Goal: Information Seeking & Learning: Learn about a topic

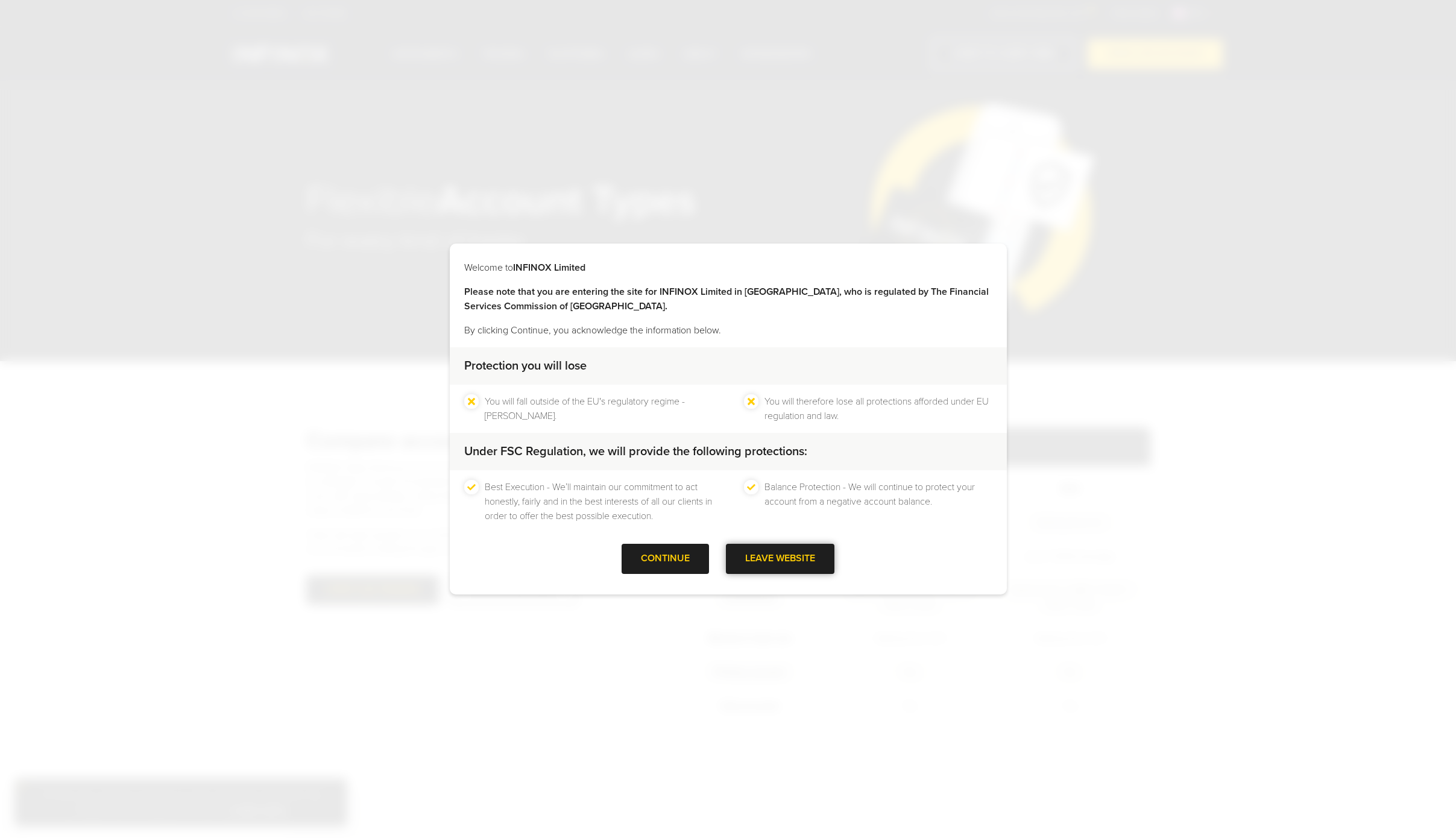
click at [814, 560] on div "LEAVE WEBSITE" at bounding box center [780, 558] width 108 height 29
click at [940, 560] on div "CONTINUE LEAVE WEBSITE" at bounding box center [728, 563] width 558 height 39
click at [802, 494] on li "Balance Protection - We will continue to protect your account from a negative a…" at bounding box center [878, 501] width 228 height 43
click at [666, 559] on div at bounding box center [666, 559] width 0 height 0
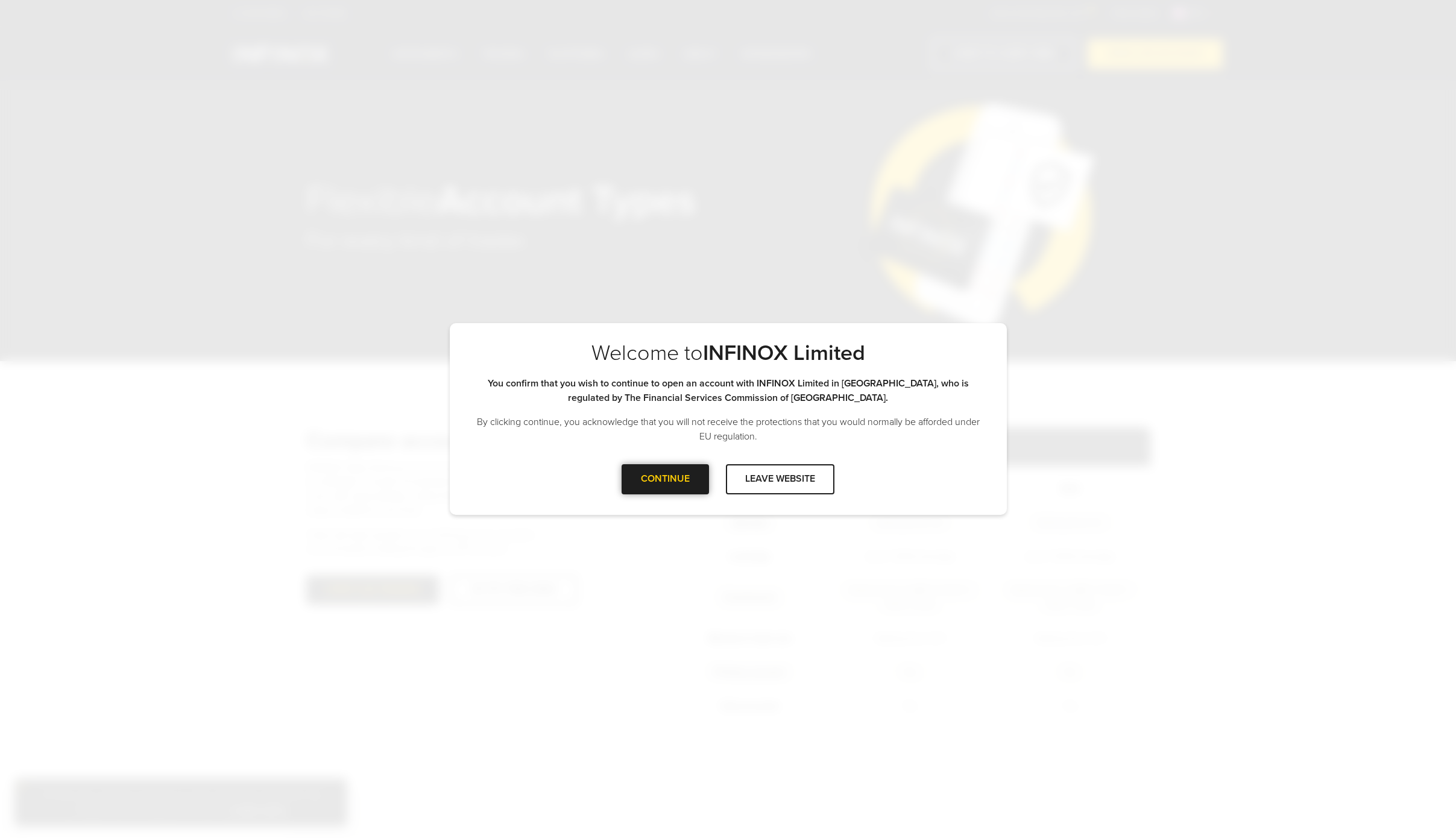
click at [666, 479] on div at bounding box center [666, 479] width 0 height 0
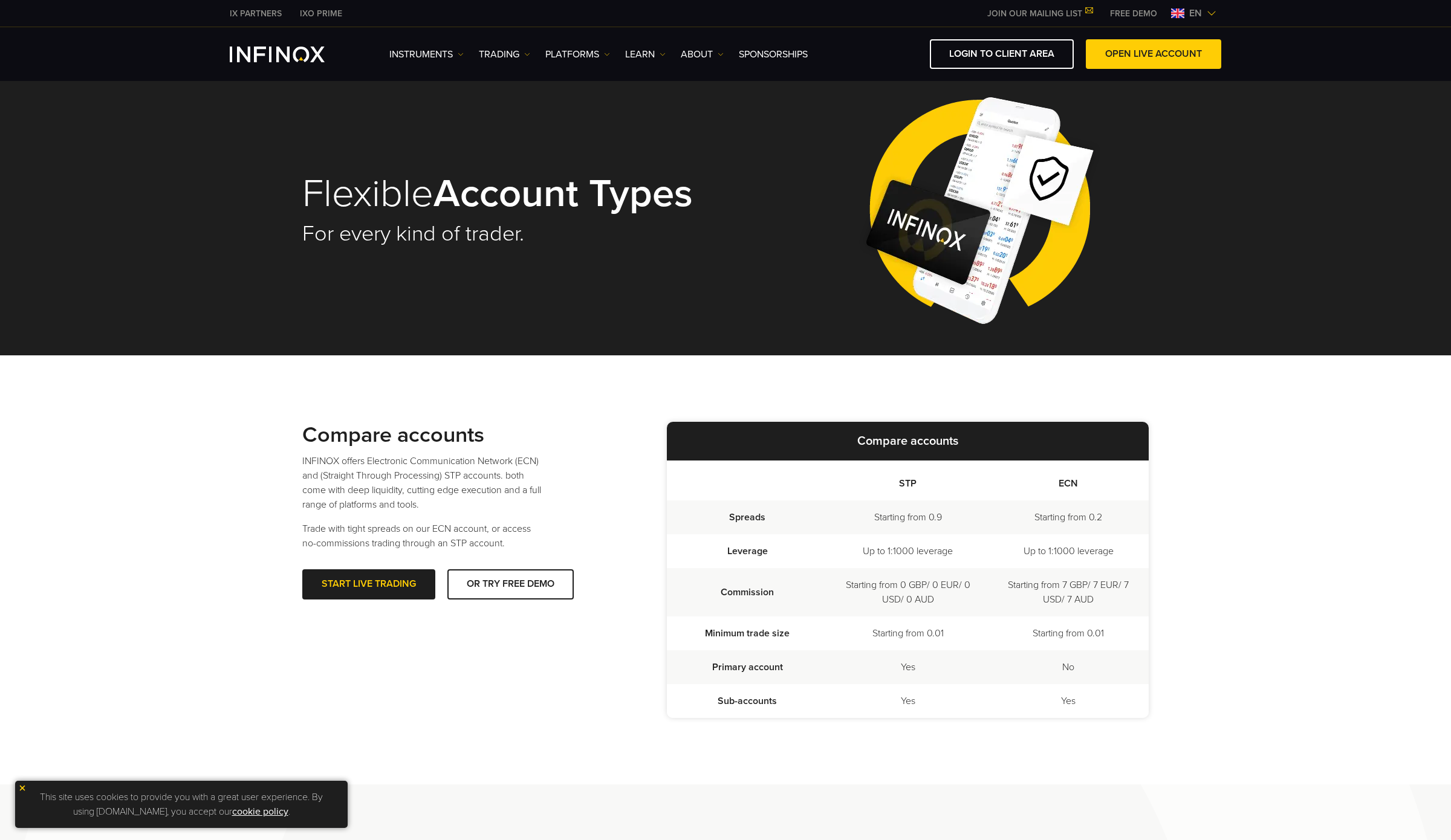
click at [310, 55] on img "INFINOX Logo" at bounding box center [277, 54] width 95 height 16
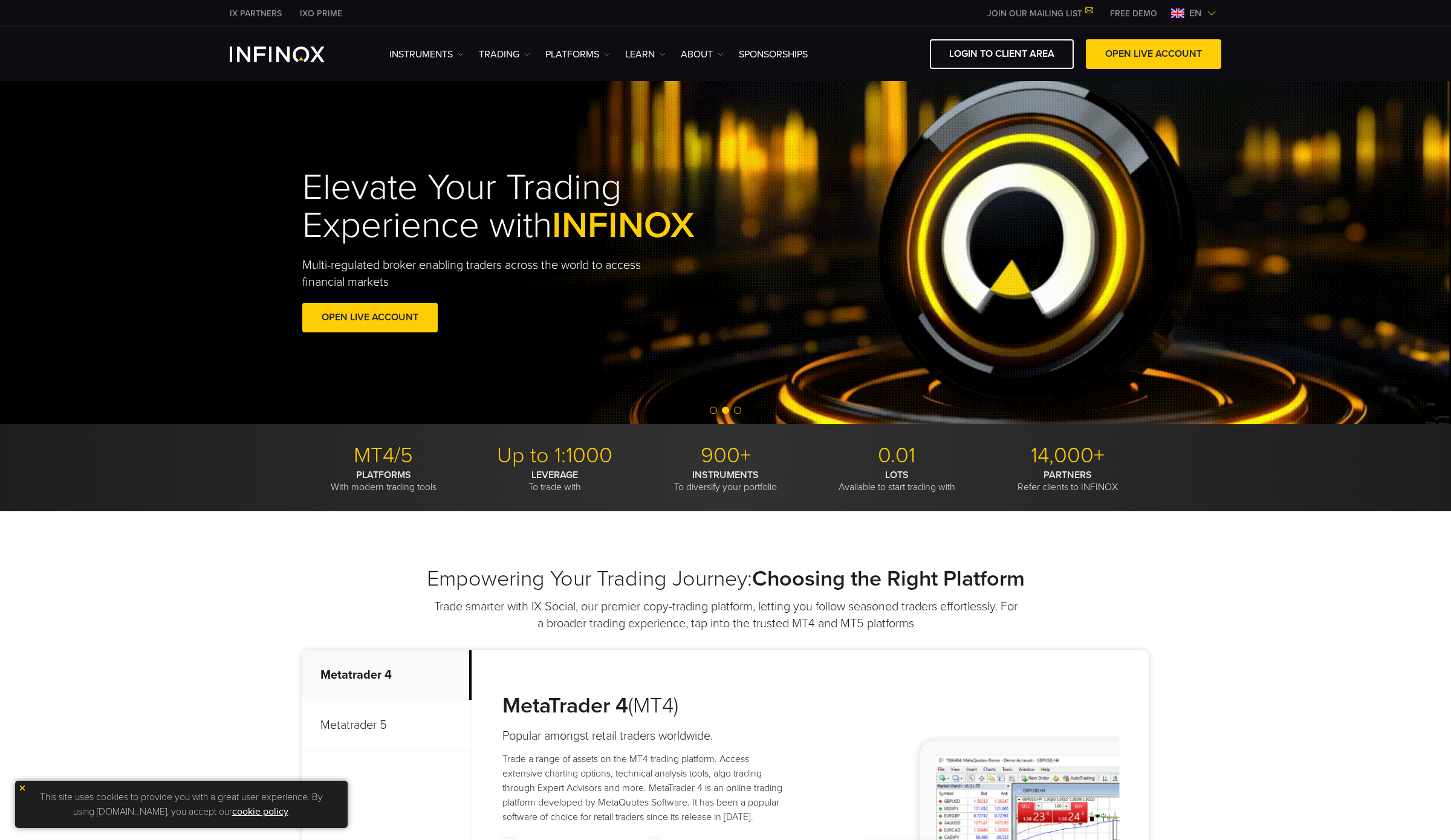
click at [739, 412] on span "Go to slide 3" at bounding box center [738, 410] width 7 height 7
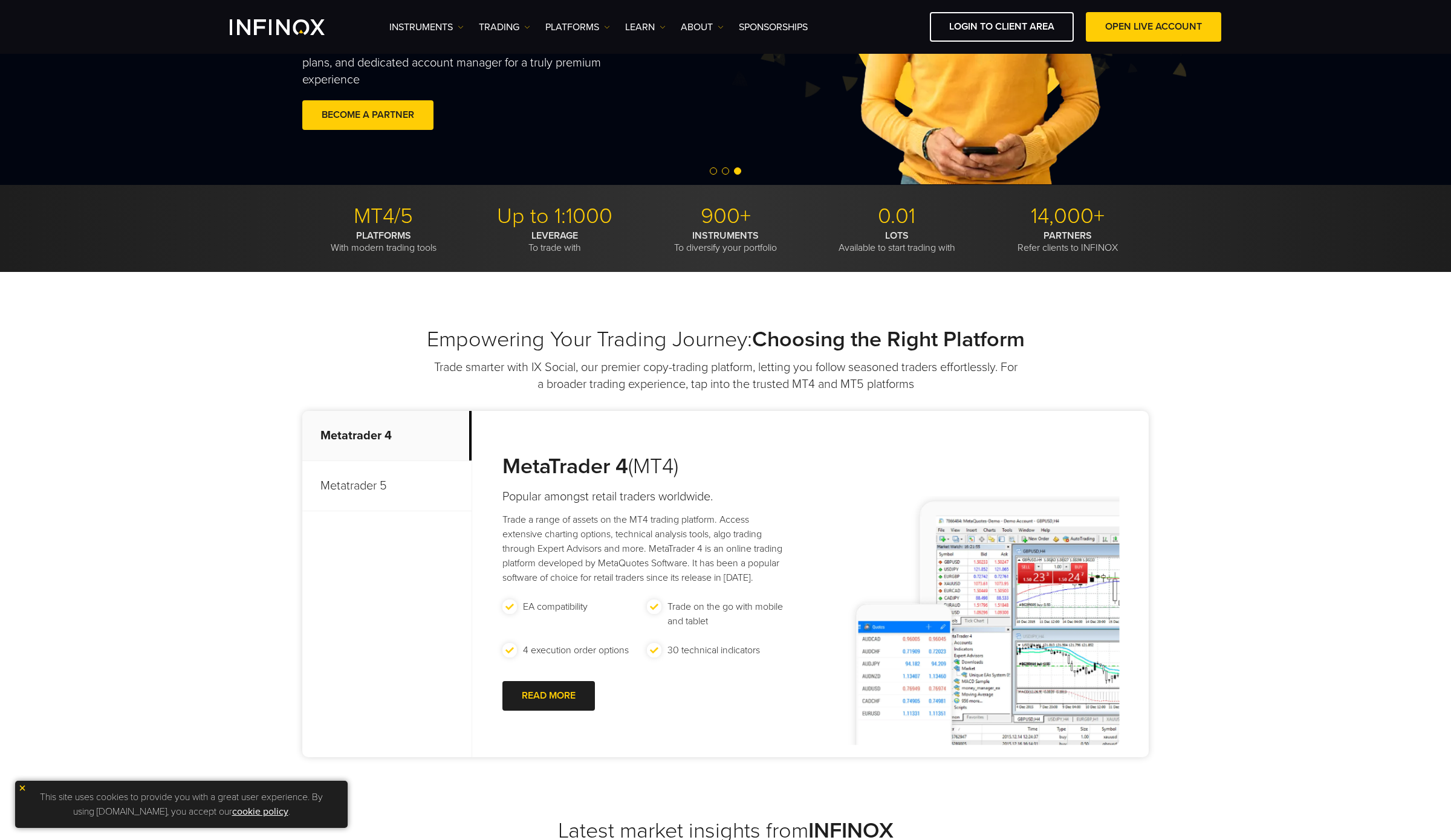
scroll to position [329, 0]
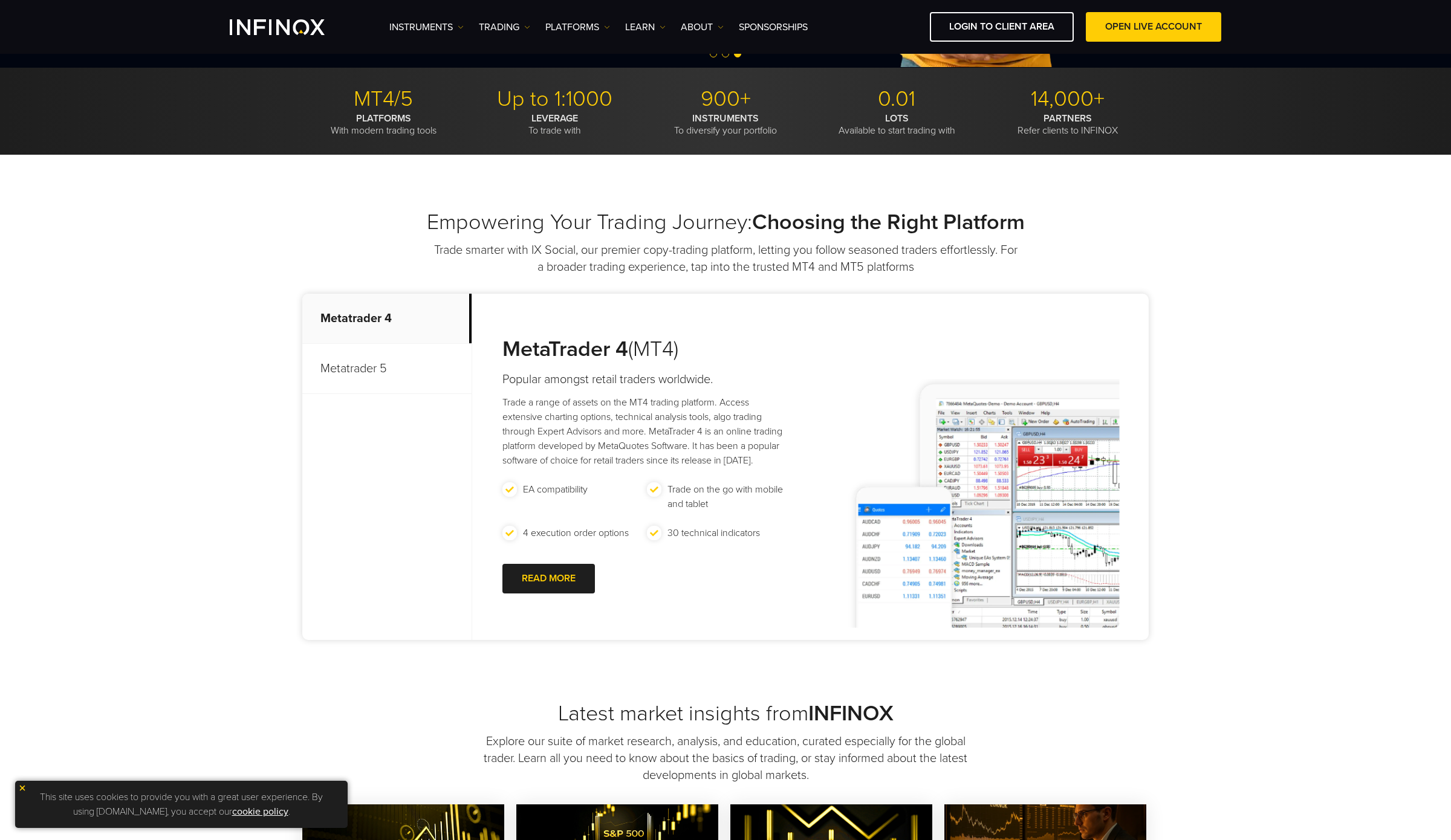
click at [391, 370] on p "Metatrader 5" at bounding box center [386, 369] width 169 height 50
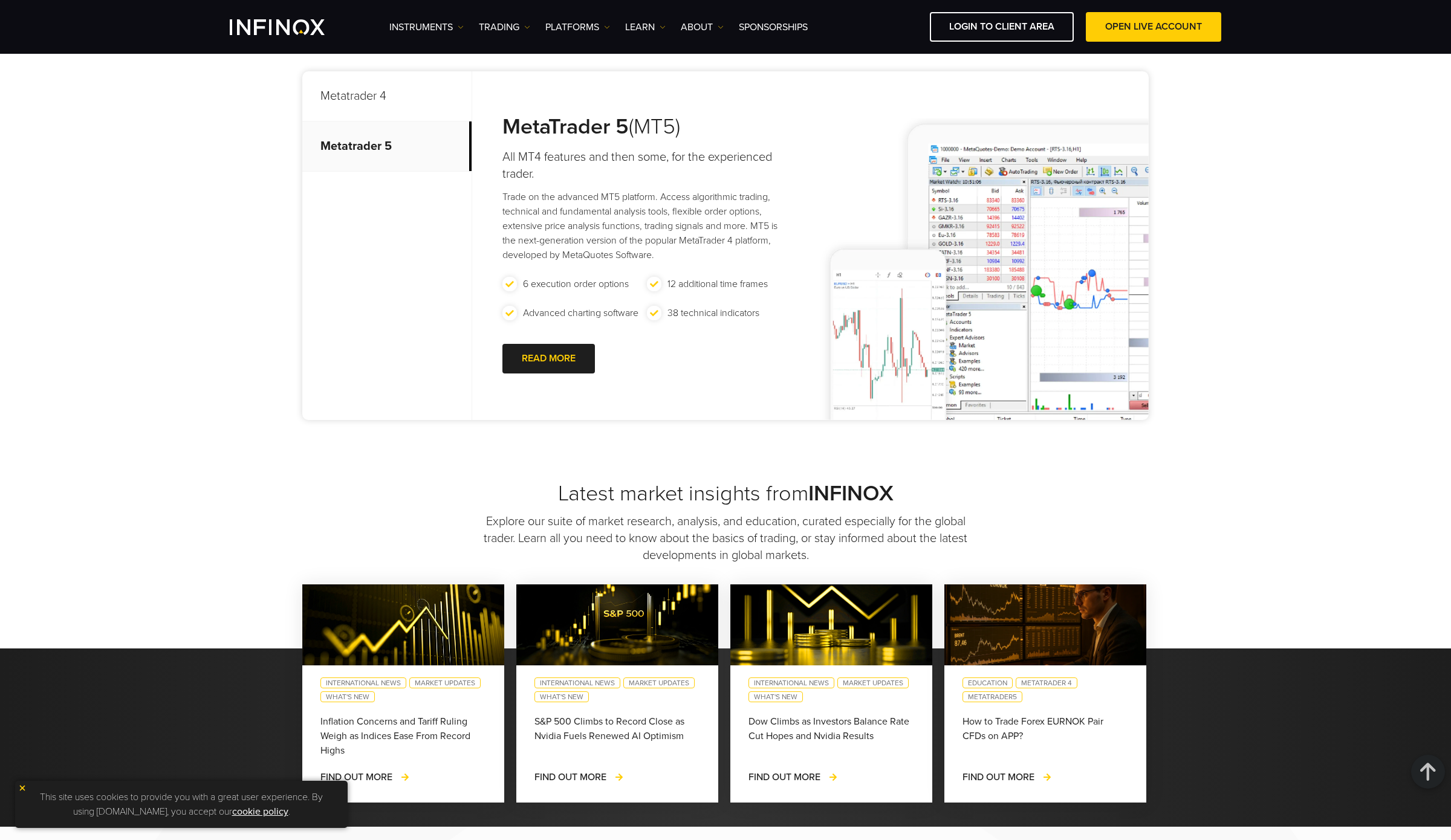
scroll to position [0, 0]
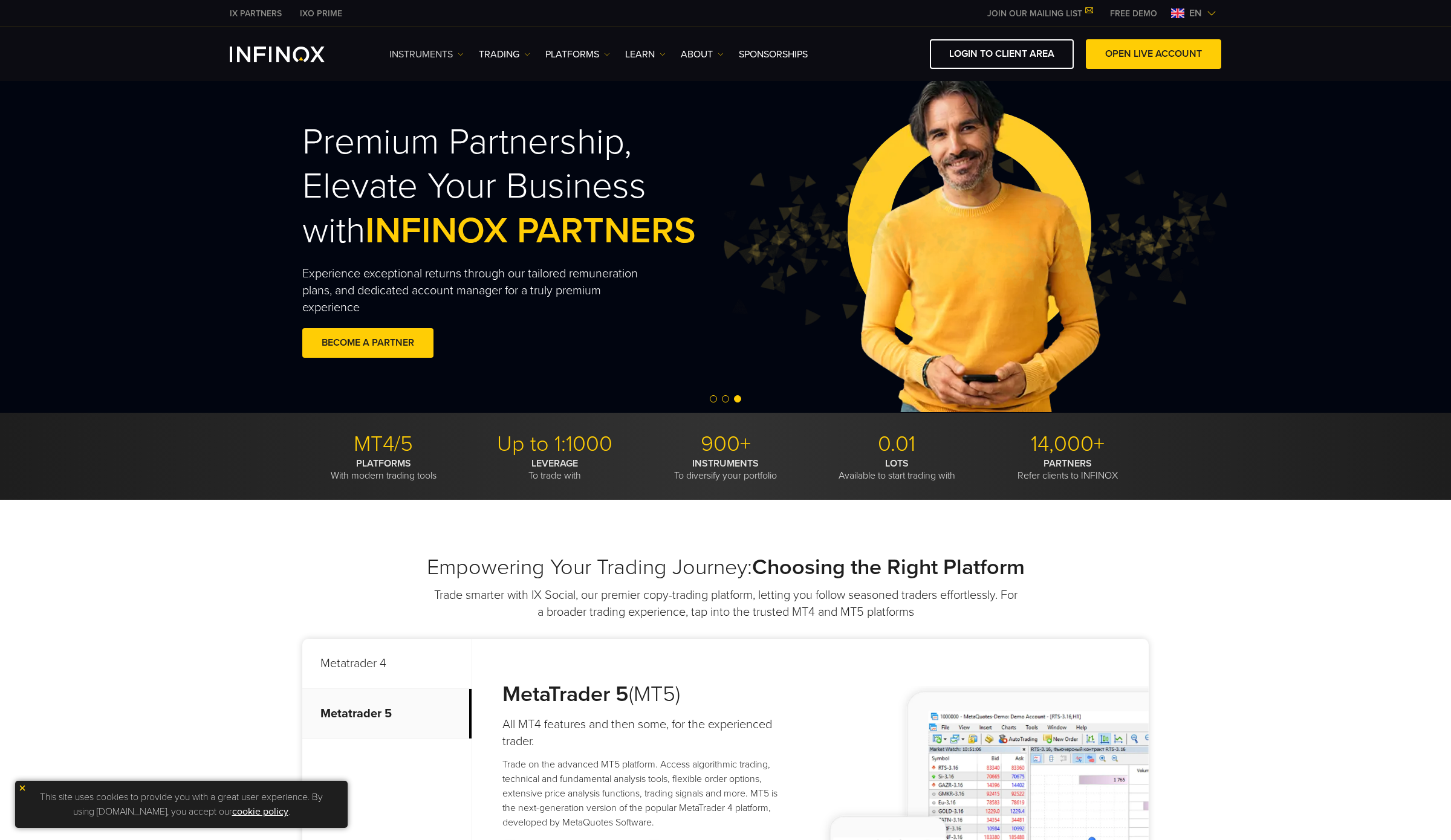
click at [454, 55] on link "Instruments" at bounding box center [426, 55] width 75 height 15
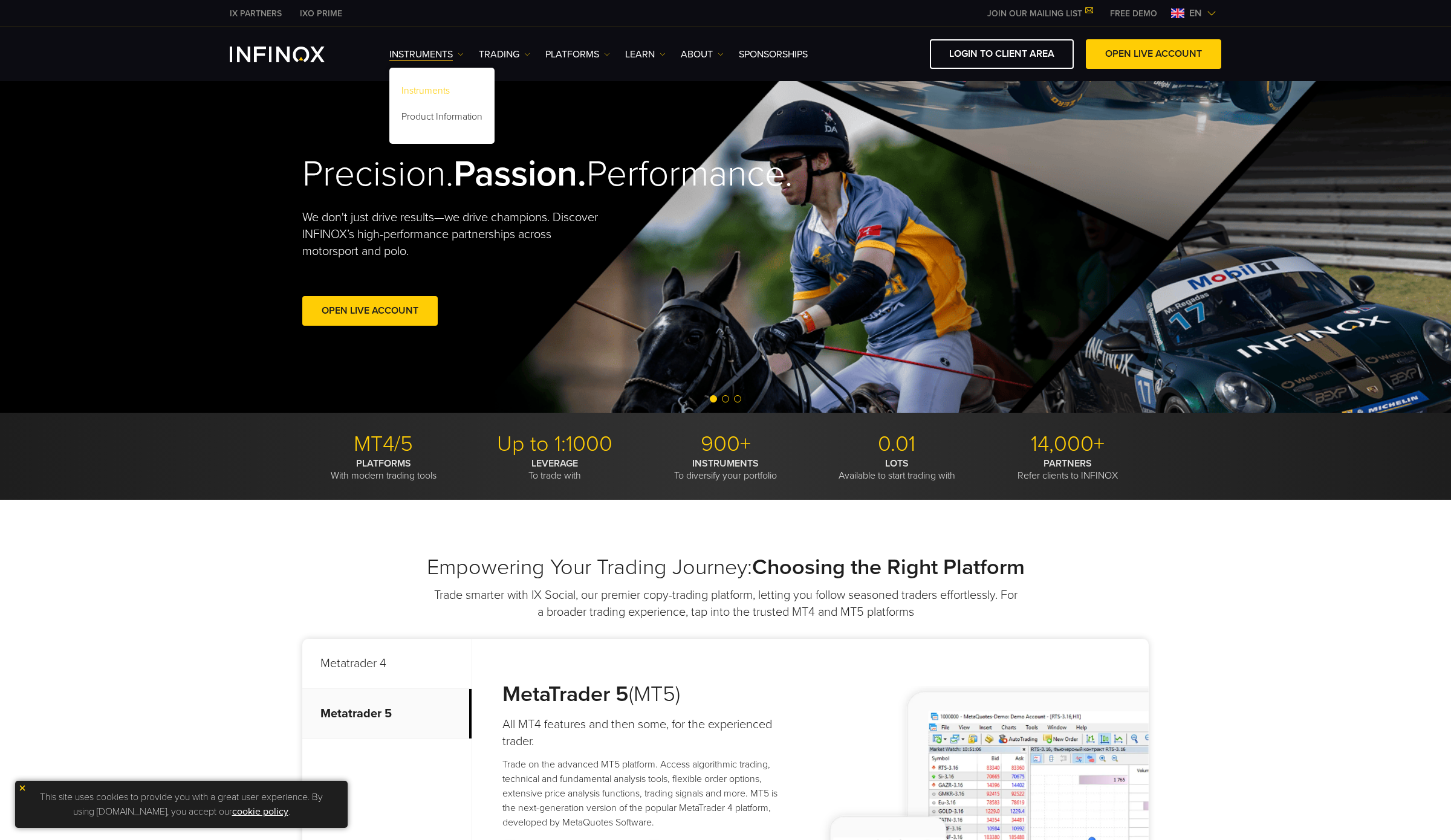
click at [452, 85] on link "Instruments" at bounding box center [442, 92] width 105 height 26
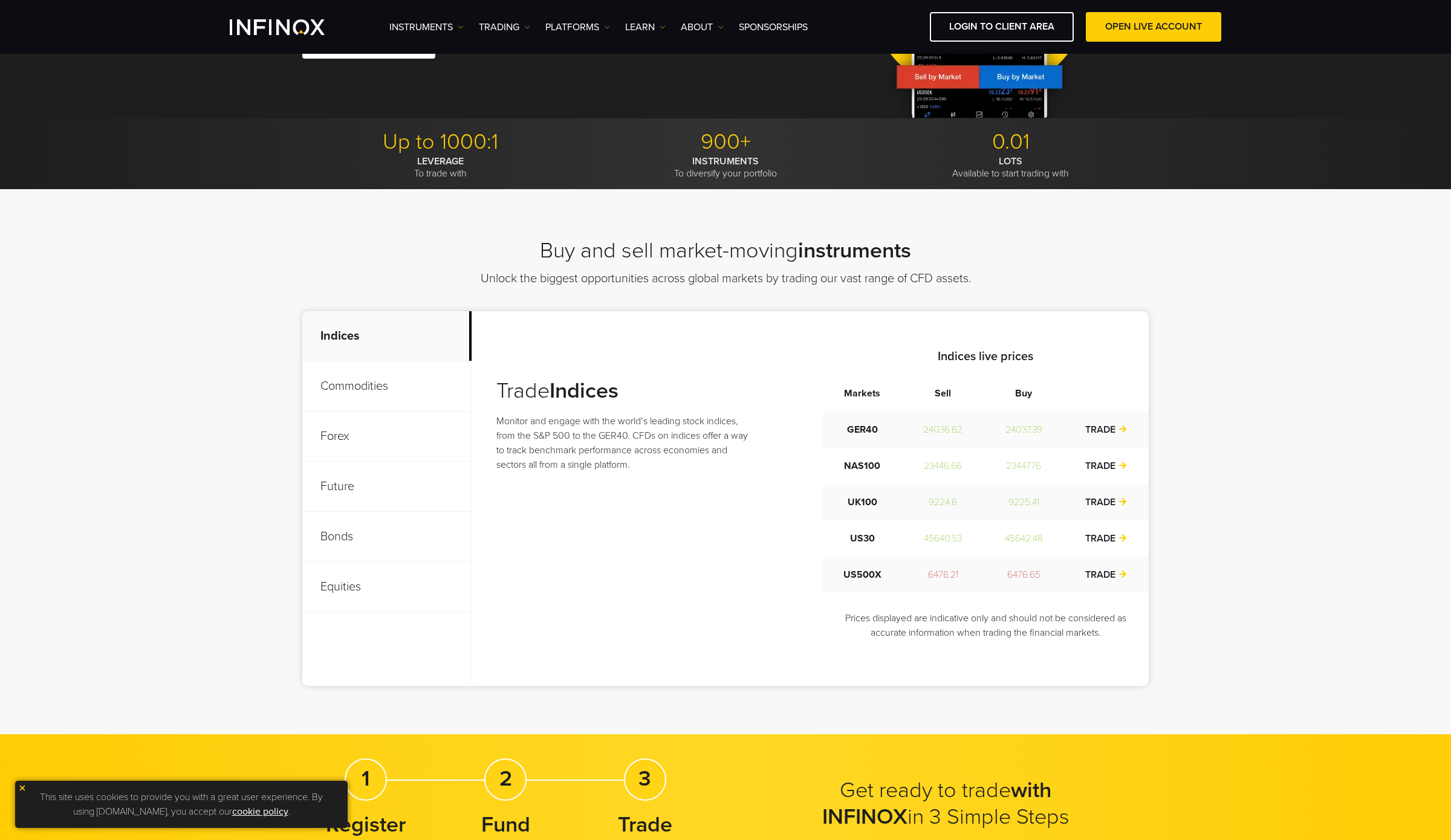
scroll to position [221, 0]
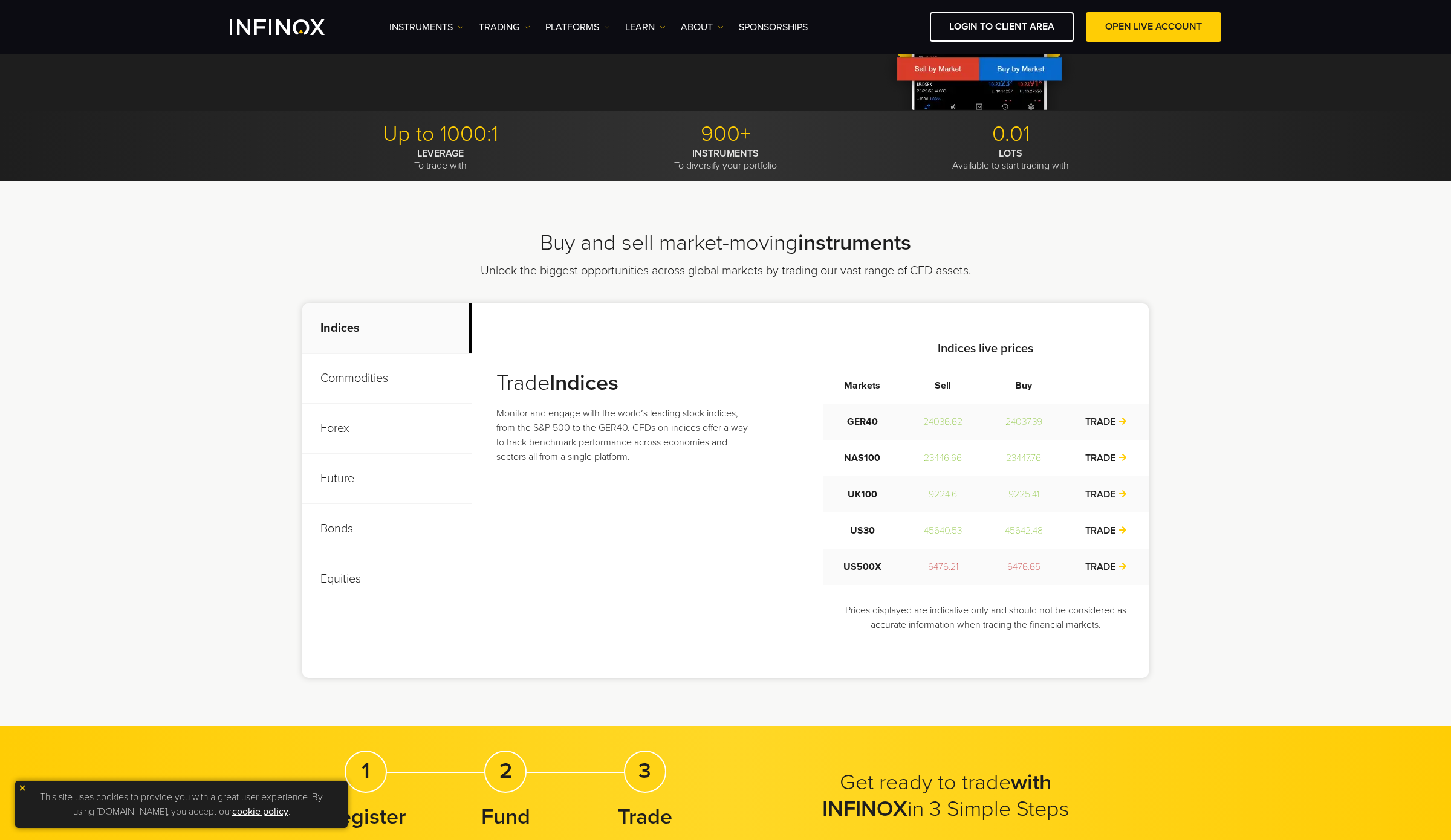
click at [390, 381] on p "Commodities" at bounding box center [386, 379] width 169 height 50
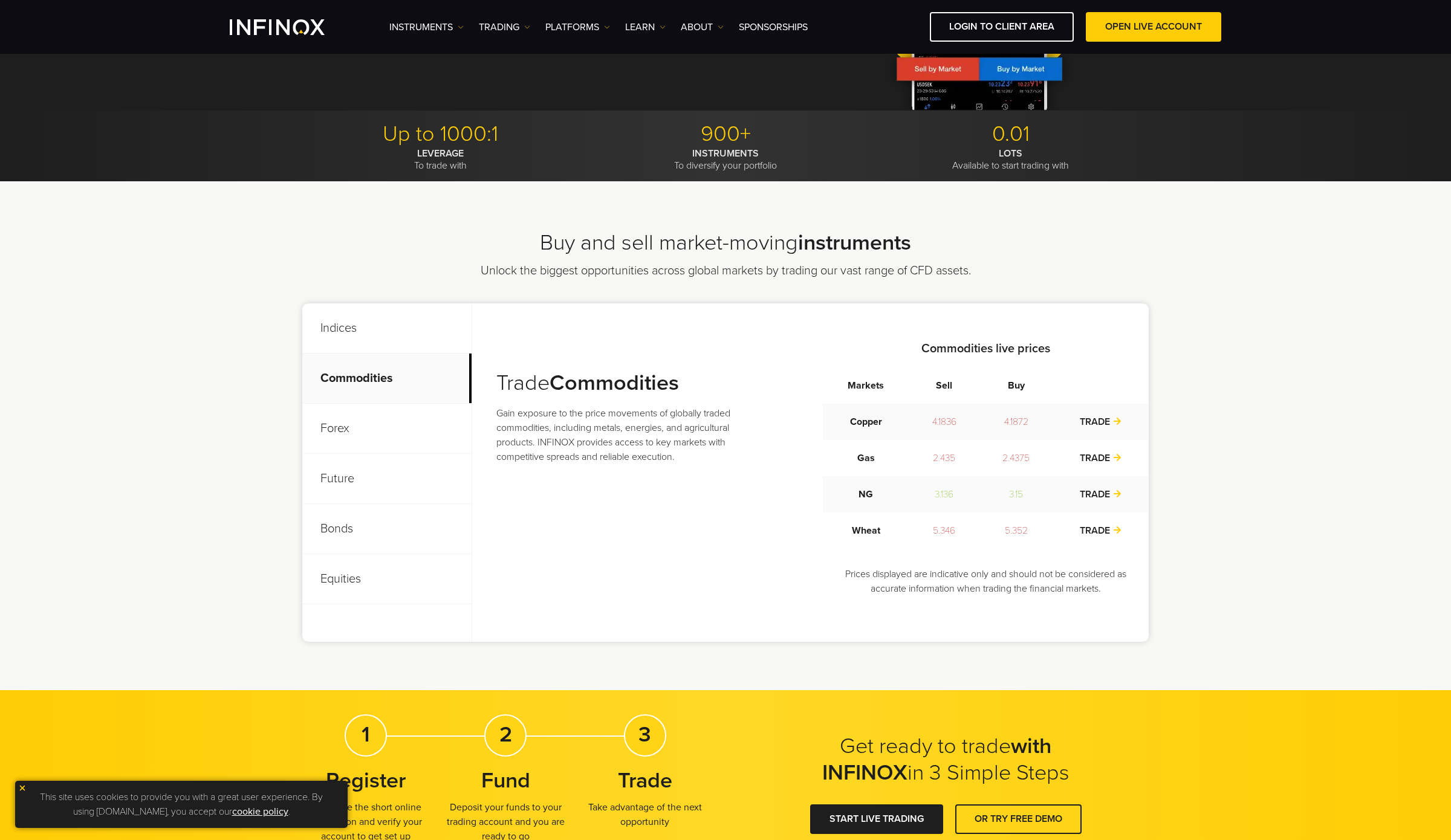
click at [381, 334] on p "Indices" at bounding box center [386, 328] width 169 height 50
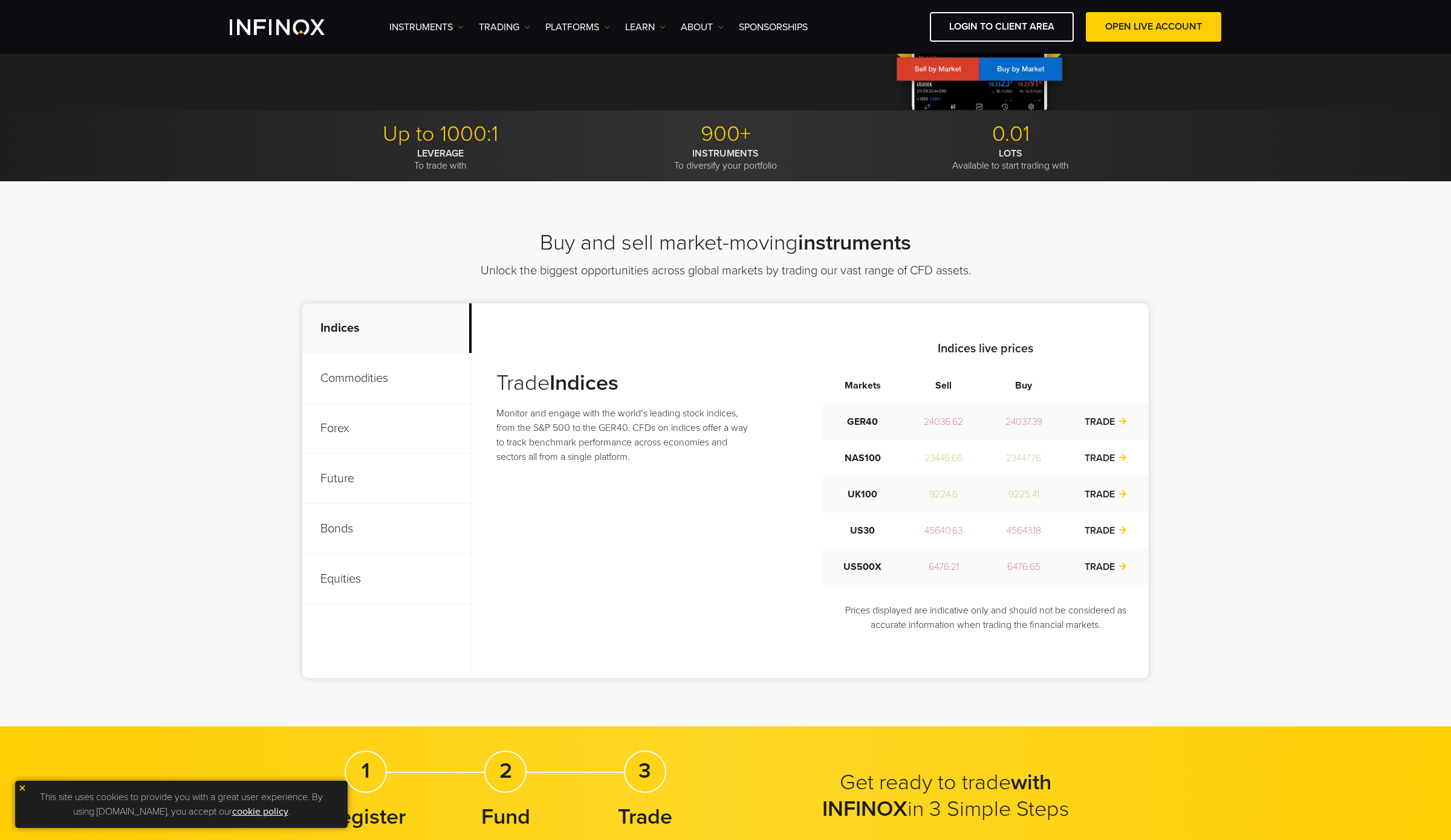
click at [378, 366] on p "Commodities" at bounding box center [386, 379] width 169 height 50
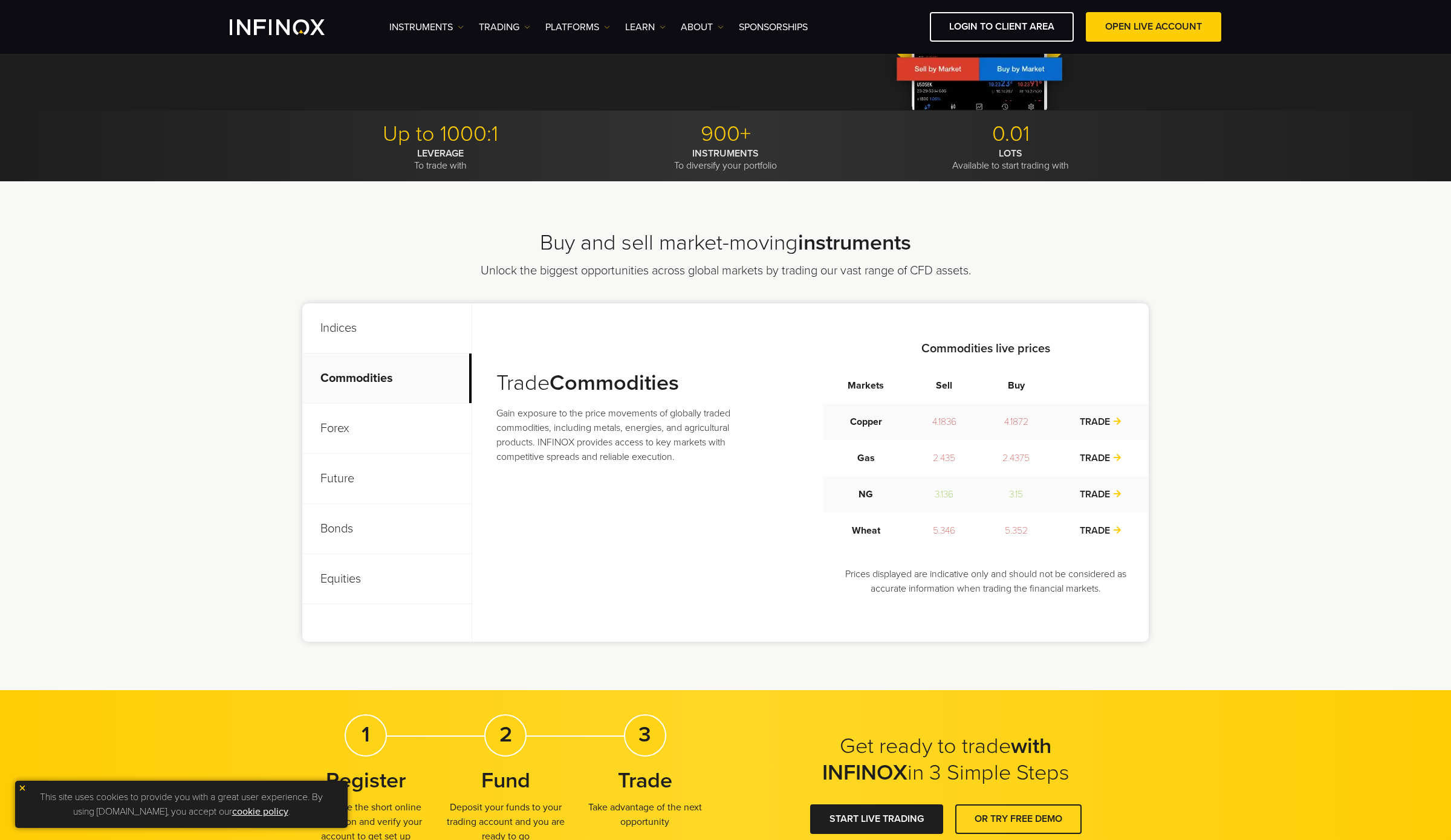
click at [382, 432] on p "Forex" at bounding box center [386, 429] width 169 height 50
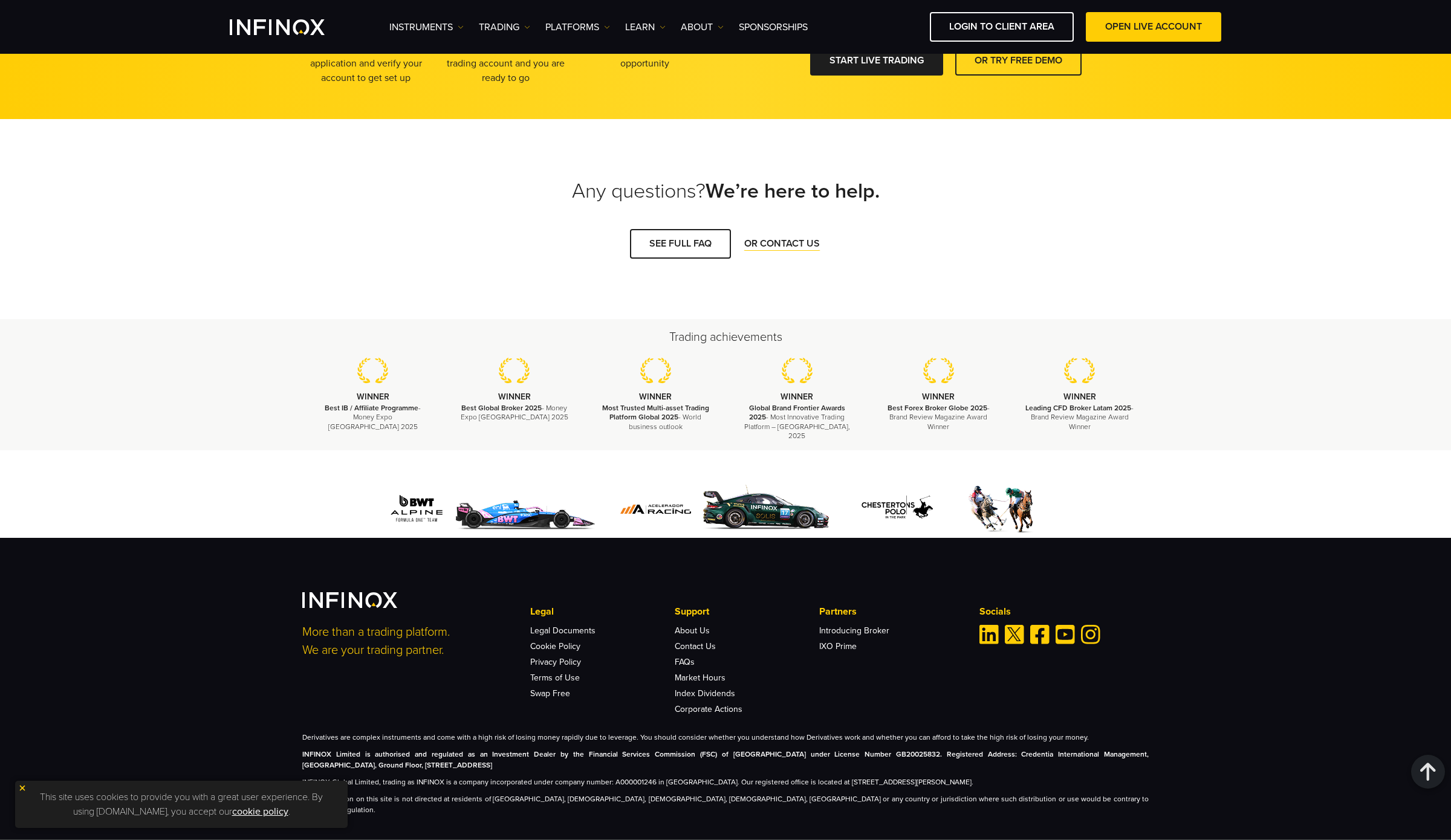
scroll to position [500, 0]
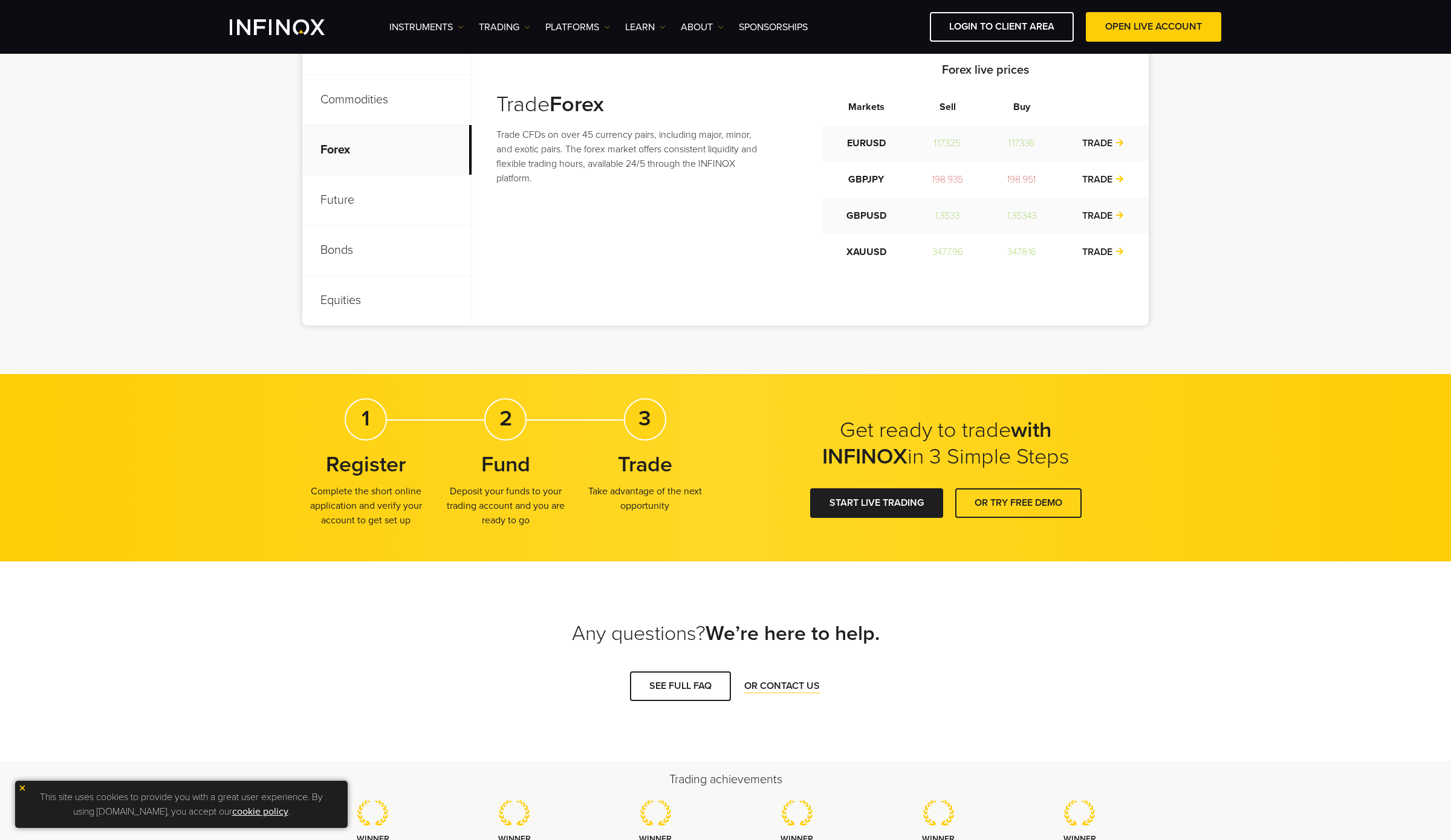
click at [391, 195] on p "Future" at bounding box center [386, 200] width 169 height 50
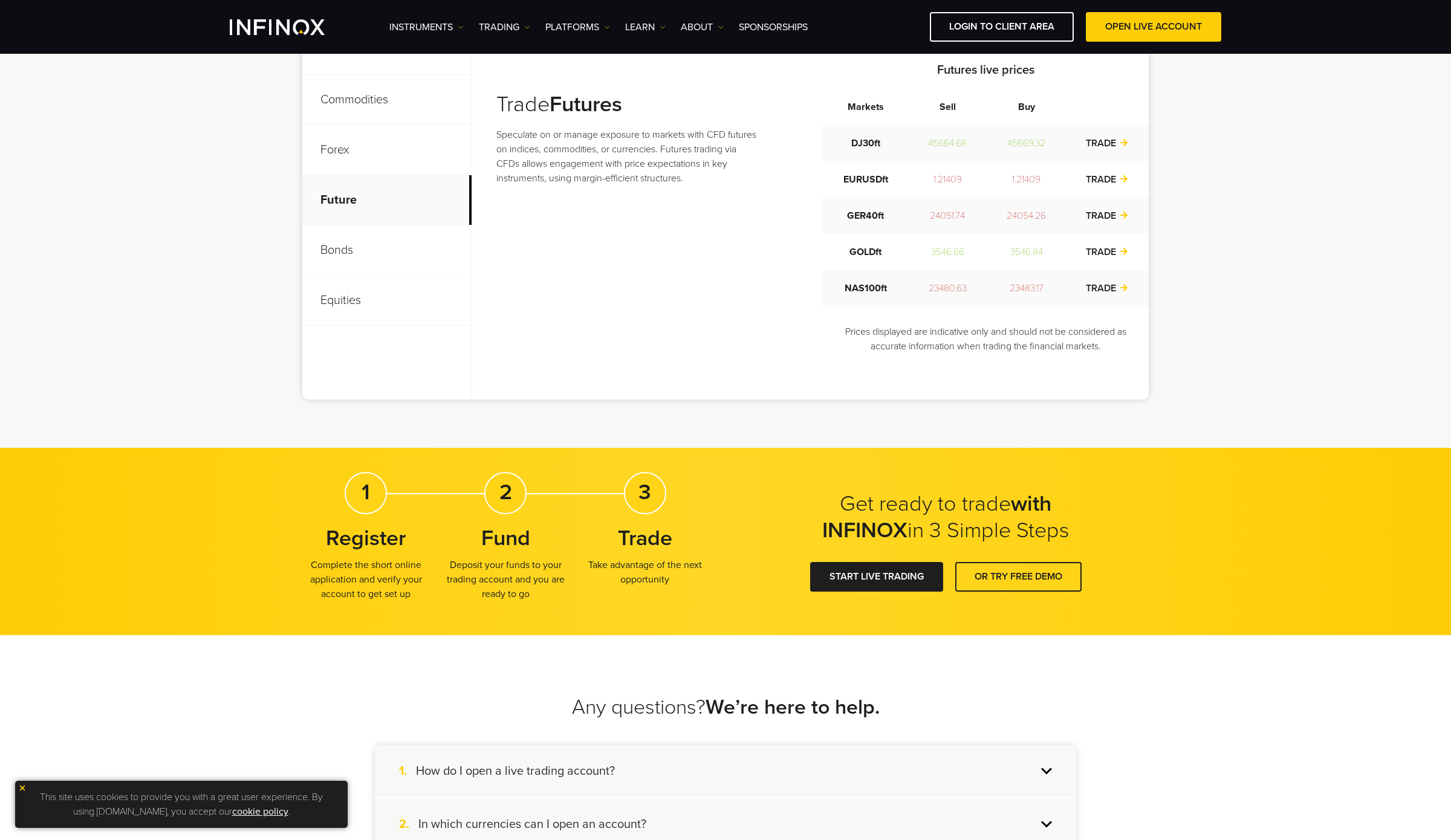
scroll to position [298, 0]
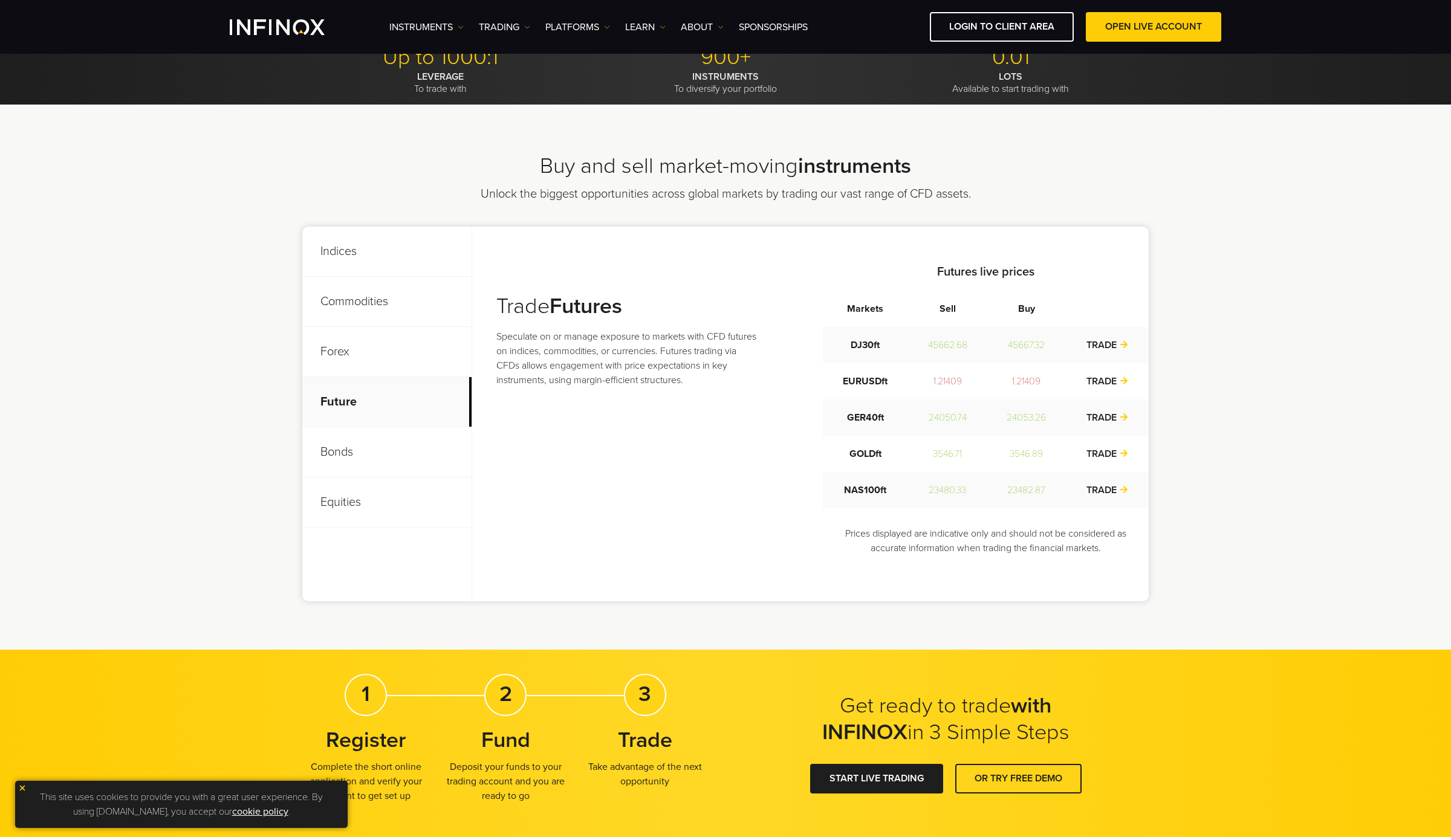
click at [368, 458] on p "Bonds" at bounding box center [386, 452] width 169 height 50
click at [382, 500] on p "Equities" at bounding box center [386, 503] width 169 height 50
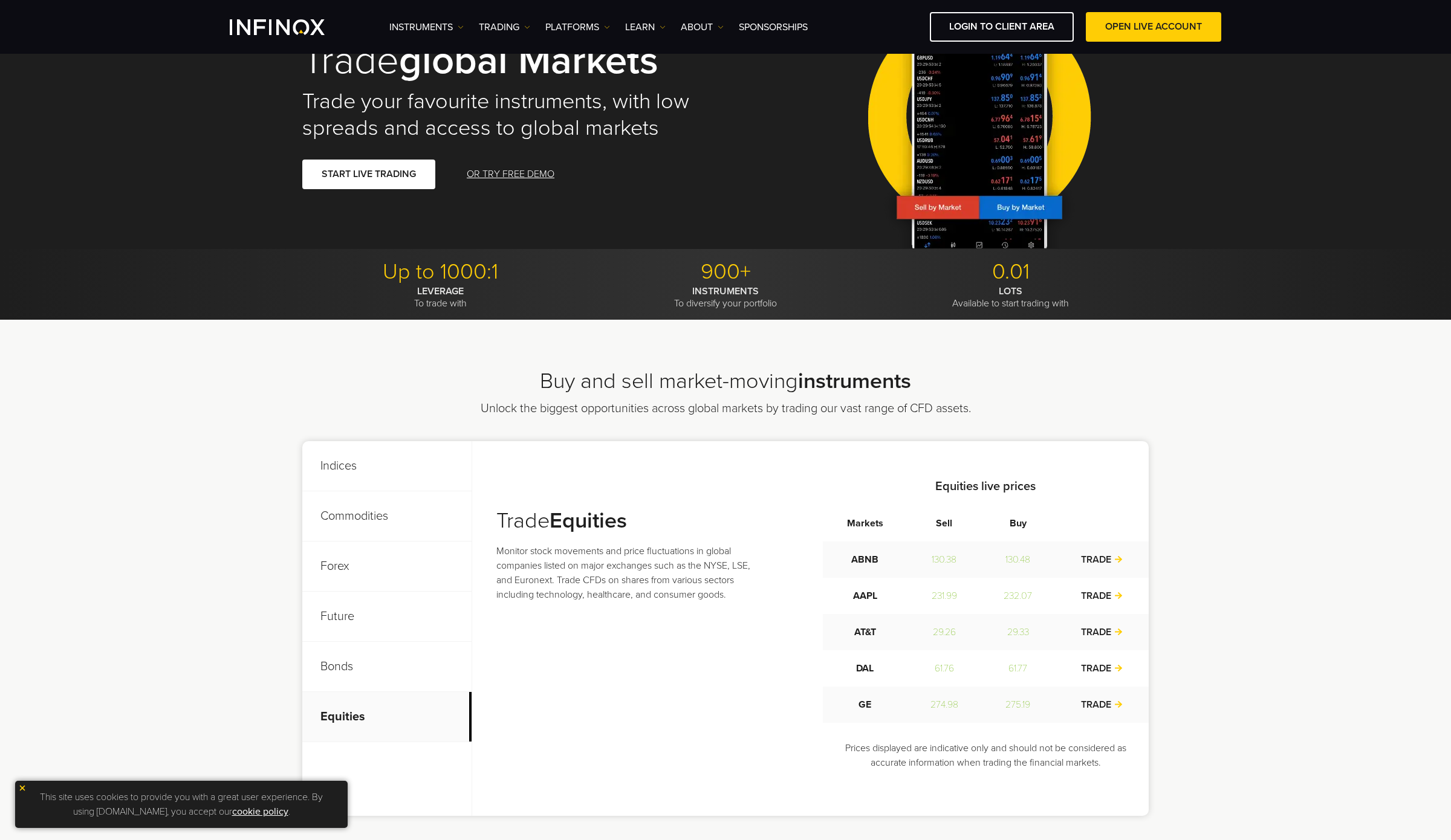
scroll to position [0, 0]
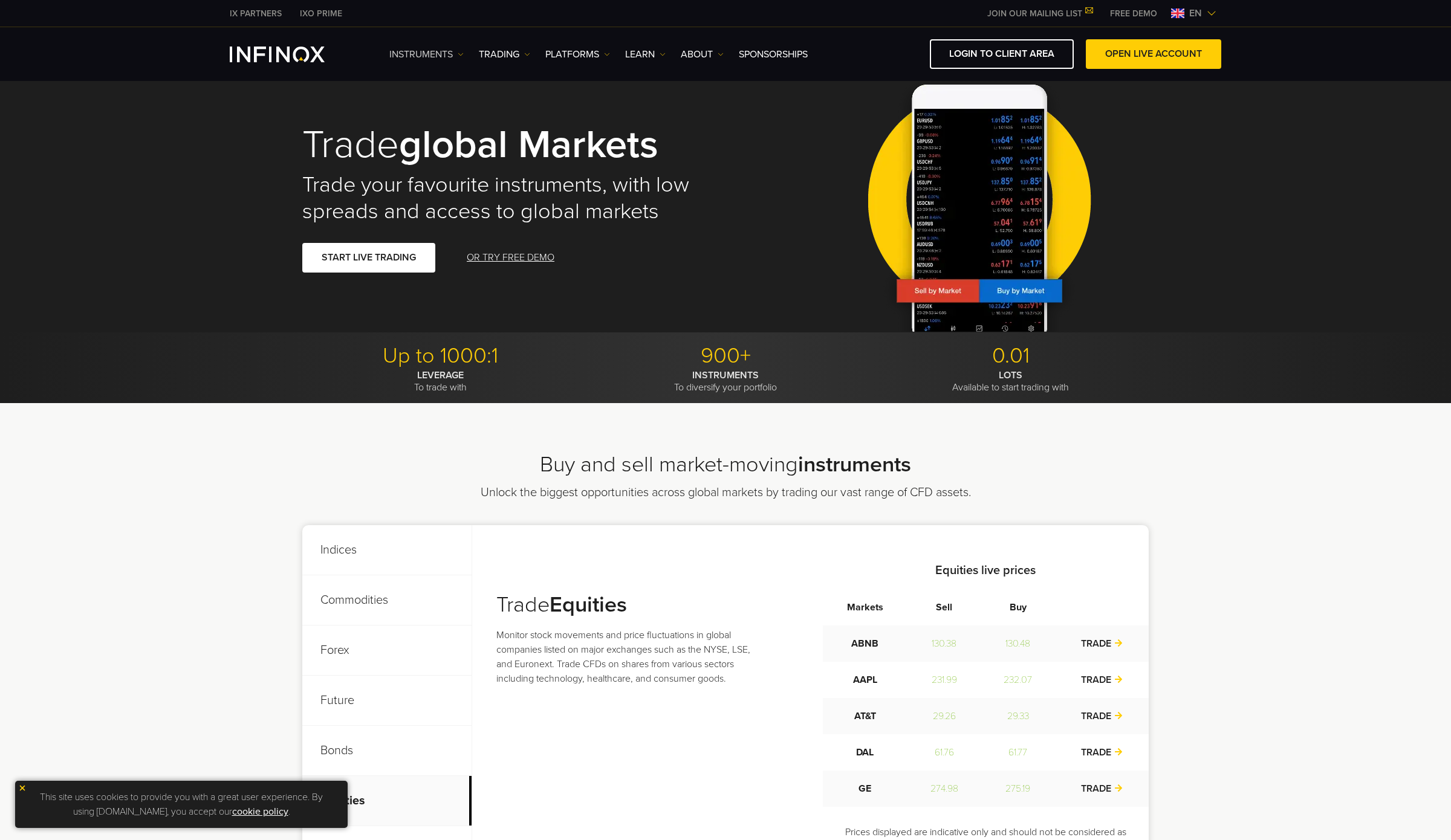
click at [458, 55] on img at bounding box center [461, 55] width 6 height 6
click at [459, 120] on link "Product Information" at bounding box center [442, 118] width 105 height 26
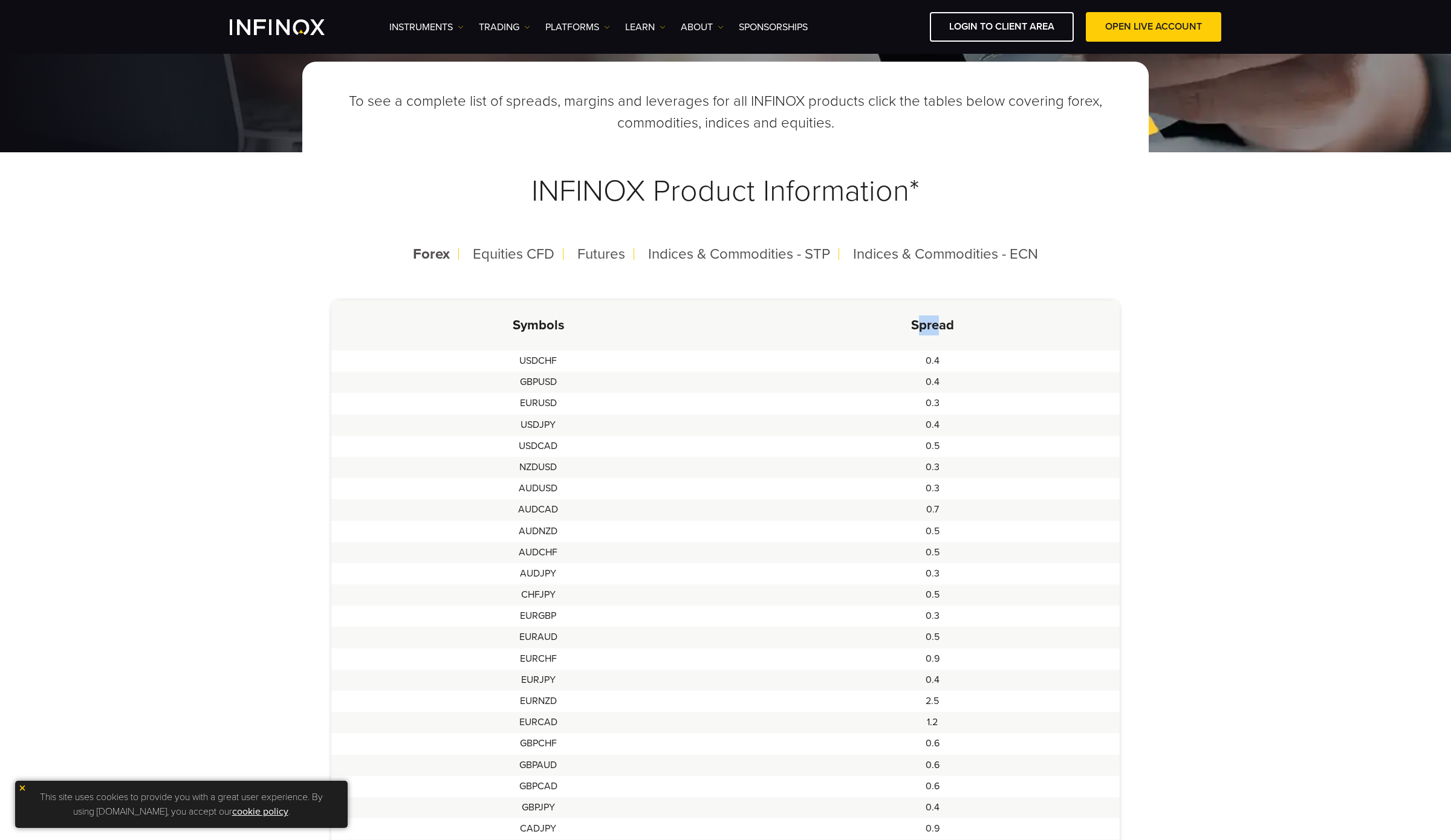
drag, startPoint x: 919, startPoint y: 324, endPoint x: 988, endPoint y: 325, distance: 69.0
click at [975, 325] on th "Spread" at bounding box center [933, 326] width 375 height 50
click at [1010, 328] on th "Spread" at bounding box center [933, 326] width 375 height 50
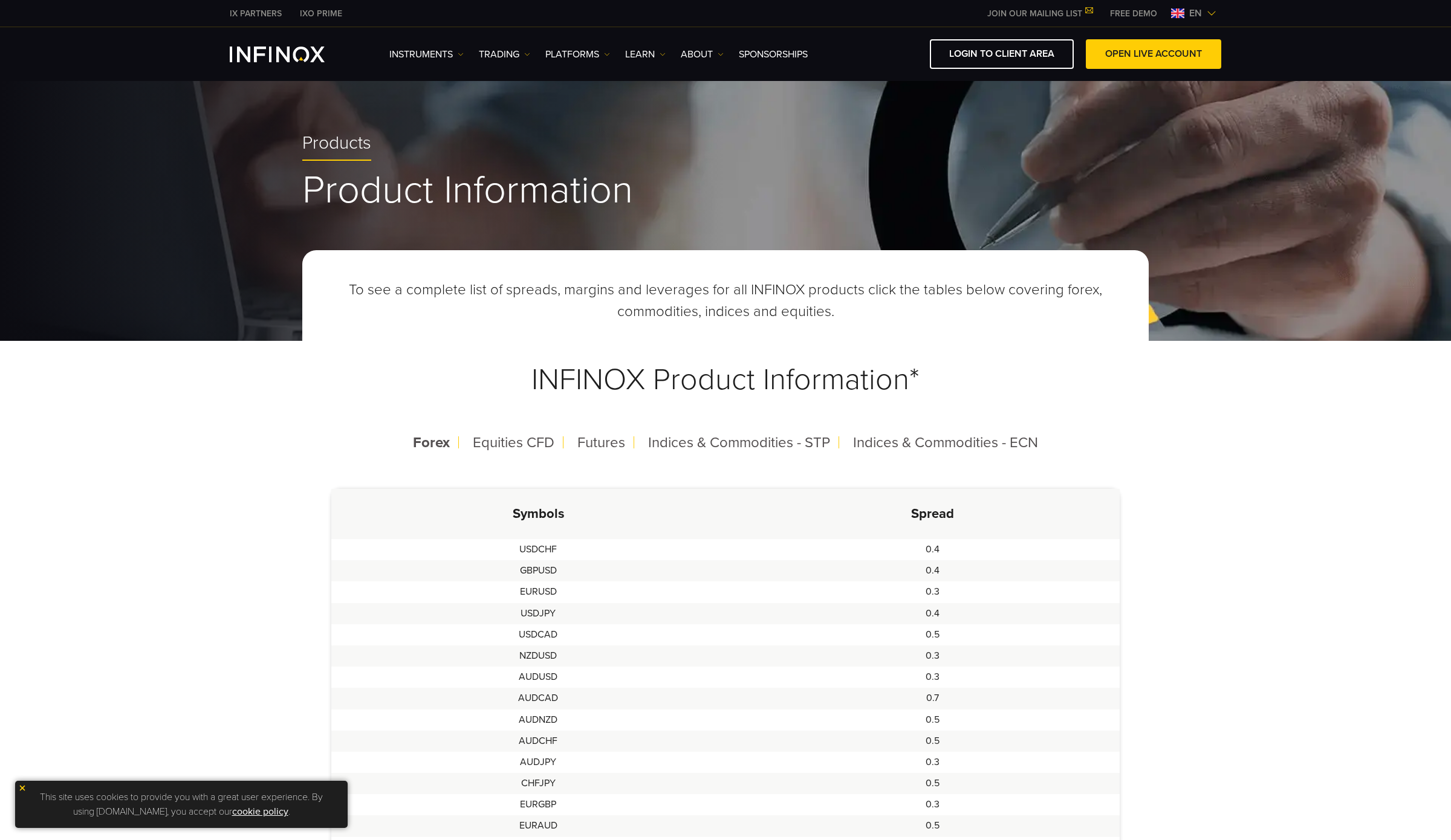
click at [542, 550] on td "USDCHF" at bounding box center [538, 549] width 414 height 21
click at [516, 452] on div "Equities CFD" at bounding box center [513, 443] width 101 height 32
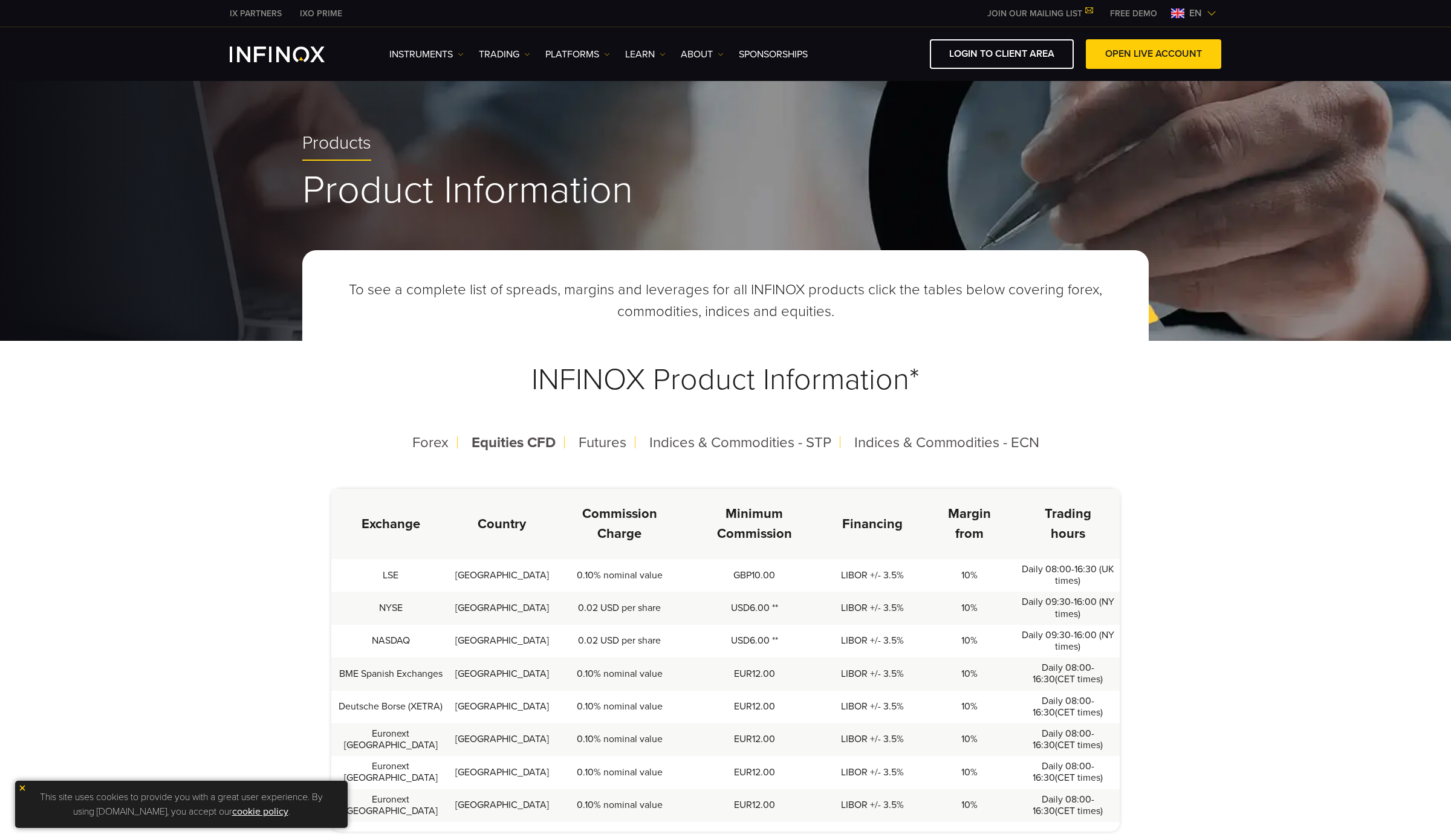
scroll to position [114, 0]
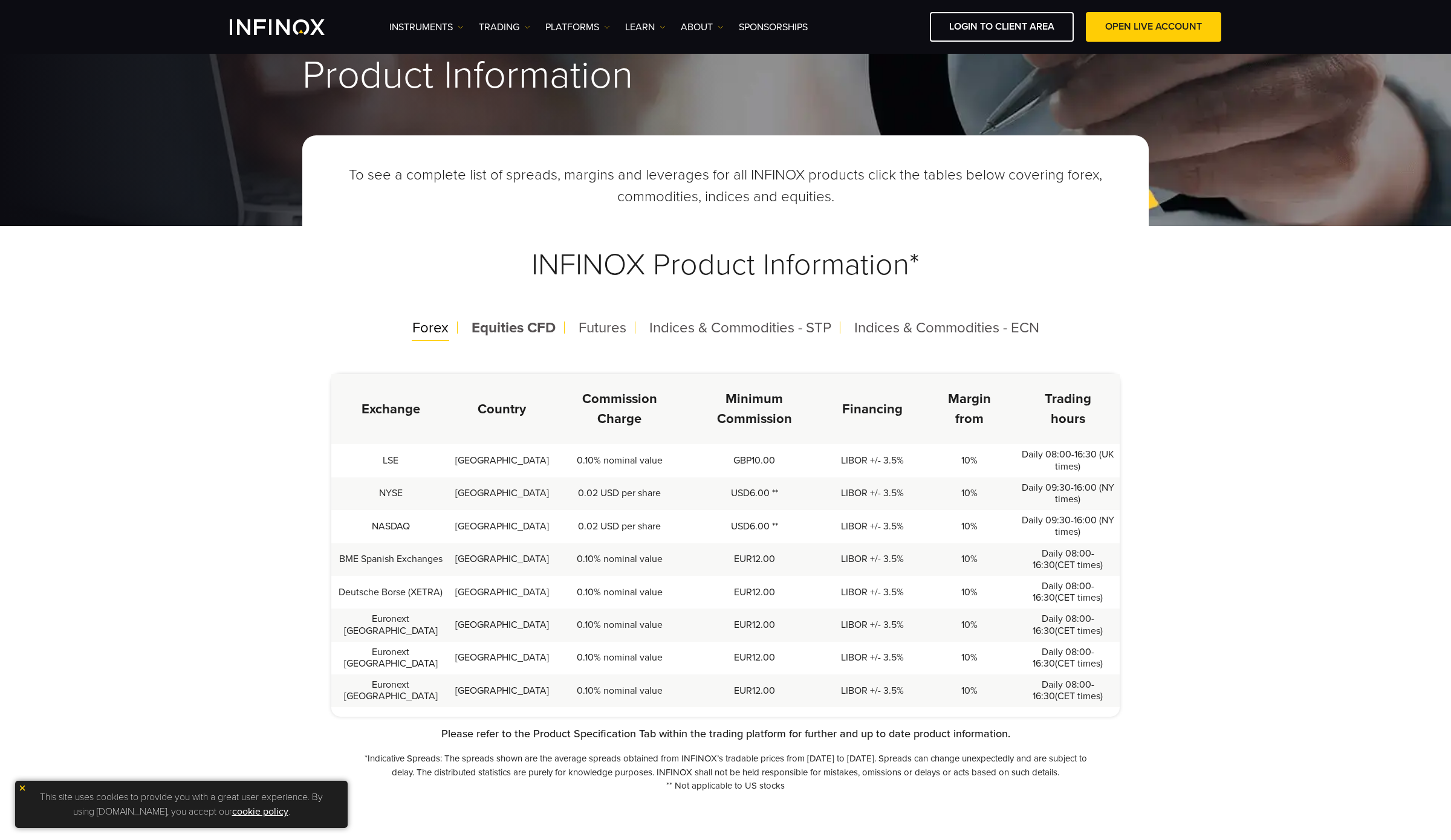
click at [429, 334] on span "Forex" at bounding box center [430, 328] width 36 height 18
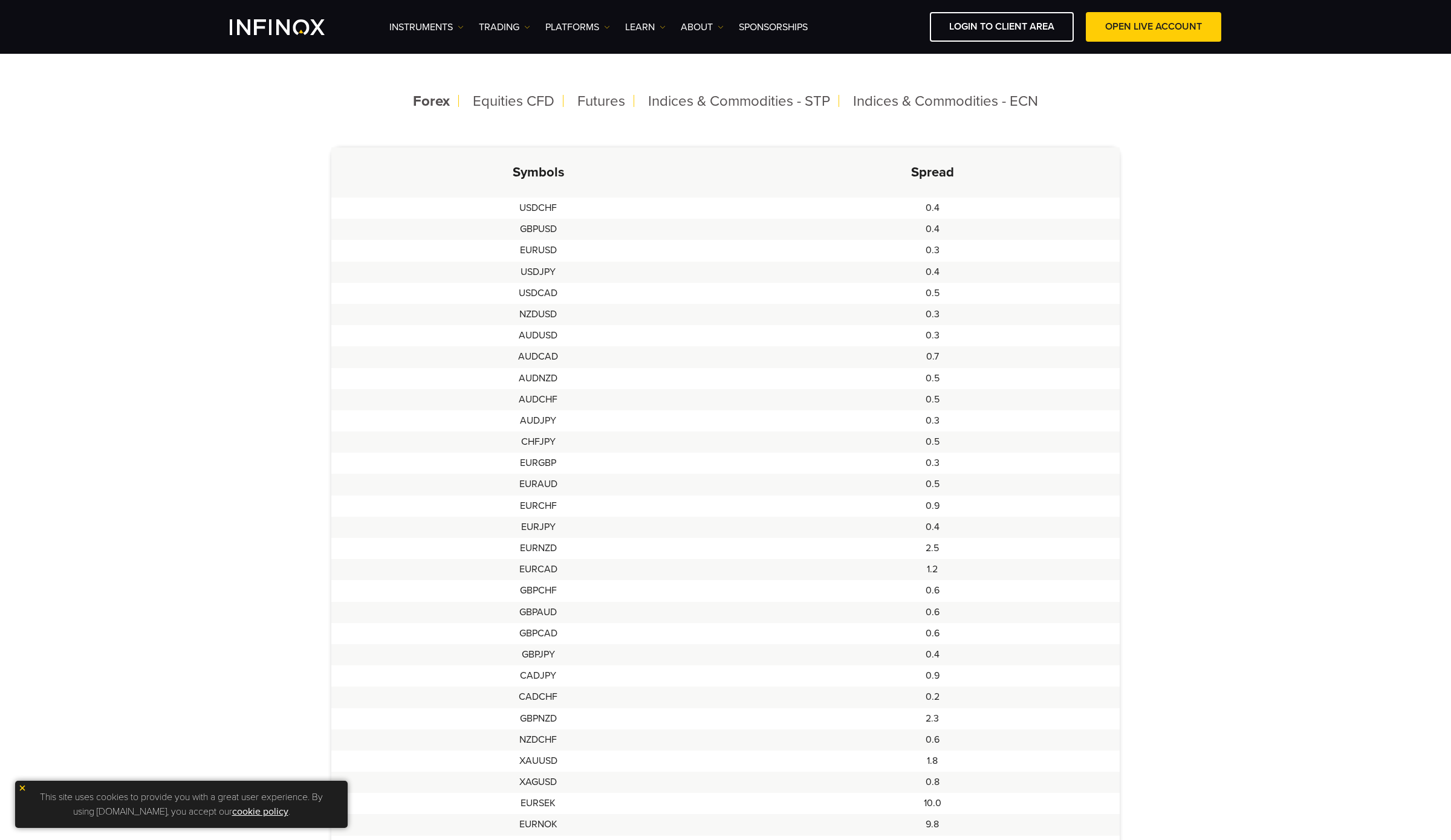
scroll to position [115, 0]
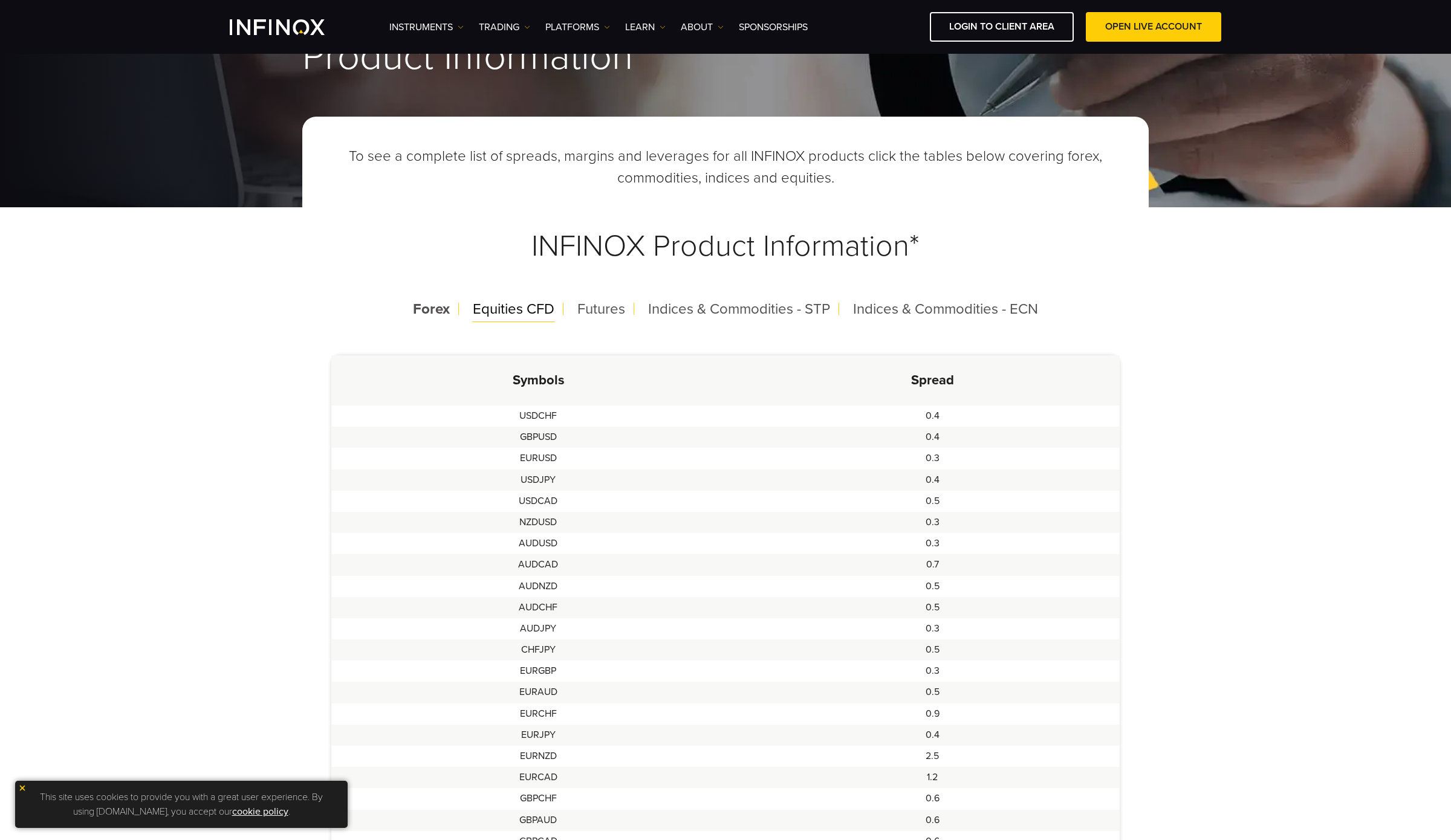
click at [518, 310] on span "Equities CFD" at bounding box center [513, 309] width 82 height 18
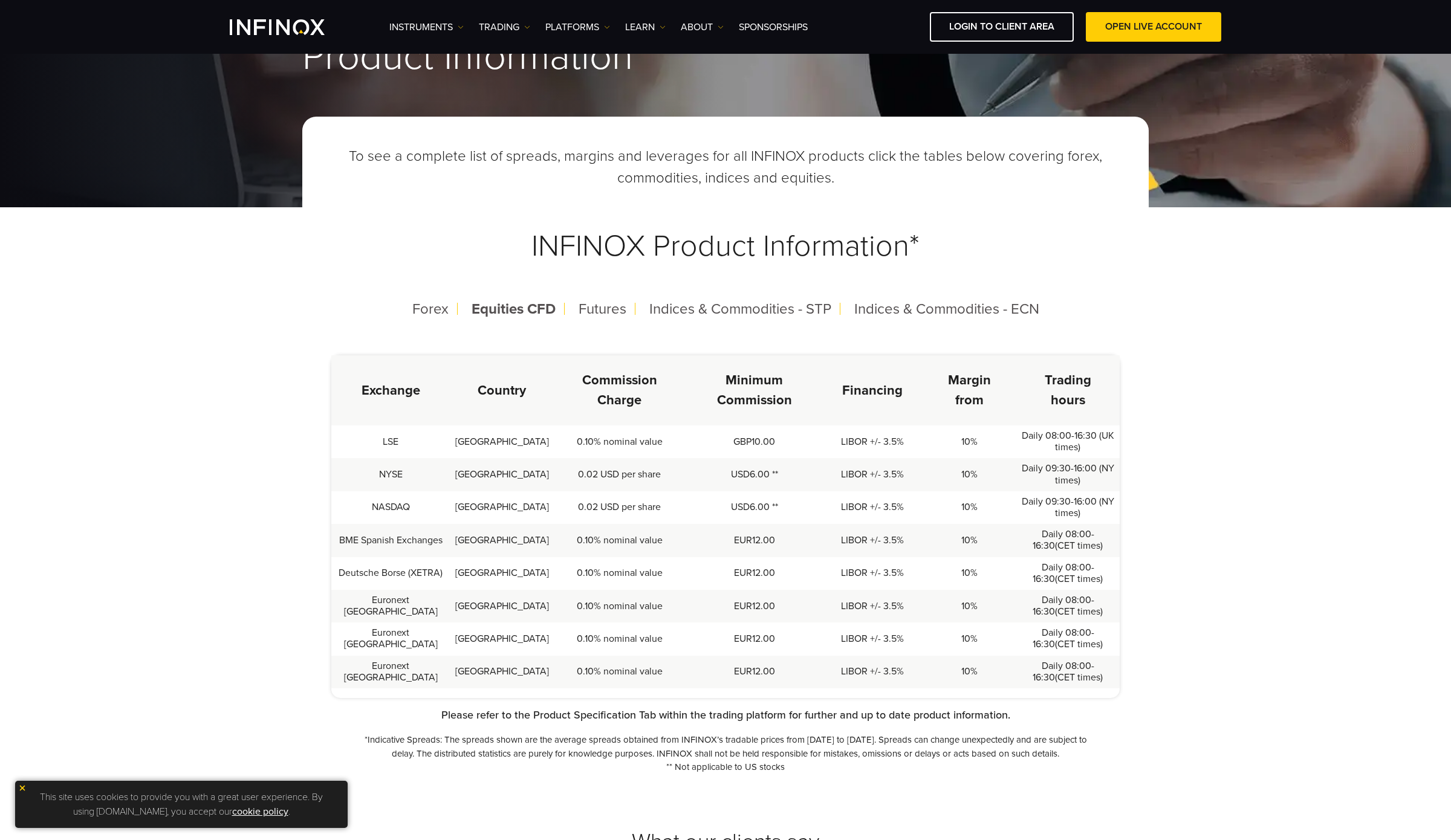
click at [450, 333] on div "To see a complete list of spreads, margins and leverages for all INFINOX produc…" at bounding box center [725, 445] width 846 height 658
click at [435, 317] on span "Forex" at bounding box center [430, 309] width 36 height 18
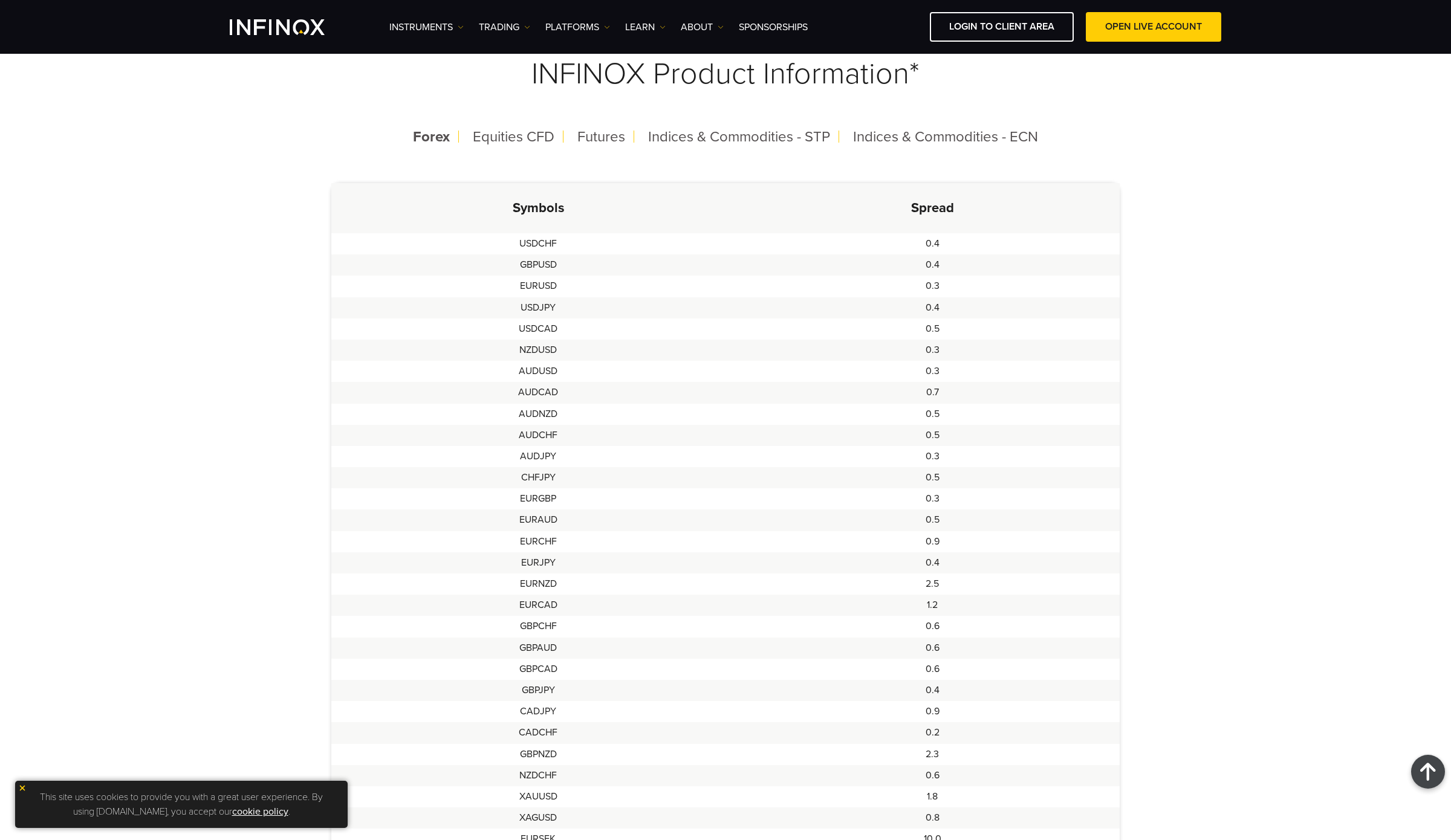
scroll to position [0, 0]
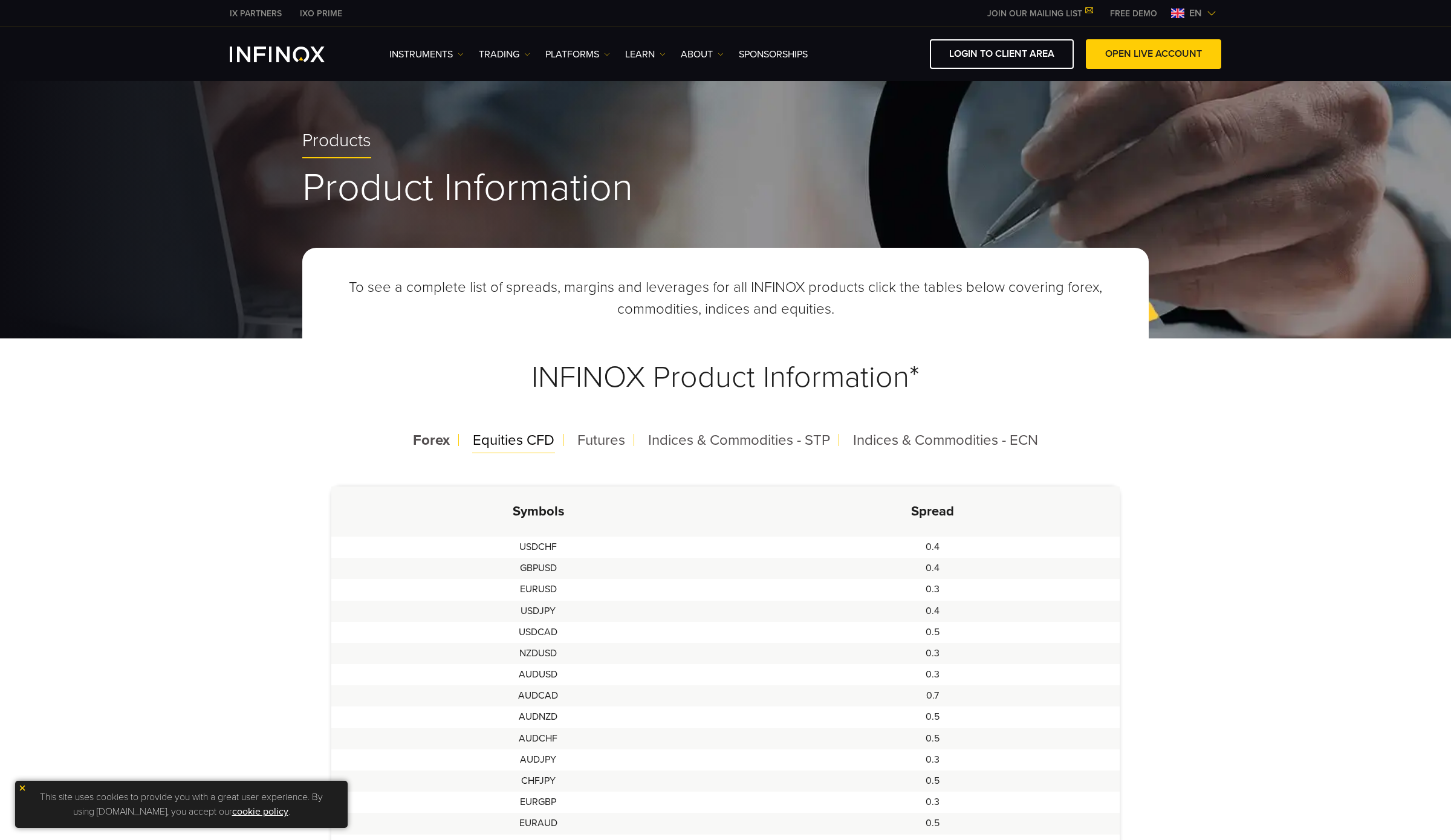
click at [505, 436] on span "Equities CFD" at bounding box center [513, 441] width 82 height 18
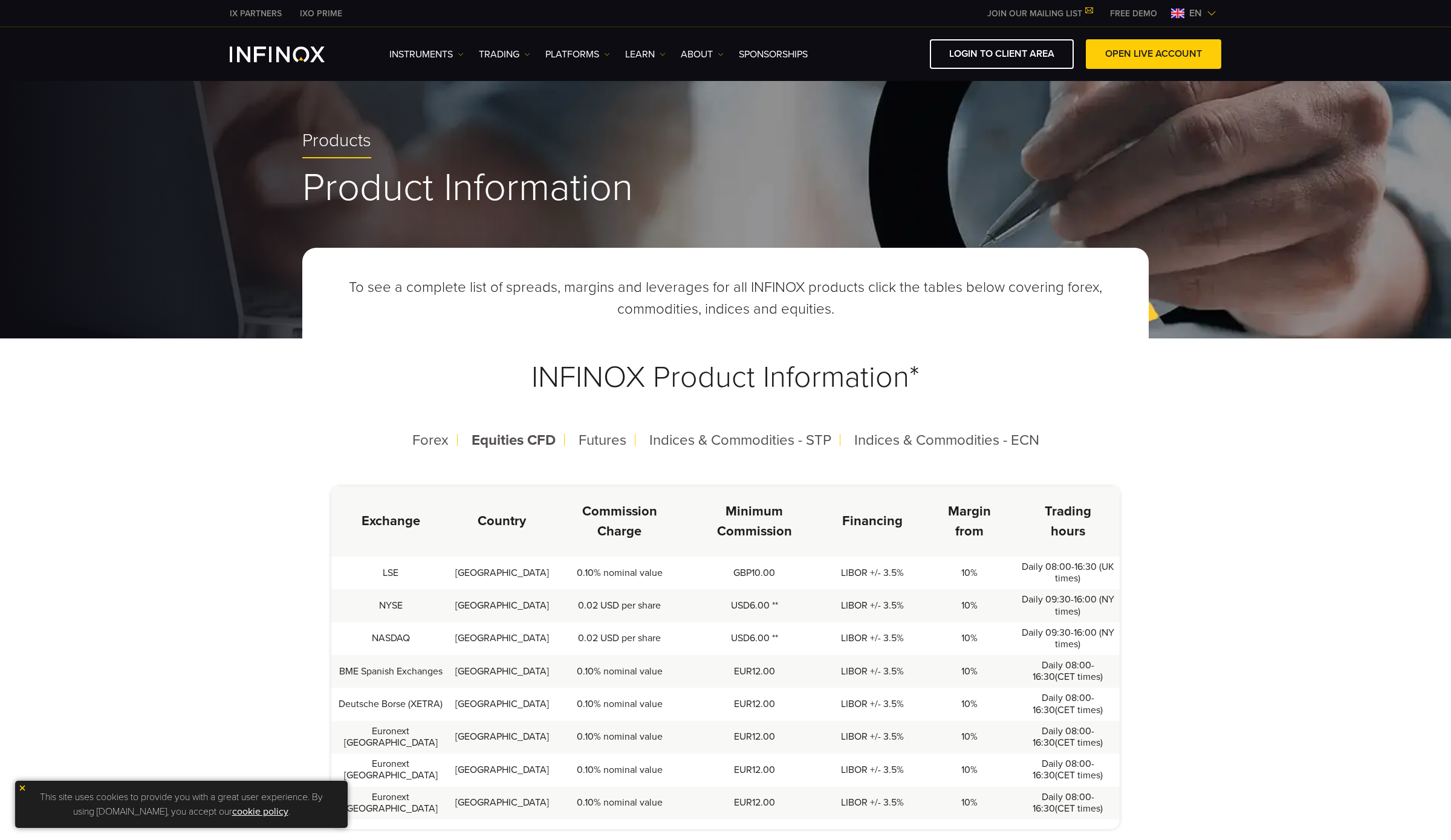
scroll to position [208, 0]
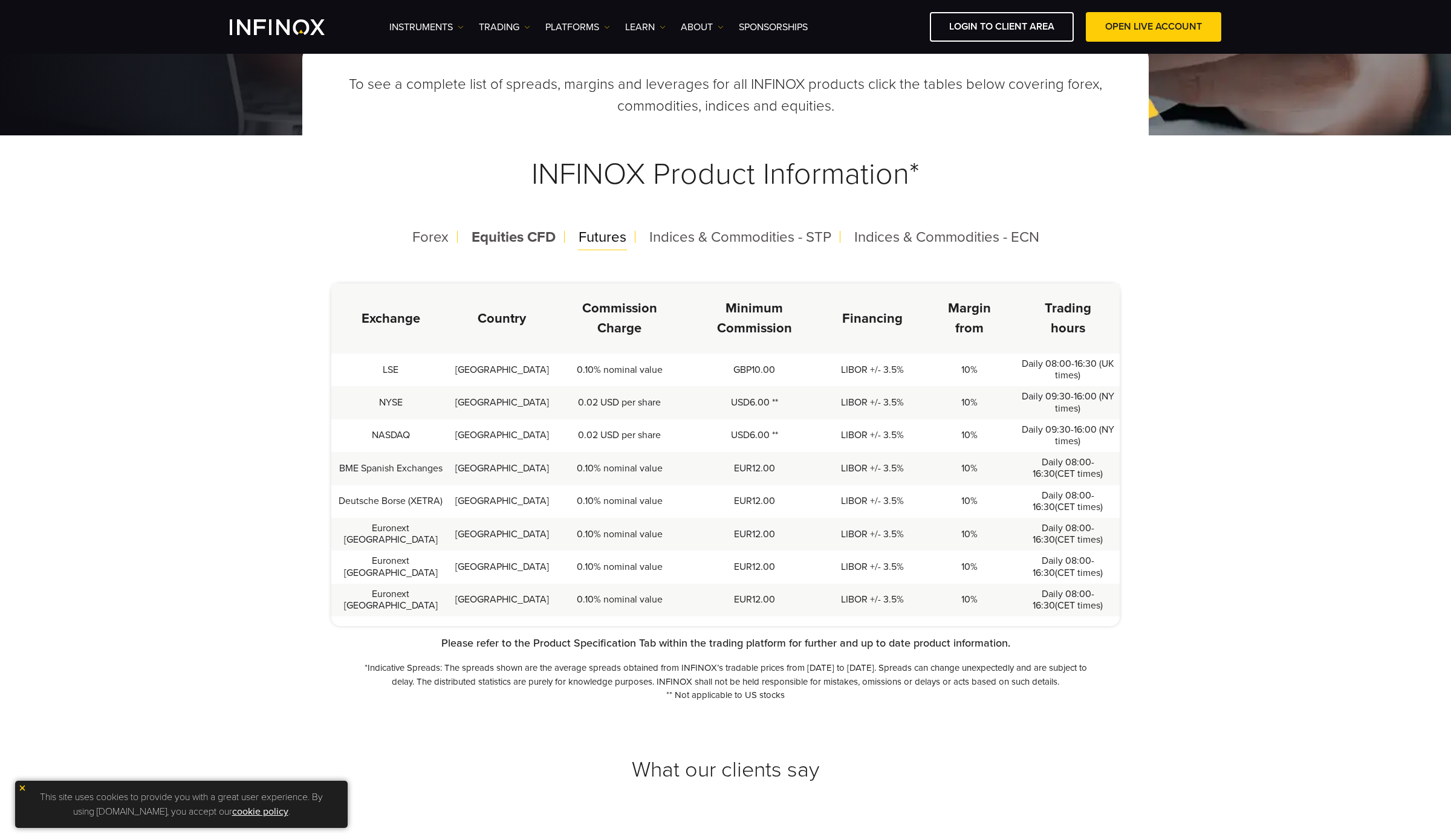
click at [592, 241] on span "Futures" at bounding box center [603, 237] width 48 height 18
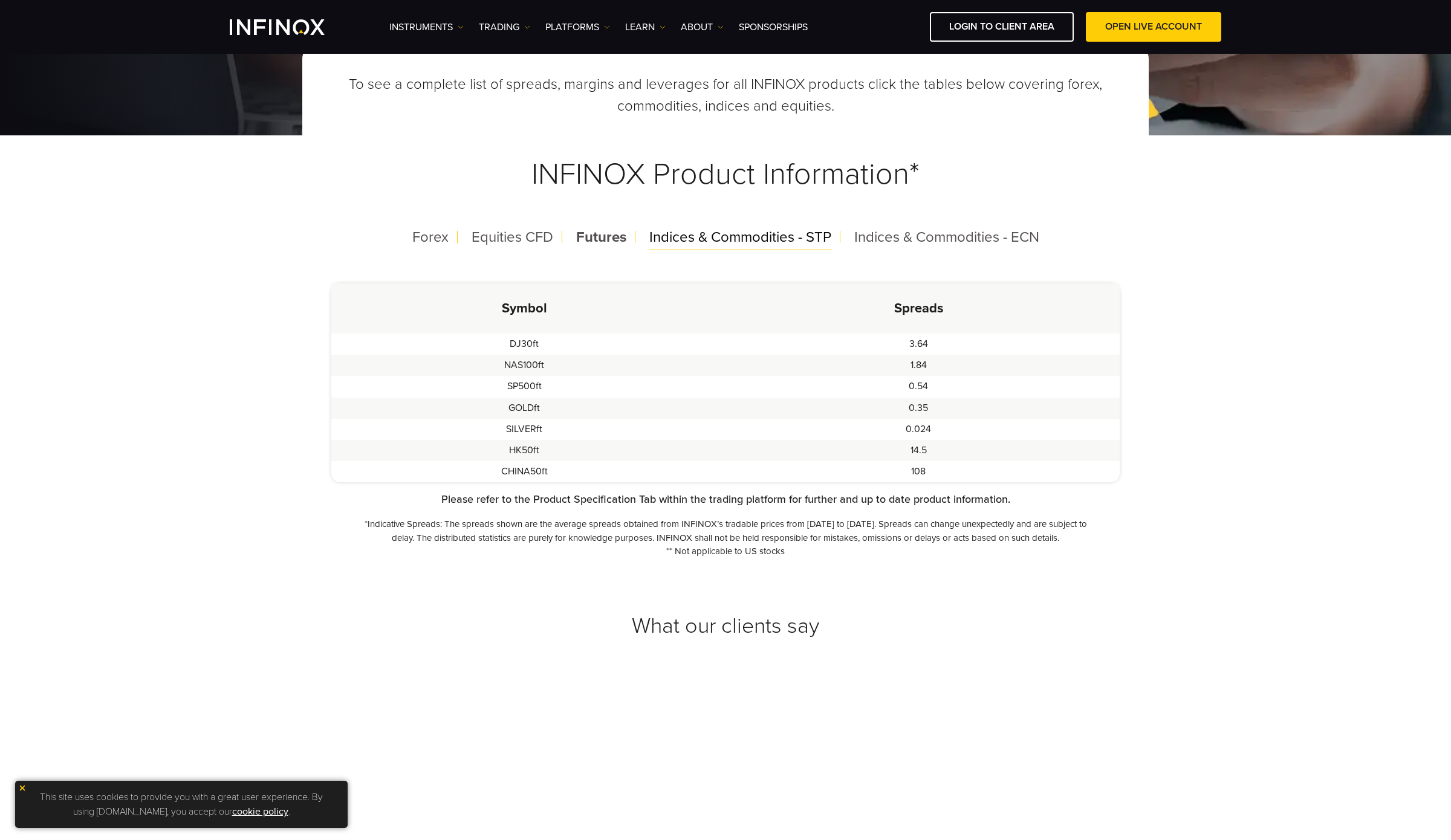
click at [759, 241] on span "Indices & Commodities - STP" at bounding box center [740, 237] width 182 height 18
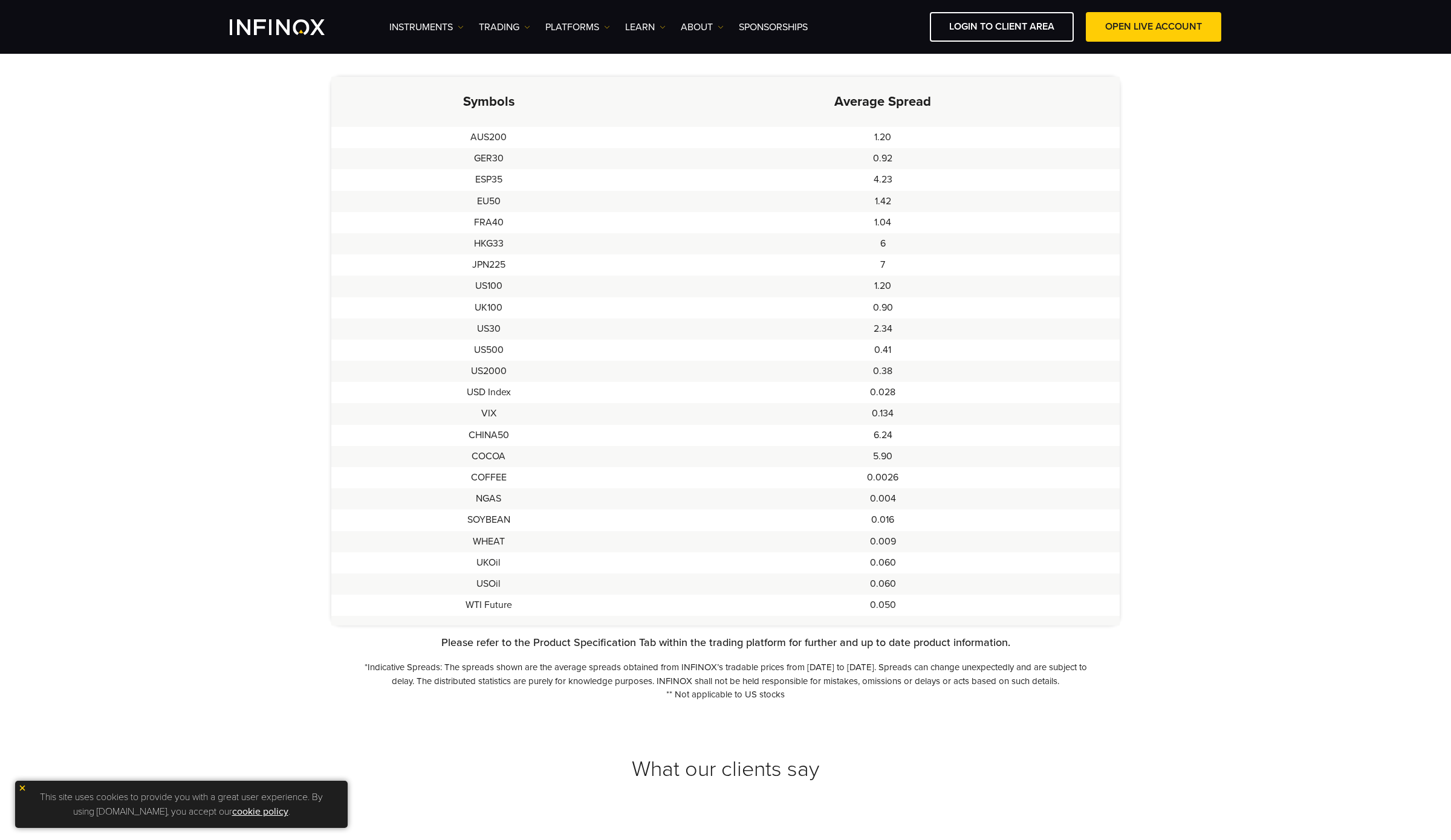
scroll to position [118, 0]
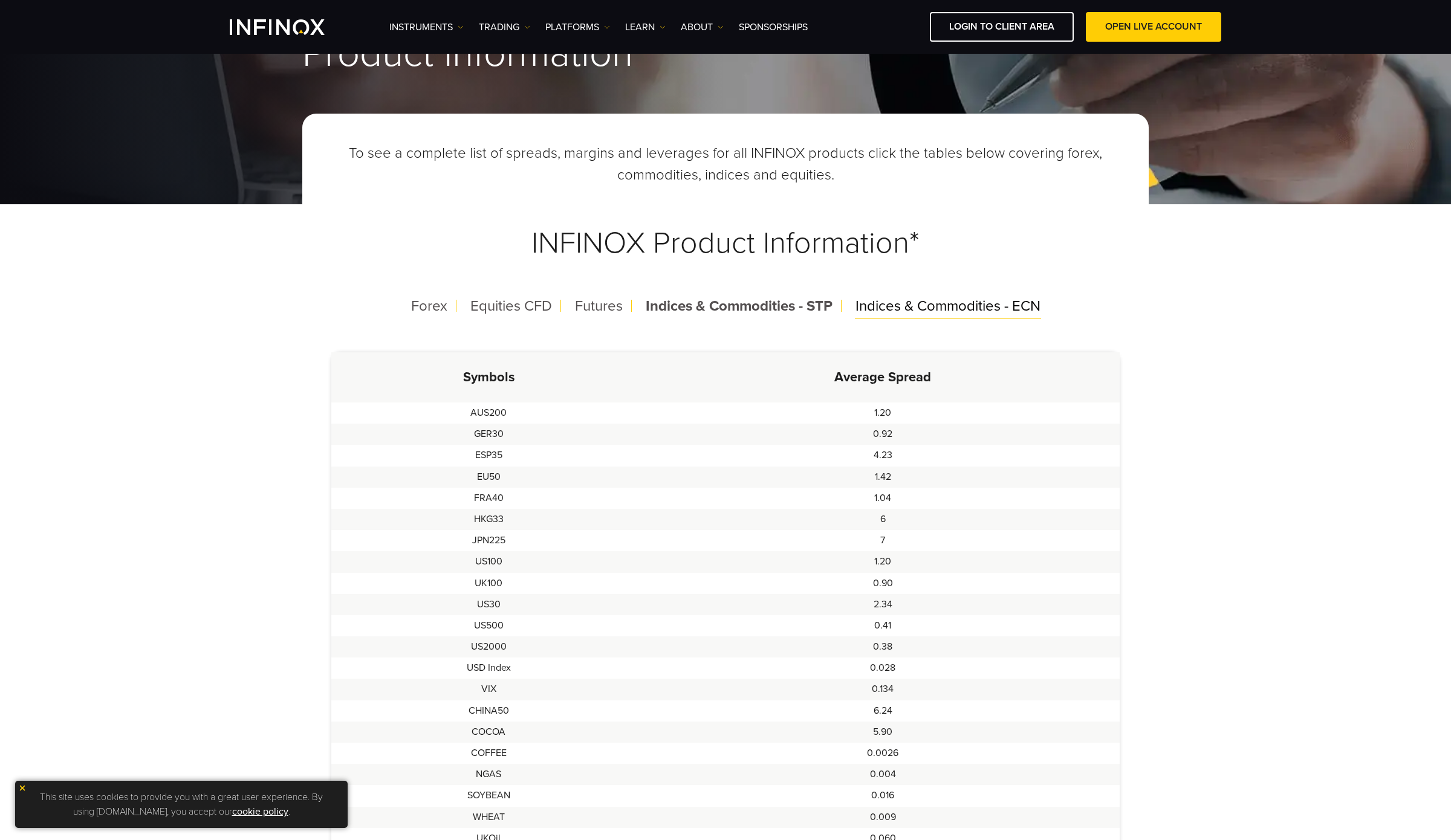
click at [958, 306] on span "Indices & Commodities - ECN" at bounding box center [948, 306] width 185 height 18
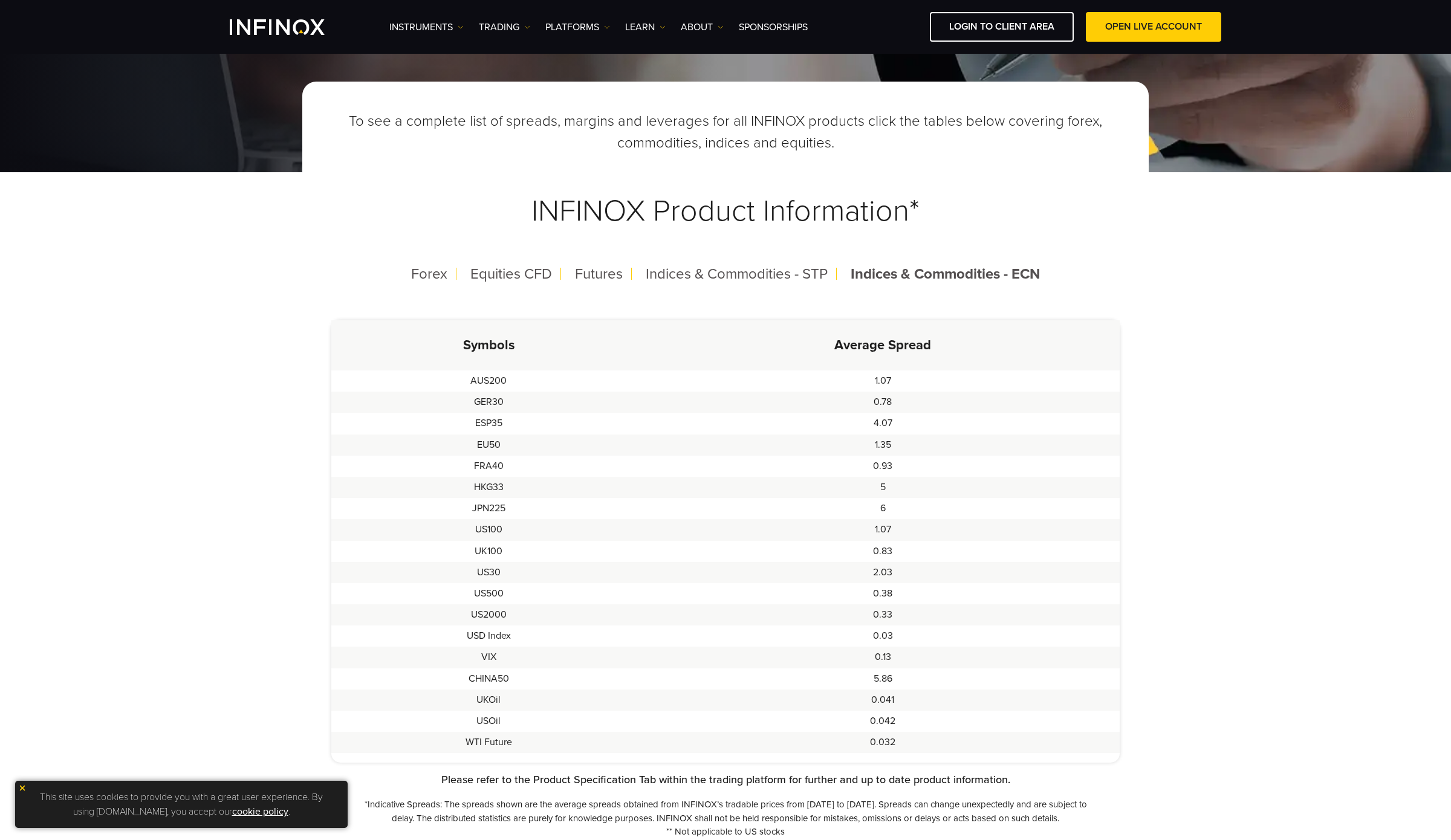
scroll to position [19, 0]
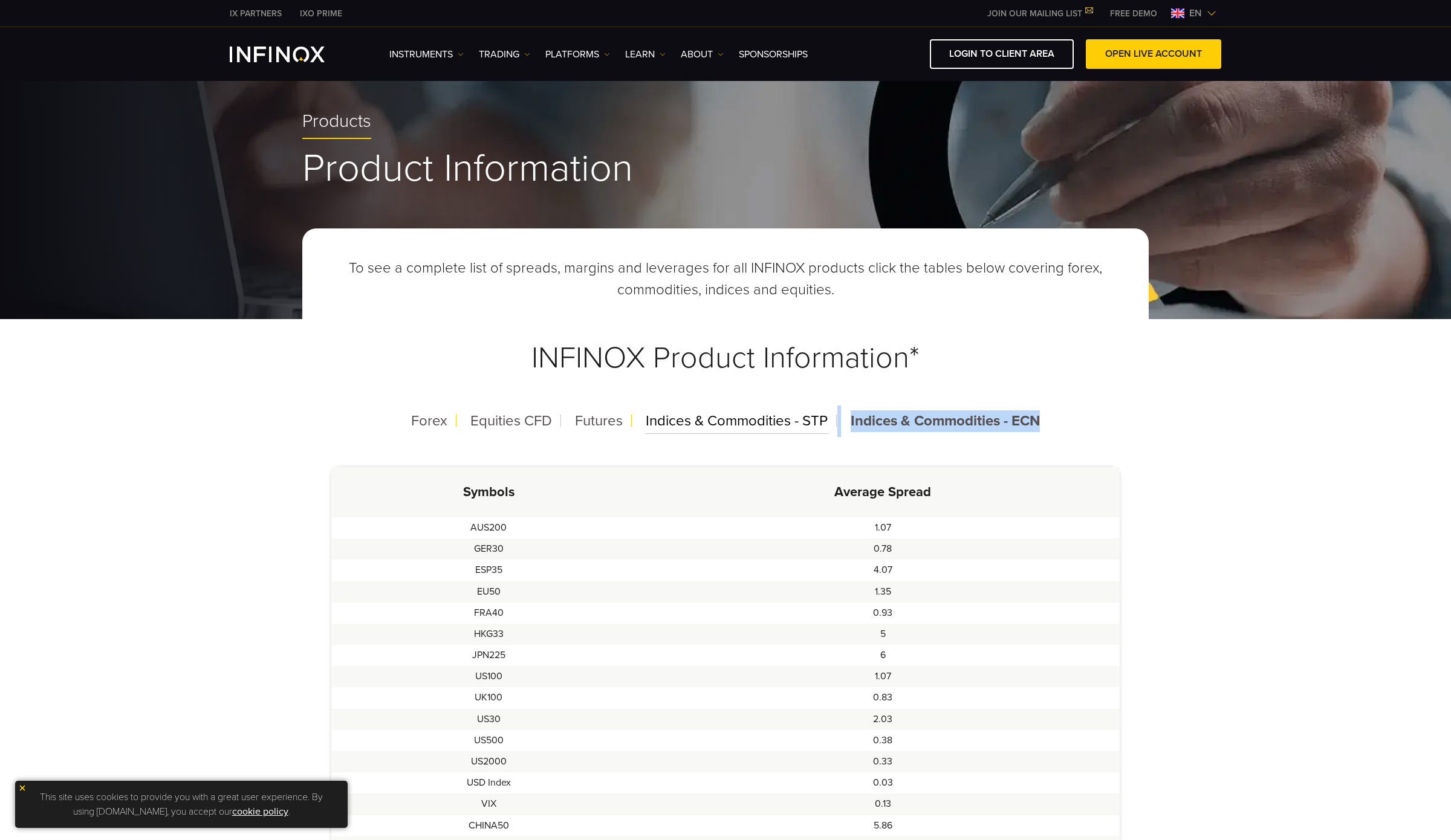
drag, startPoint x: 735, startPoint y: 437, endPoint x: 729, endPoint y: 431, distance: 8.5
click at [734, 435] on div "To see a complete list of spreads, margins and leverages for all INFINOX produc…" at bounding box center [725, 607] width 846 height 757
click at [586, 432] on div "Futures" at bounding box center [599, 421] width 67 height 32
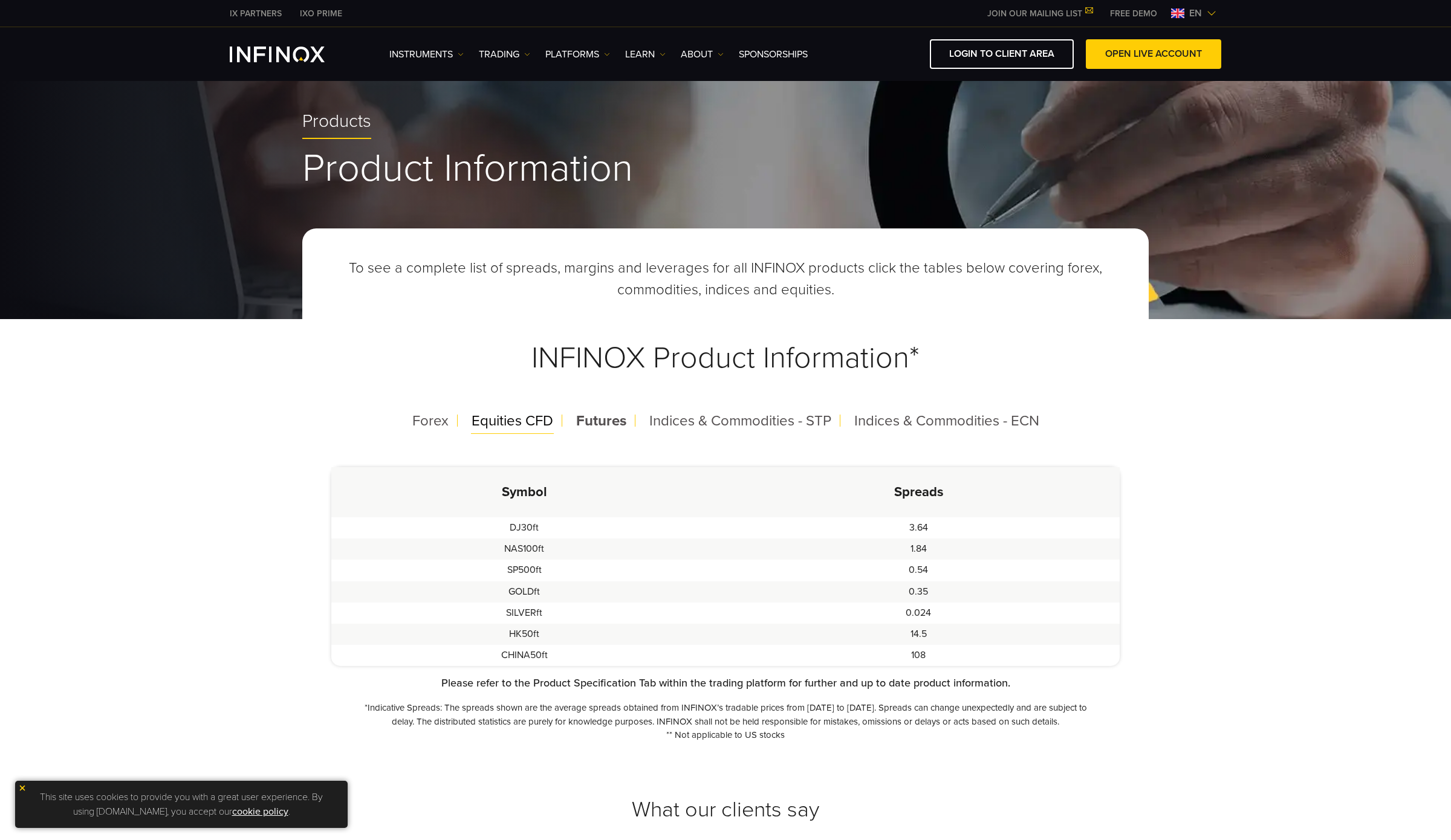
click at [510, 421] on span "Equities CFD" at bounding box center [512, 421] width 82 height 18
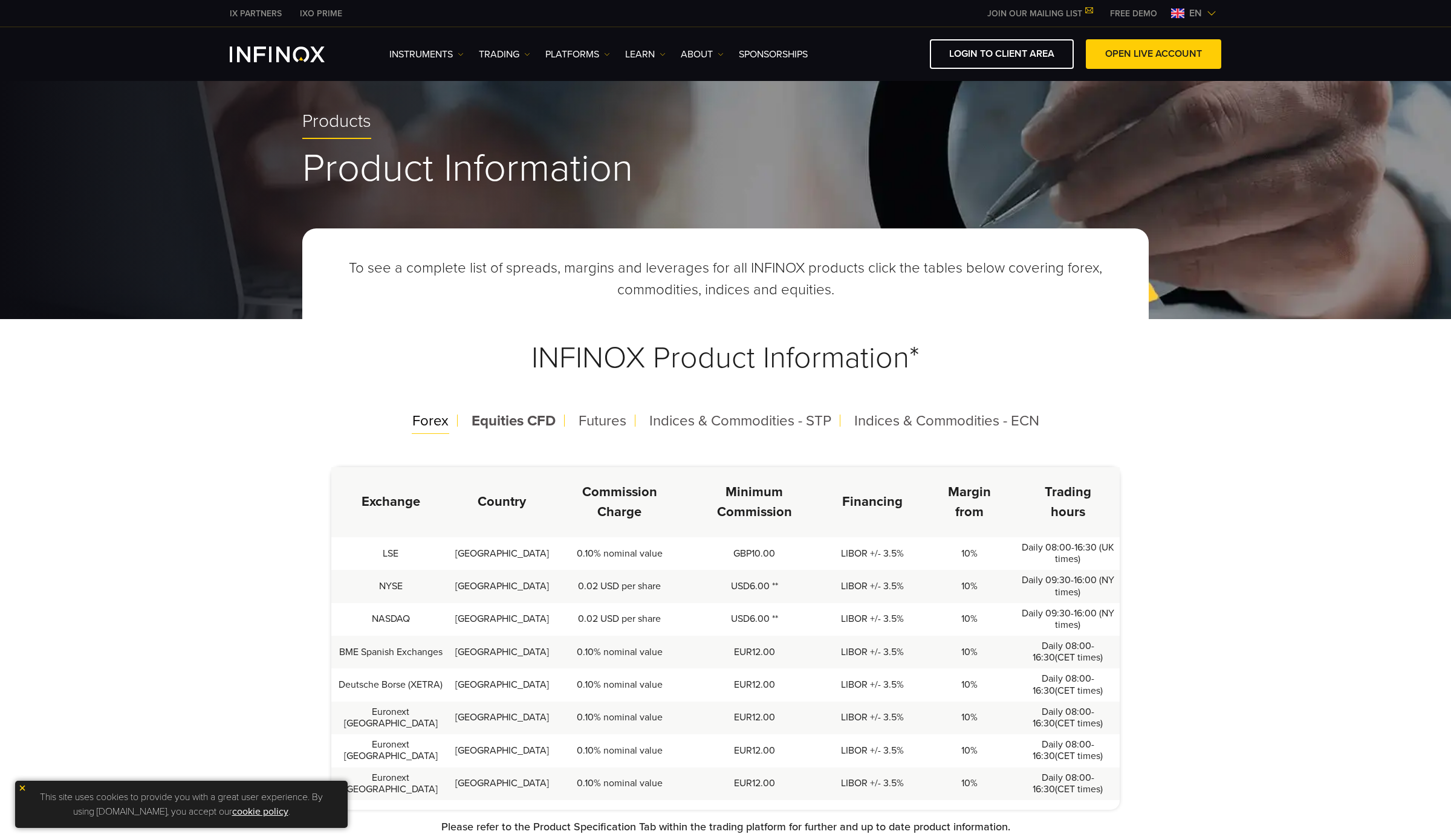
click at [439, 419] on span "Forex" at bounding box center [430, 421] width 36 height 18
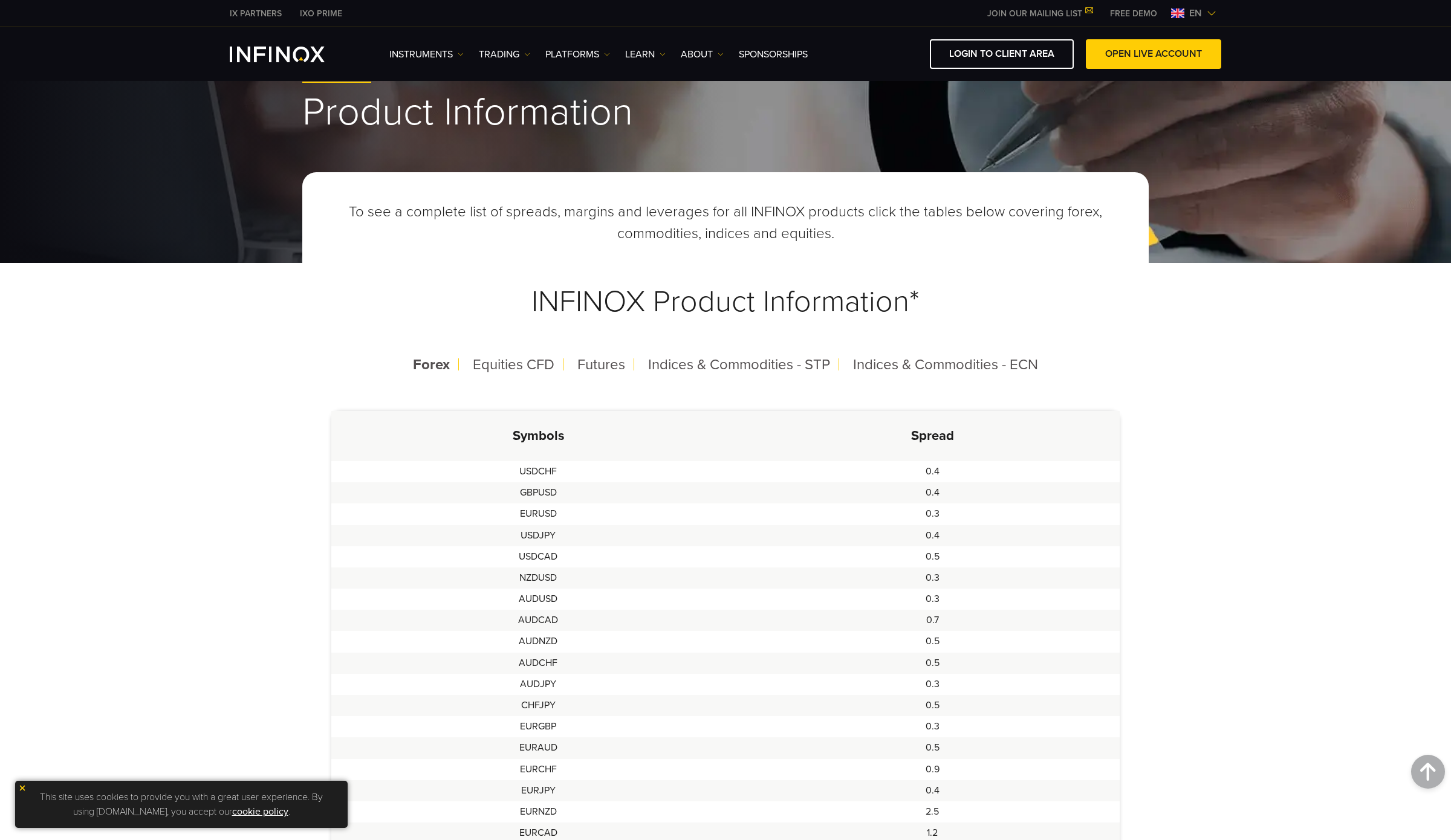
scroll to position [0, 0]
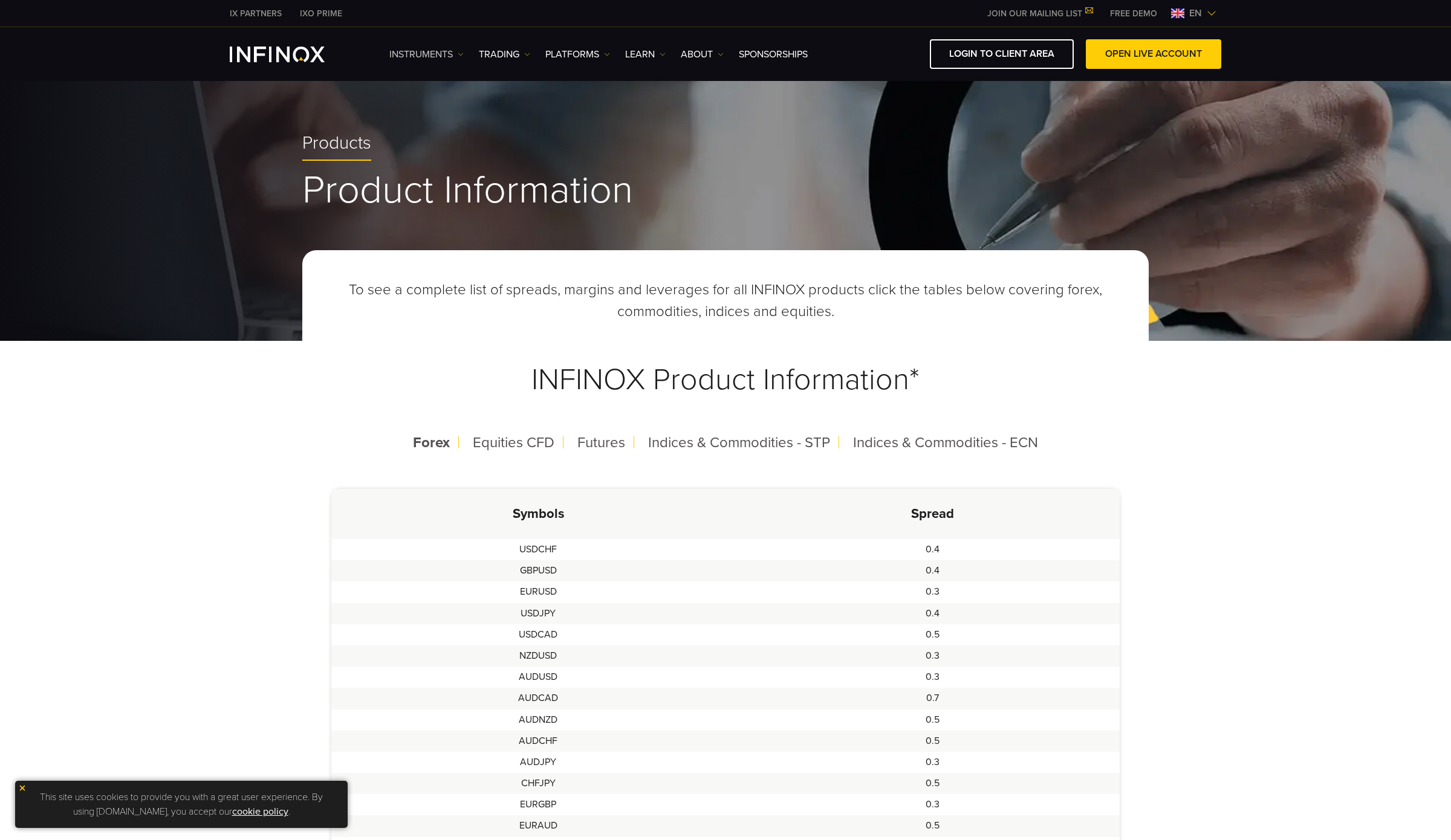
click at [419, 51] on link "Instruments" at bounding box center [426, 55] width 75 height 15
click at [510, 55] on link "TRADING" at bounding box center [504, 55] width 52 height 15
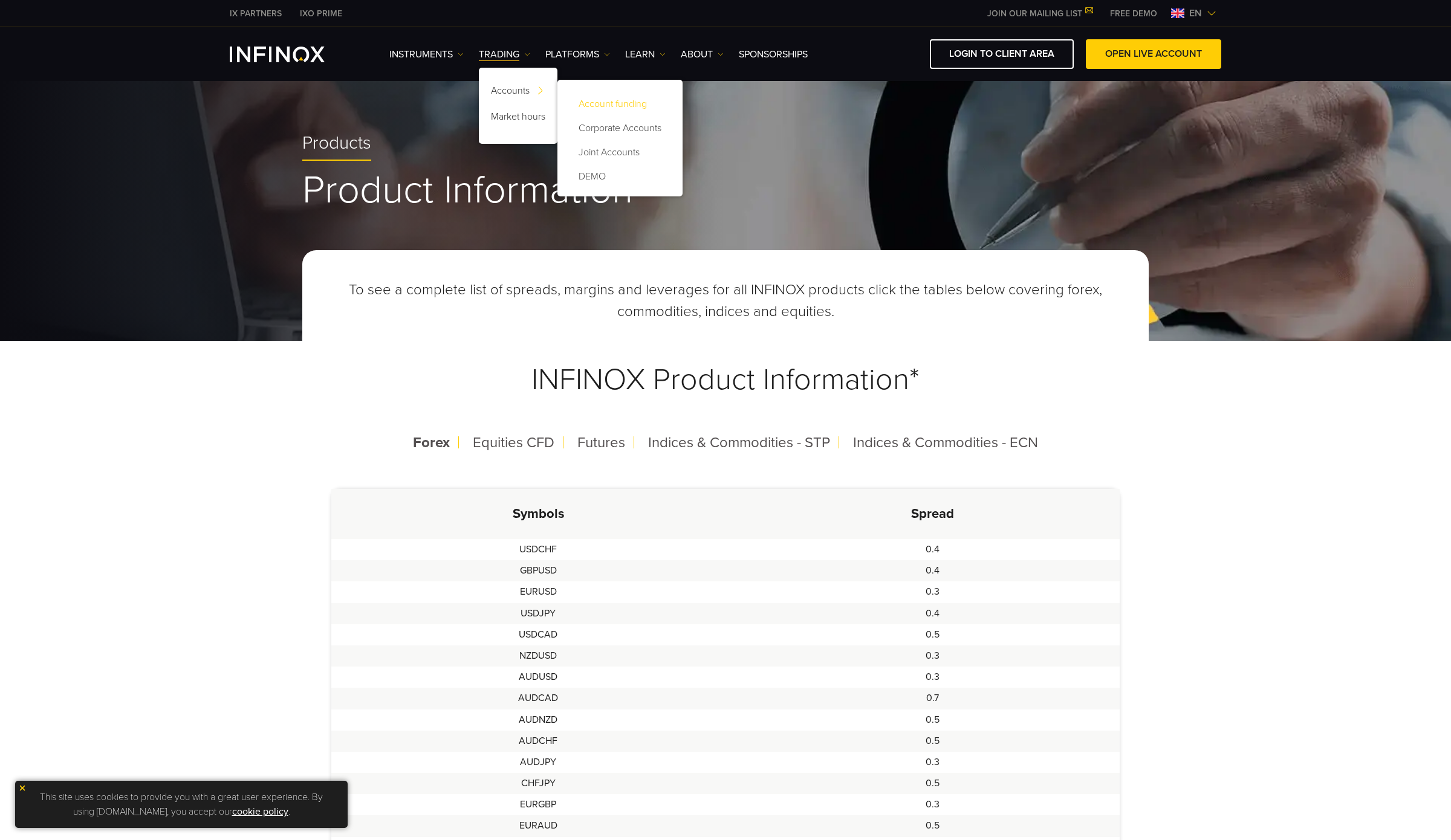
click at [643, 106] on link "Account funding" at bounding box center [620, 103] width 101 height 24
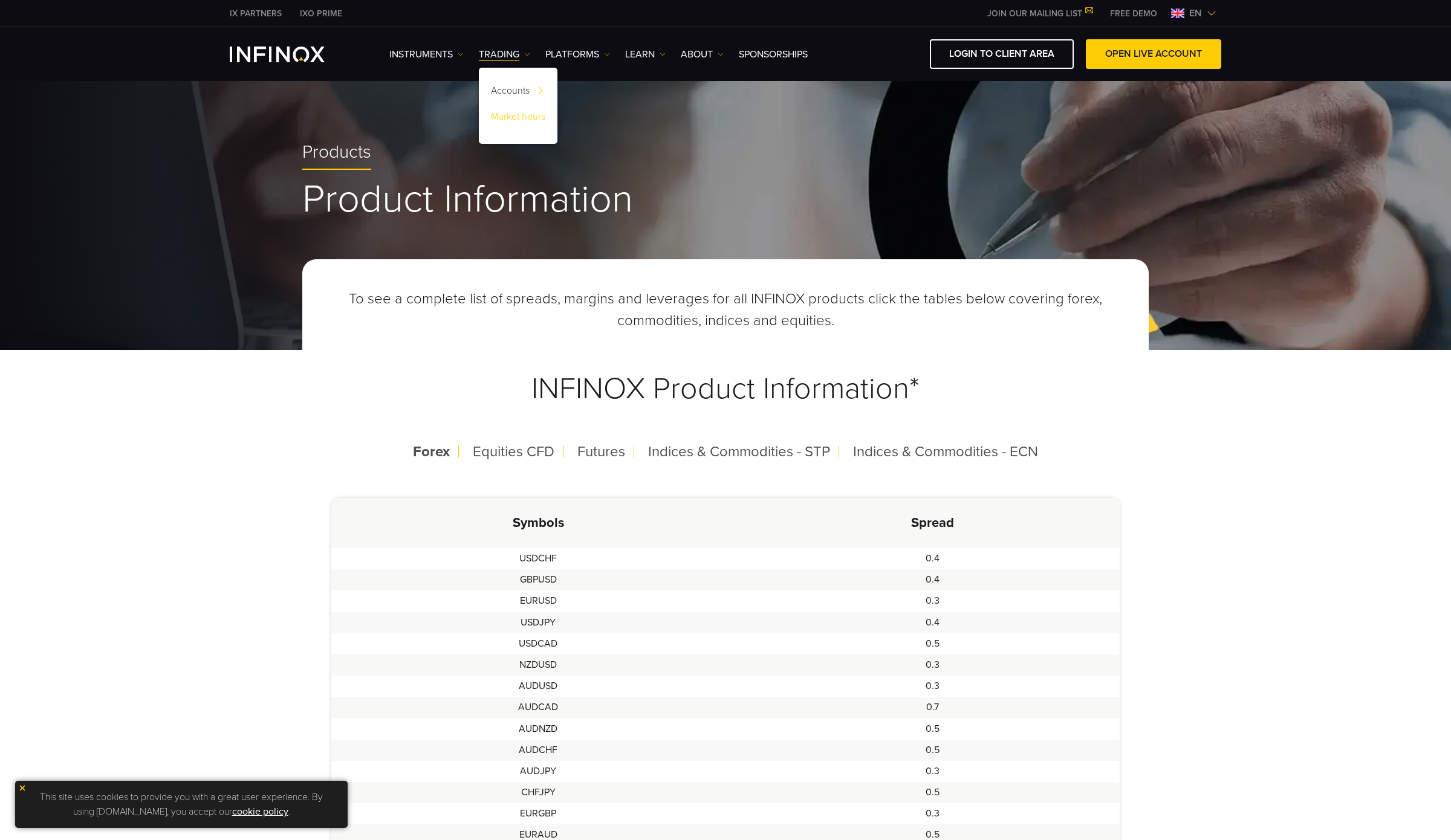
click at [515, 118] on link "Market hours" at bounding box center [518, 118] width 78 height 26
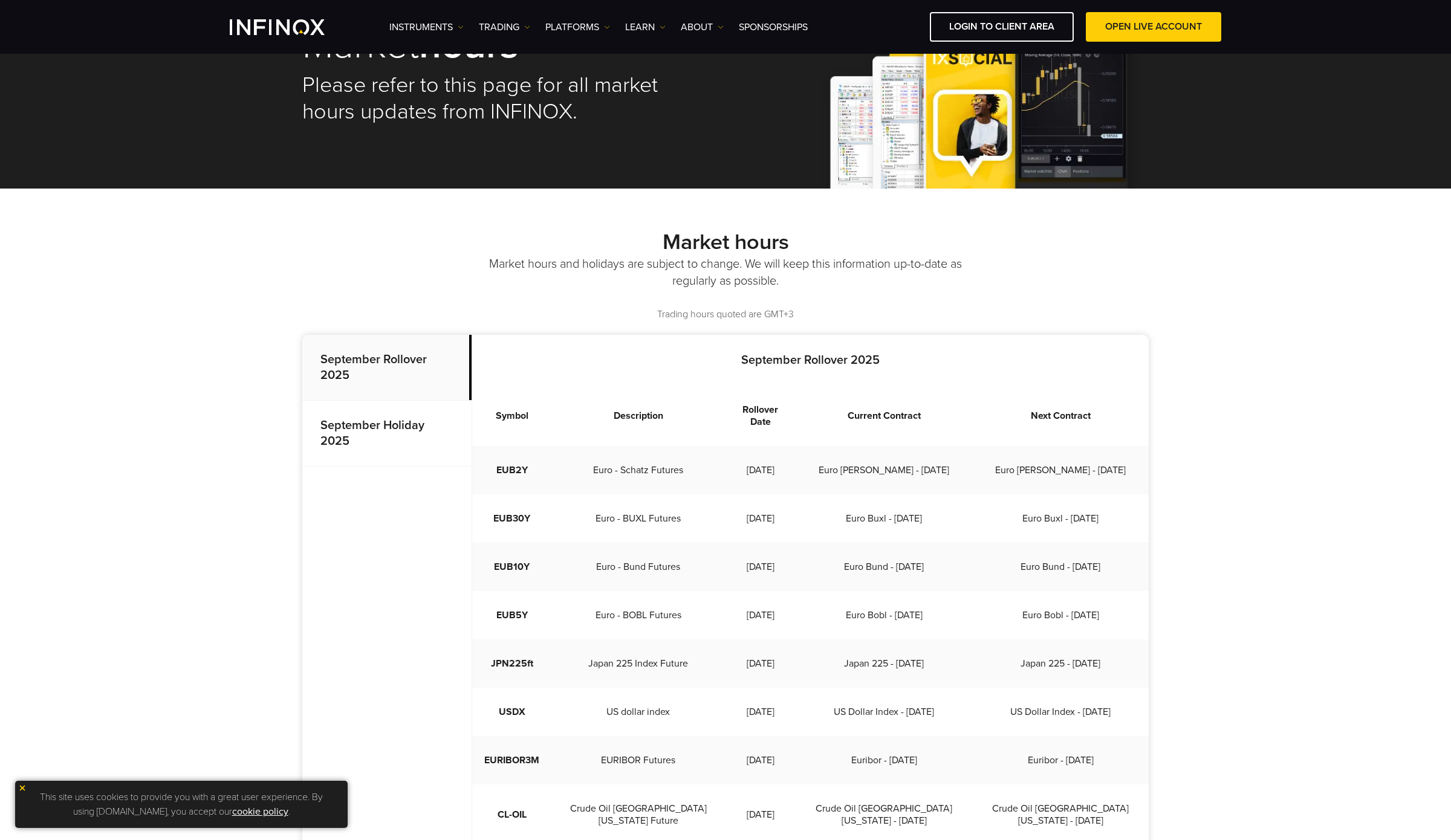
scroll to position [145, 0]
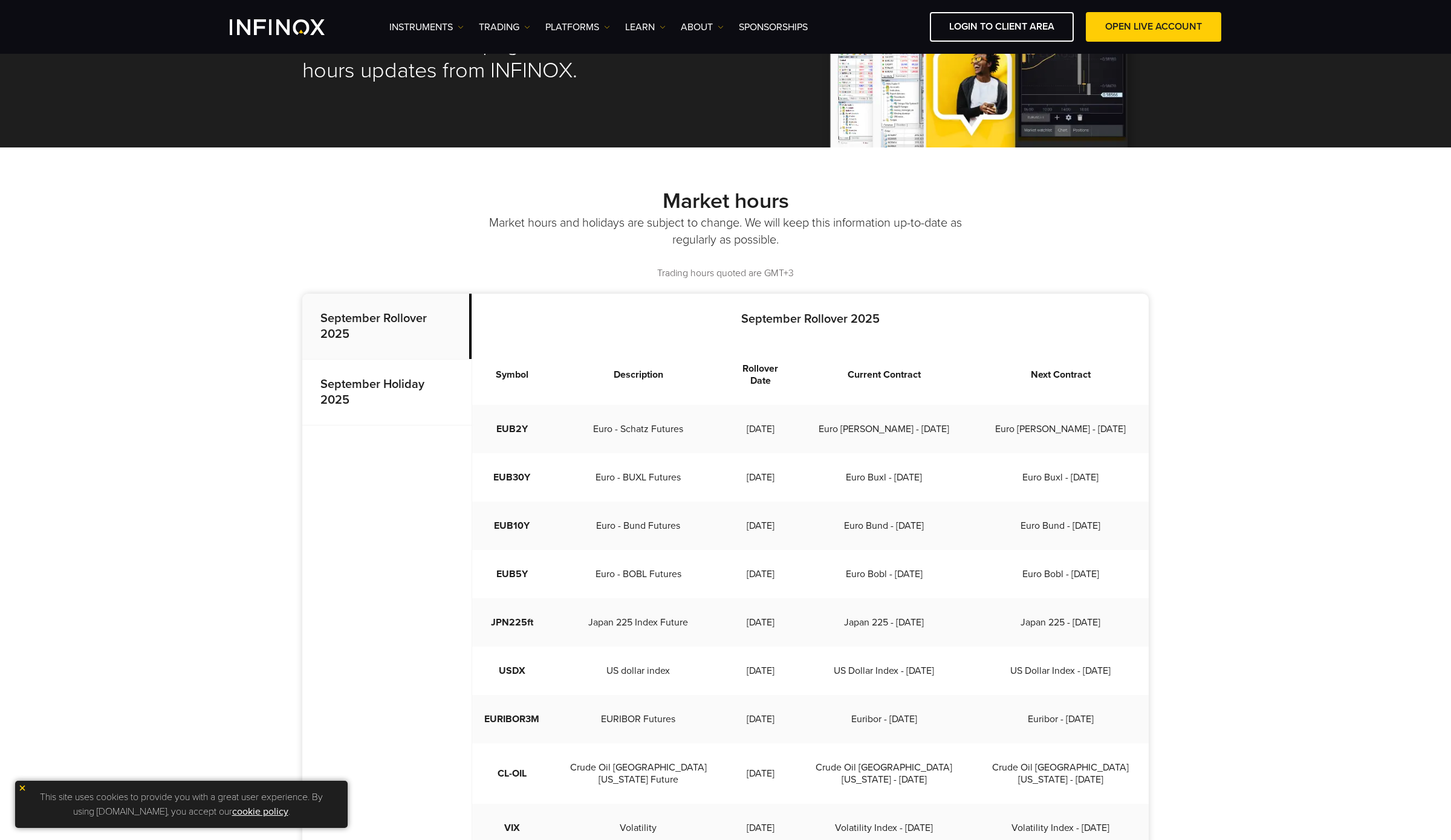
click at [394, 385] on strong "September Holiday 2025" at bounding box center [372, 392] width 104 height 30
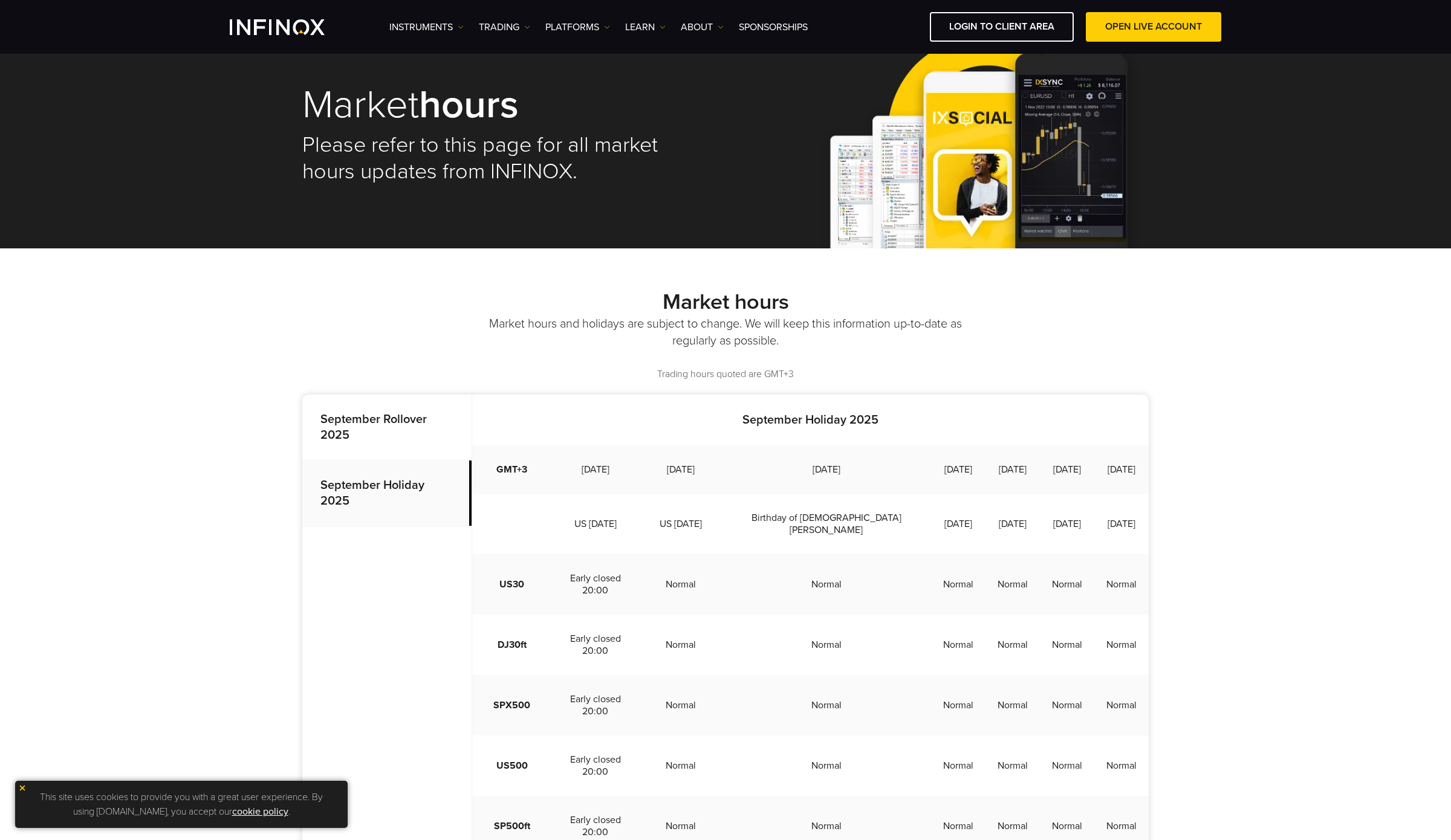
scroll to position [0, 0]
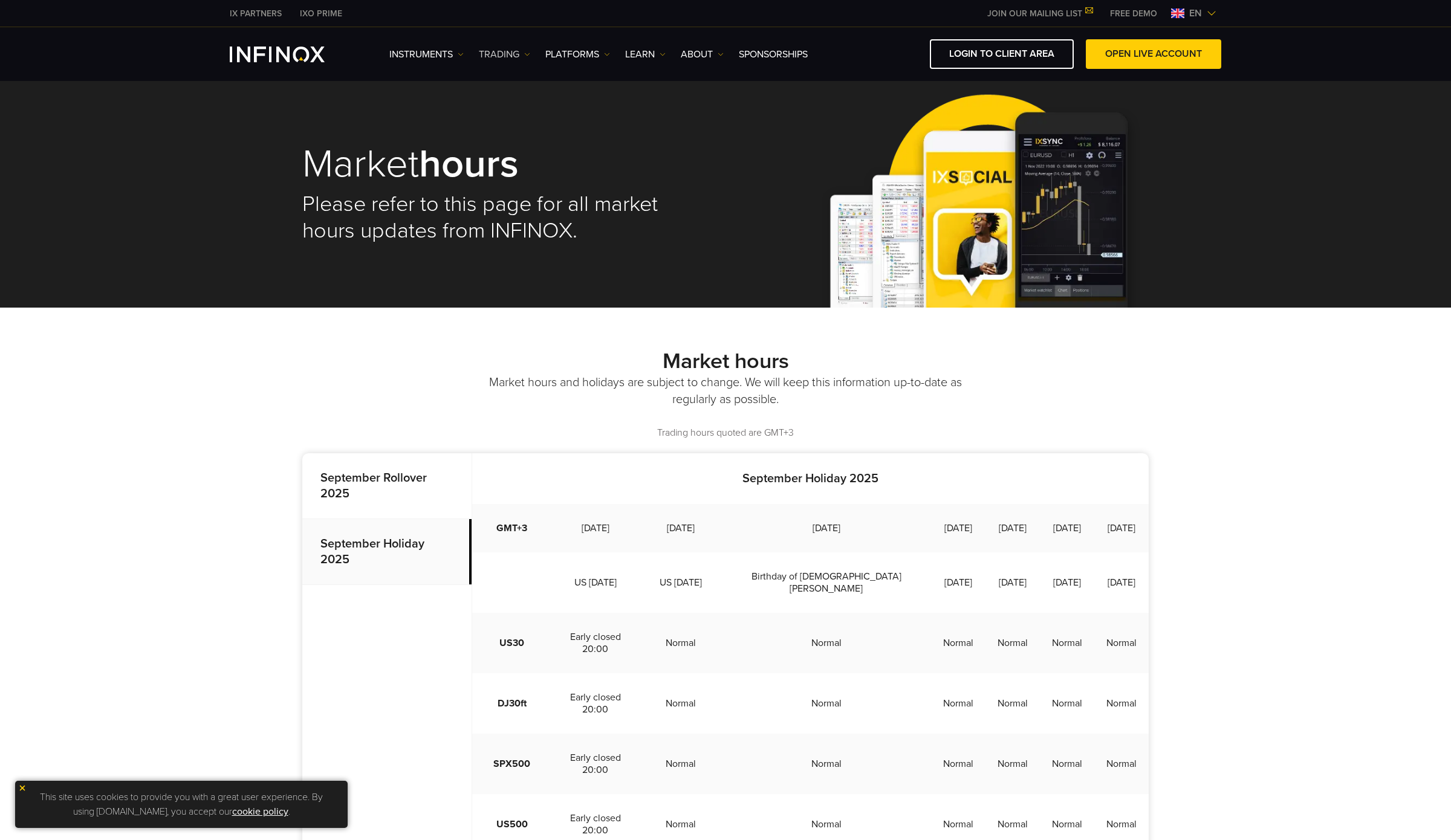
click at [515, 51] on link "TRADING" at bounding box center [504, 55] width 52 height 15
click at [572, 51] on link "PLATFORMS" at bounding box center [577, 55] width 65 height 15
click at [592, 147] on link "INFINOX Platforms" at bounding box center [595, 144] width 101 height 26
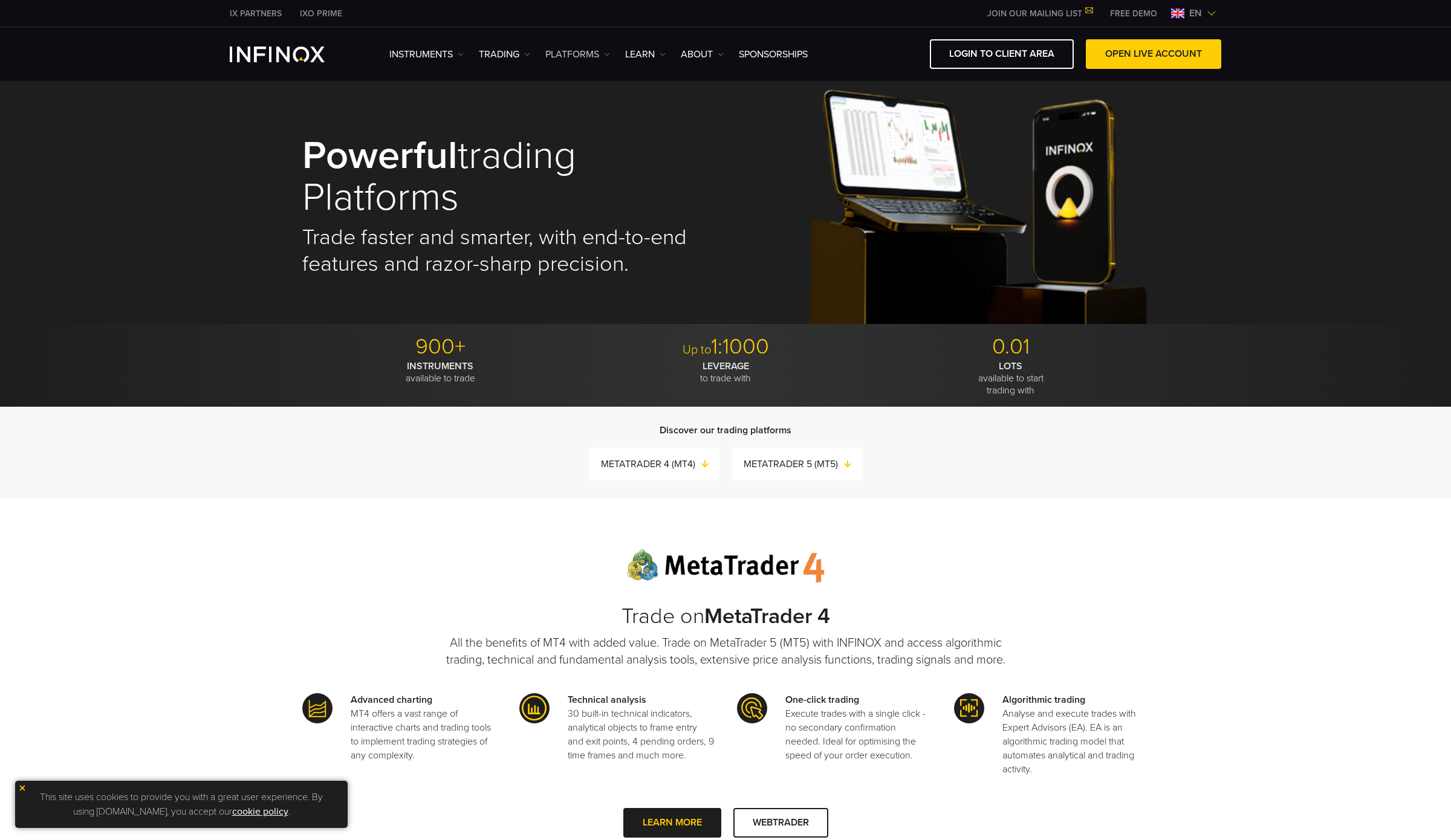
click at [568, 52] on link "PLATFORMS" at bounding box center [577, 55] width 65 height 15
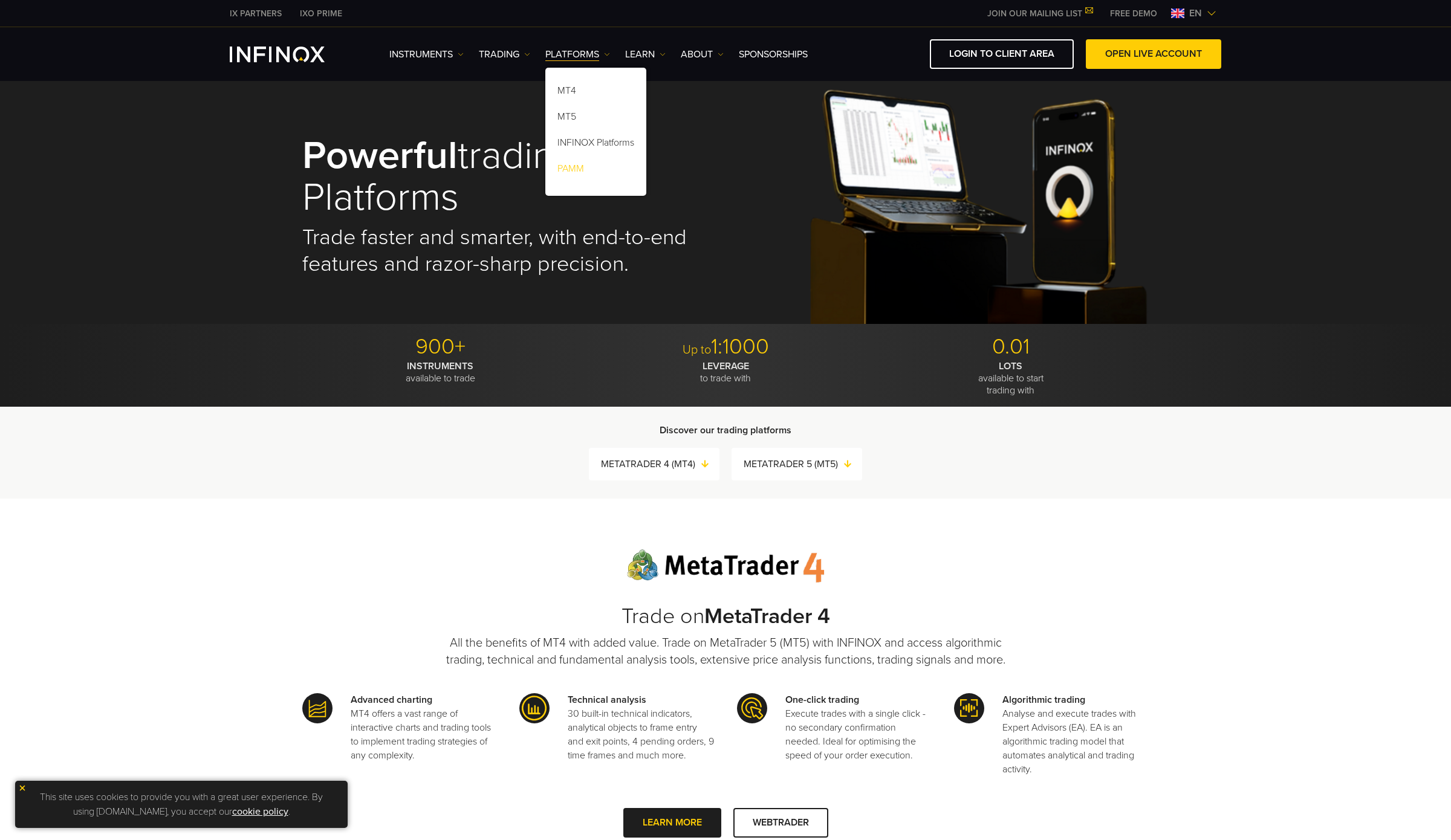
click at [582, 170] on link "PAMM" at bounding box center [595, 171] width 101 height 26
click at [656, 55] on link "Learn" at bounding box center [645, 55] width 41 height 15
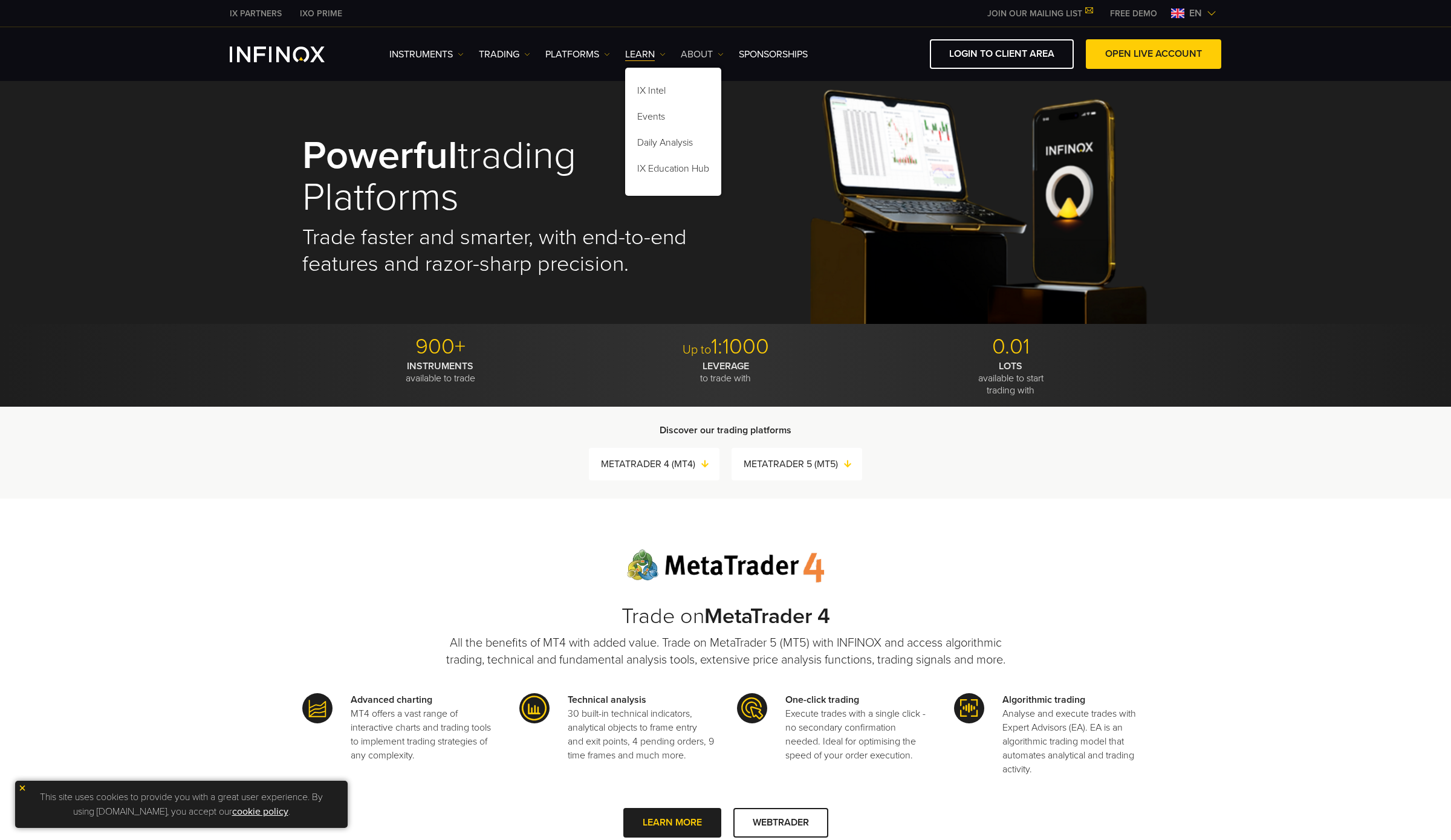
click at [699, 55] on link "ABOUT" at bounding box center [702, 55] width 43 height 15
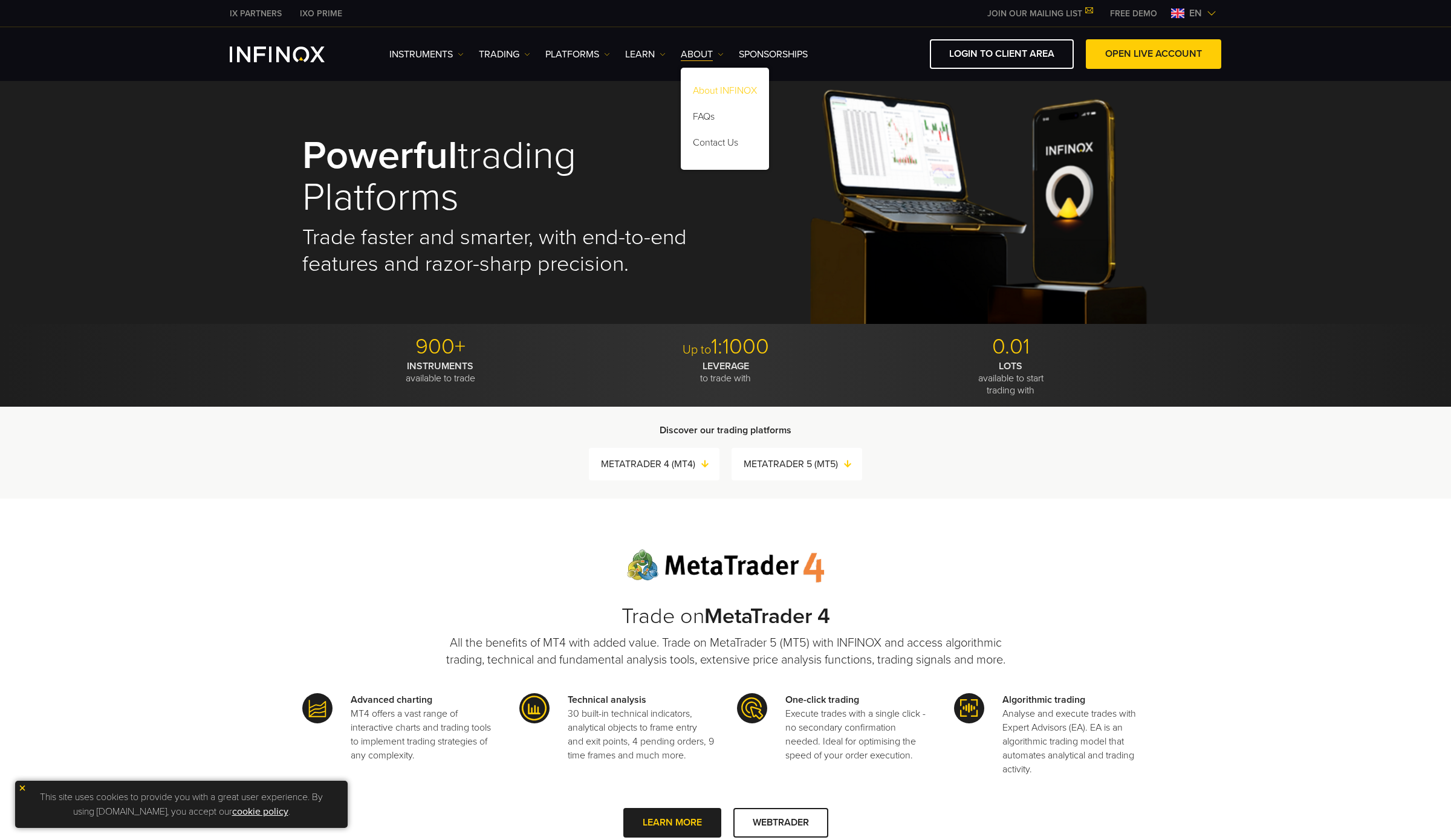
click at [716, 87] on link "About INFINOX" at bounding box center [725, 92] width 89 height 26
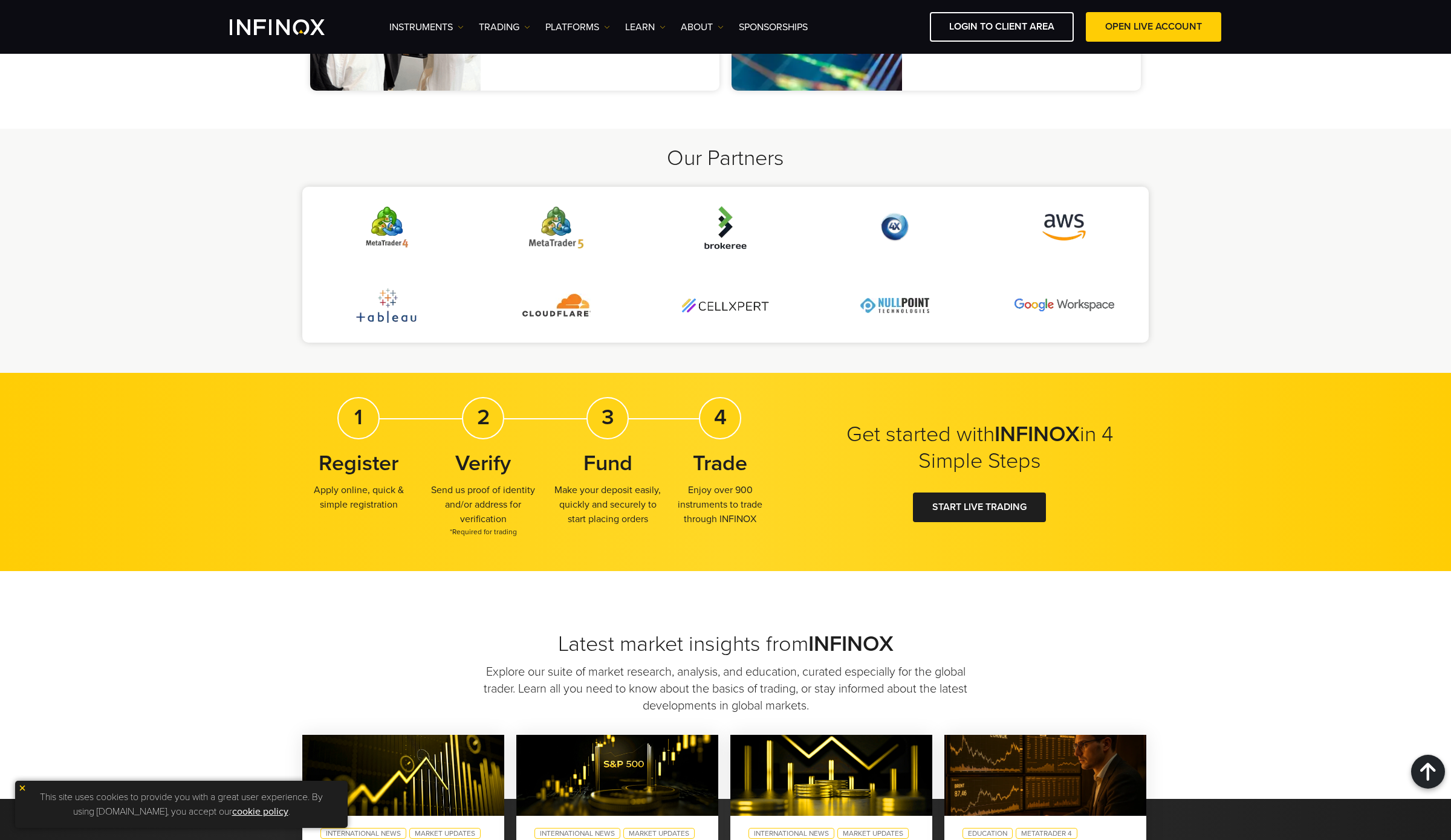
scroll to position [2587, 0]
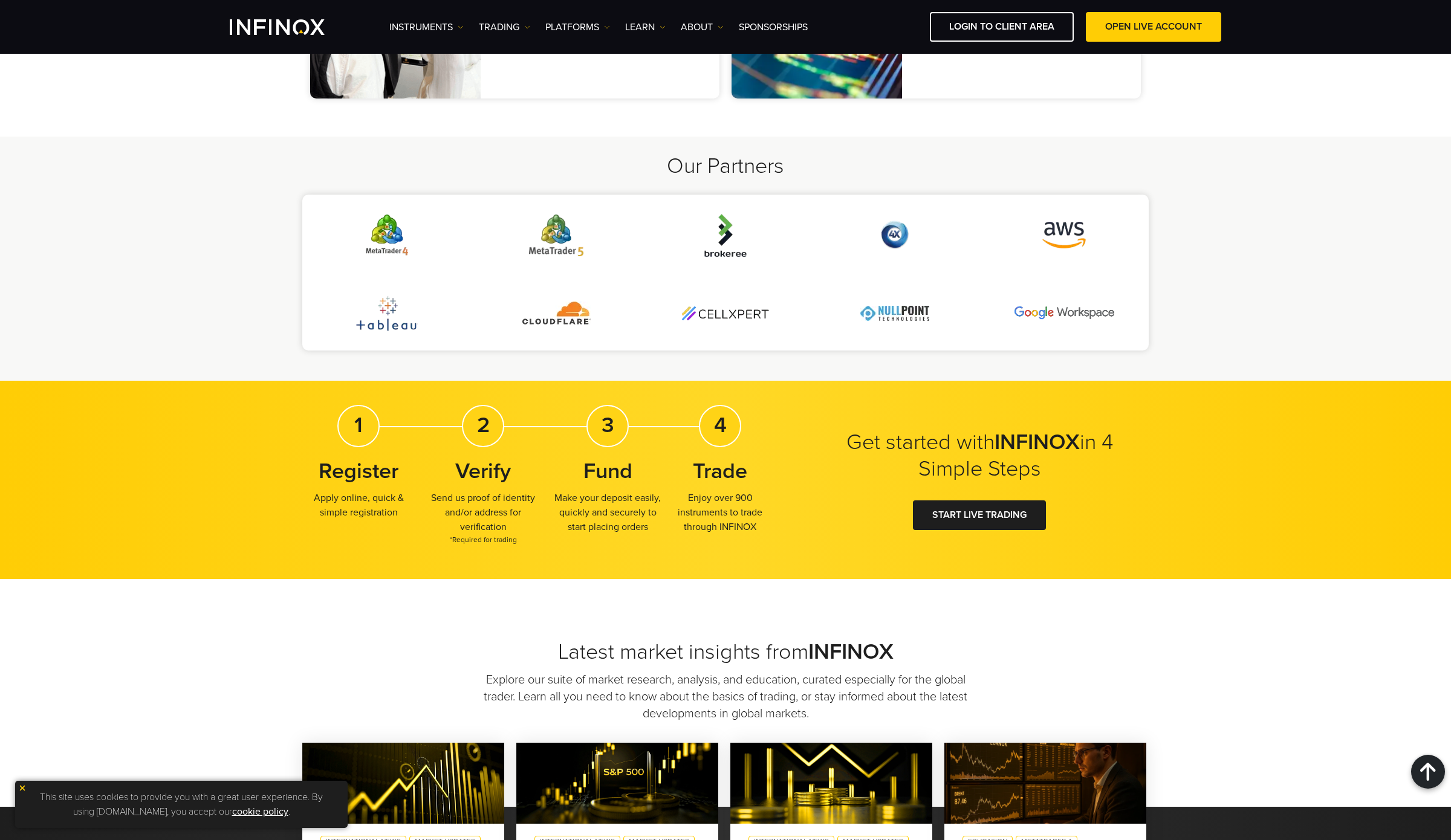
click at [603, 323] on li at bounding box center [556, 313] width 169 height 62
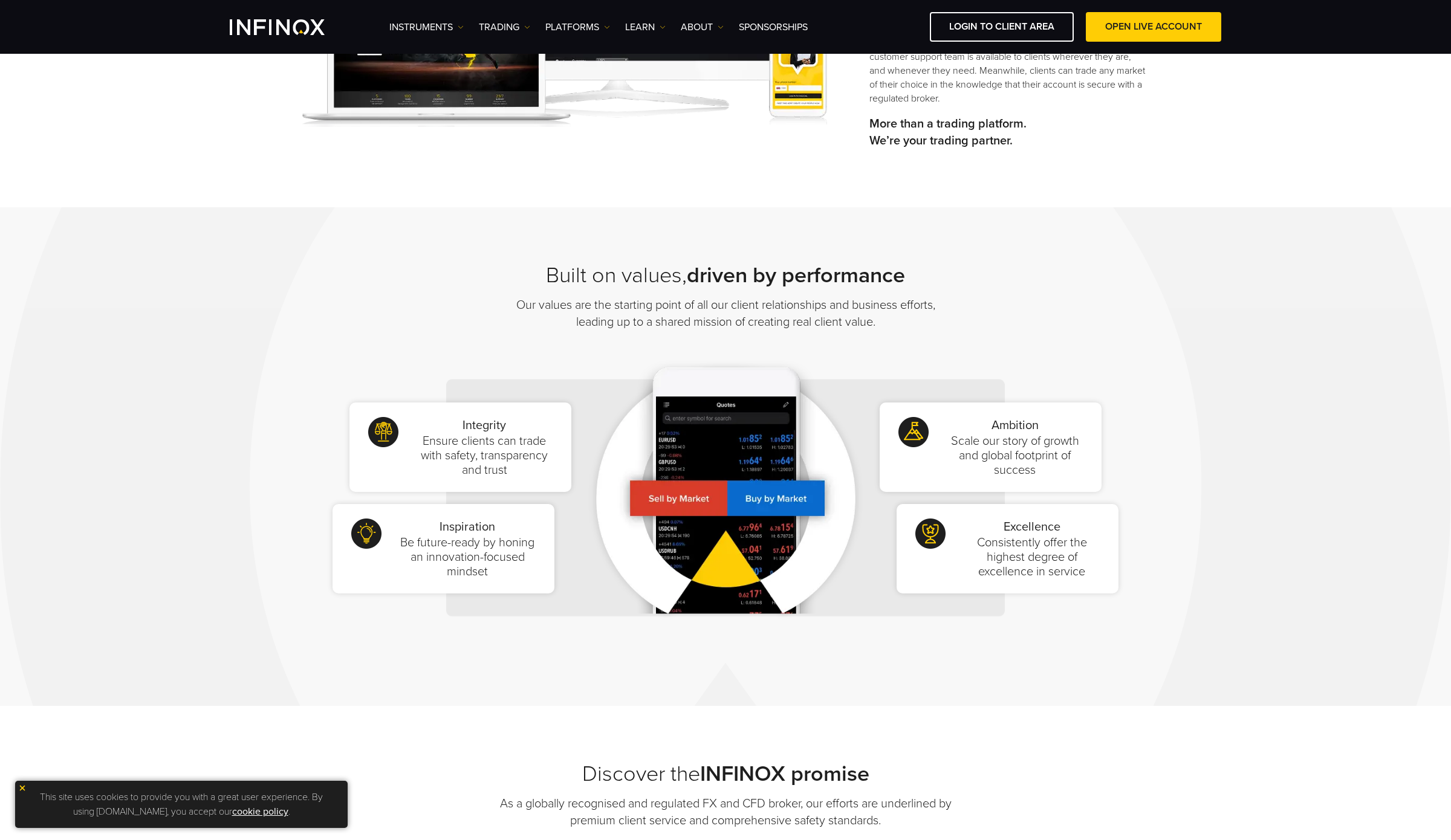
scroll to position [0, 0]
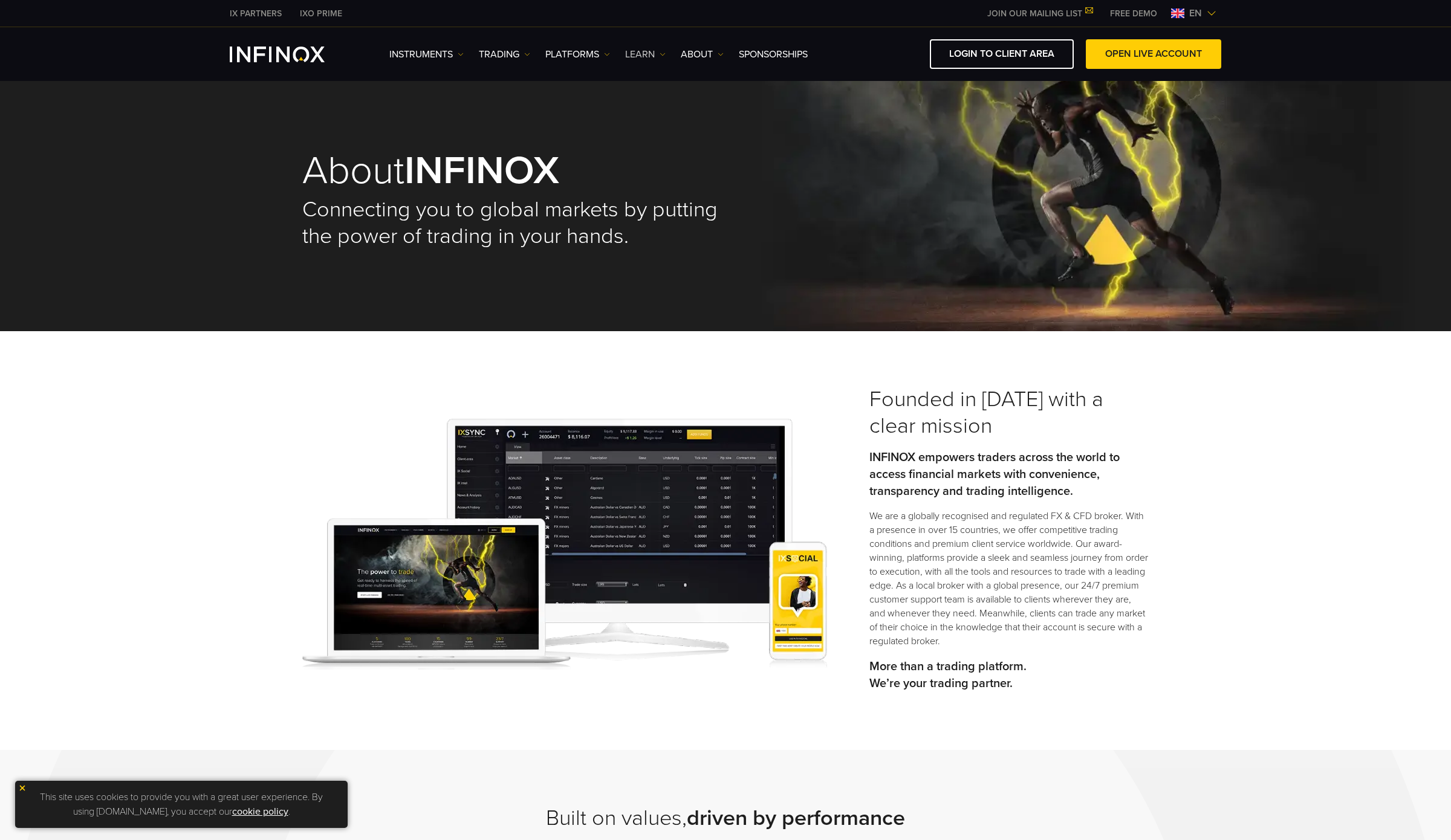
click at [652, 57] on link "Learn" at bounding box center [645, 55] width 41 height 15
click at [702, 62] on div "IX Intel Events Daily Analysis IX Education Hub" at bounding box center [673, 129] width 96 height 134
click at [705, 58] on link "ABOUT" at bounding box center [702, 55] width 43 height 15
click at [708, 117] on link "FAQs" at bounding box center [725, 118] width 89 height 26
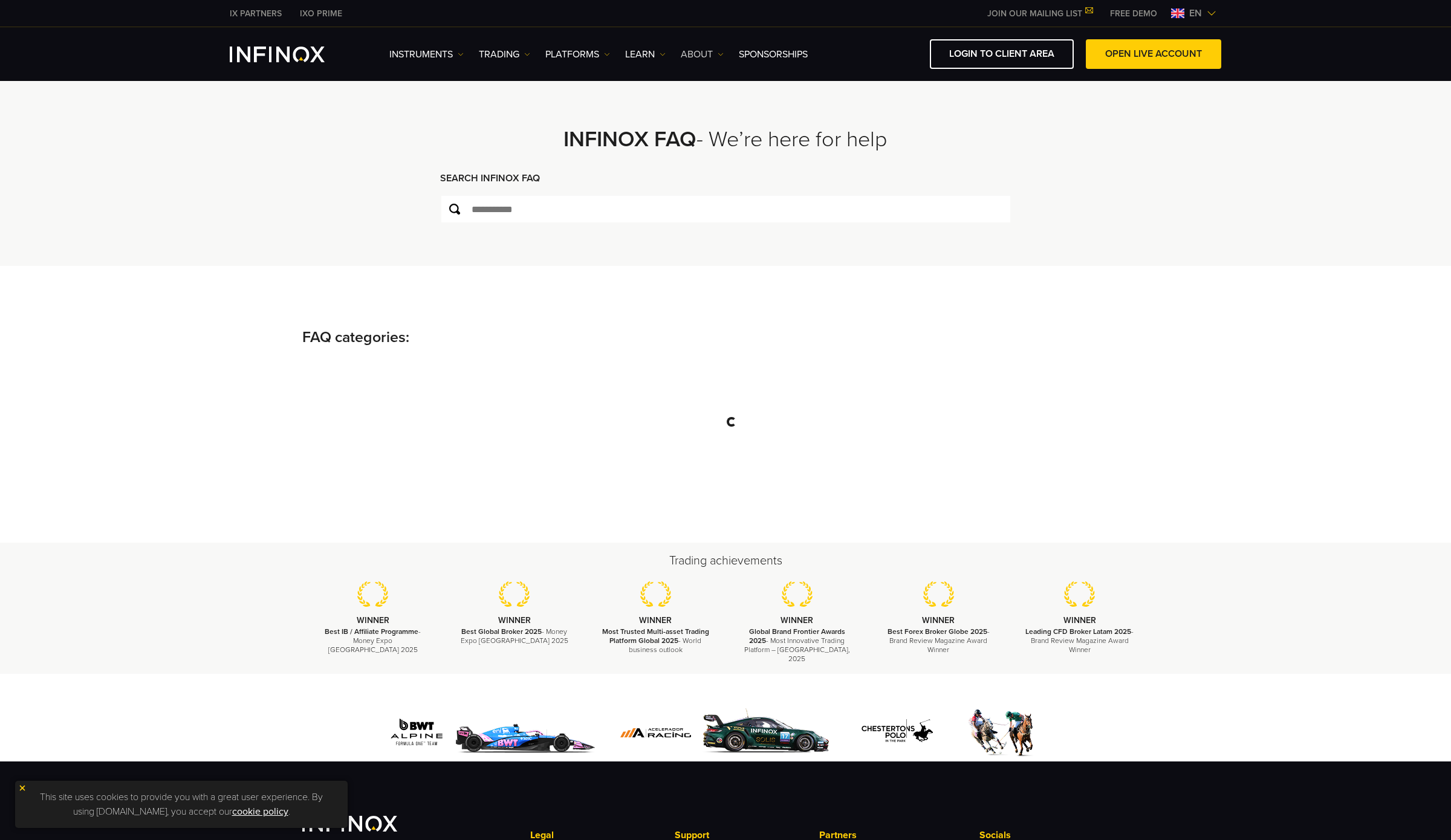
click at [702, 51] on link "ABOUT" at bounding box center [702, 55] width 43 height 15
click at [729, 145] on link "Contact Us" at bounding box center [725, 144] width 89 height 26
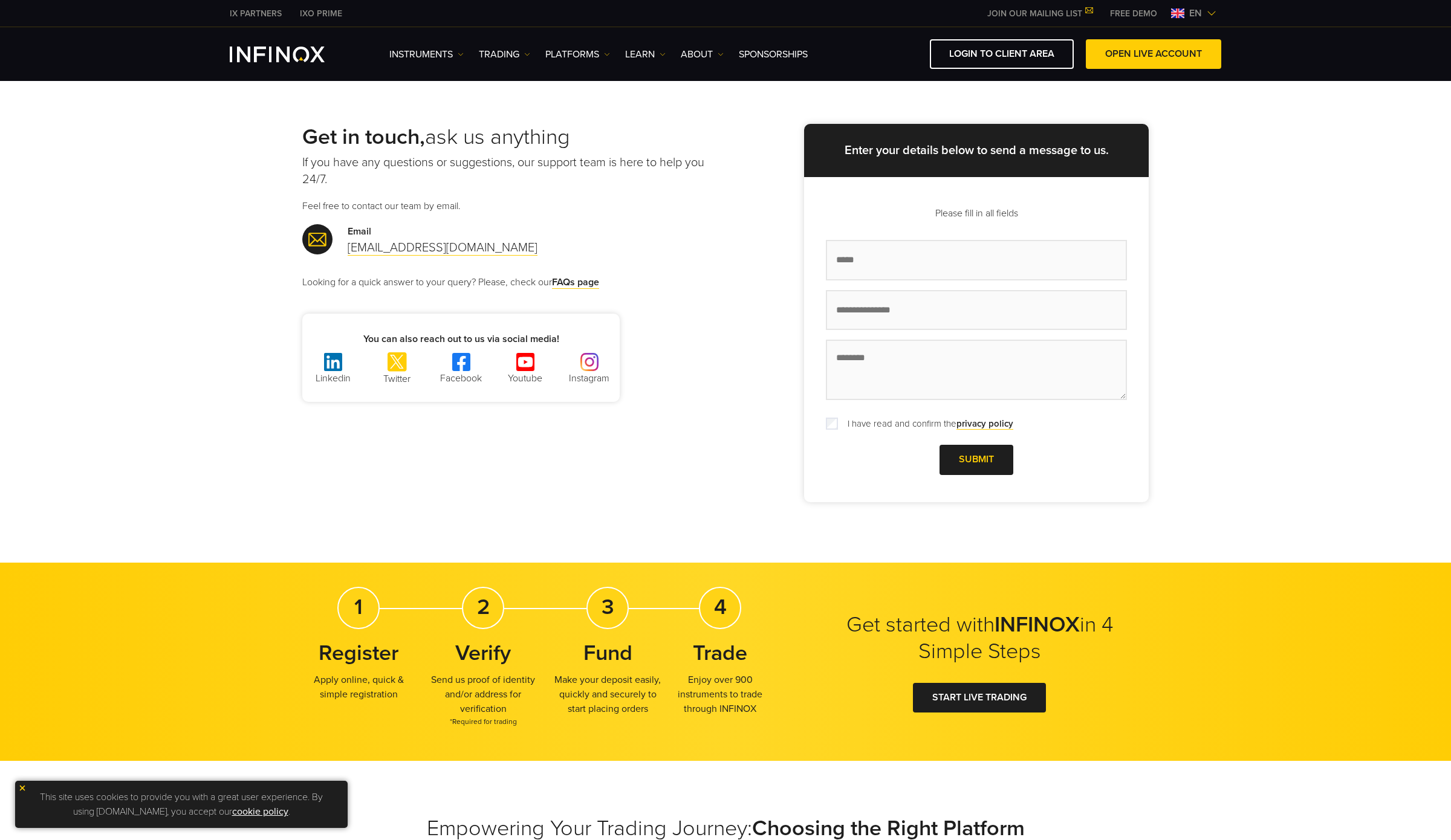
click at [696, 285] on p "Looking for a quick answer to your query? Please, check our FAQs page" at bounding box center [513, 283] width 423 height 15
drag, startPoint x: 362, startPoint y: 166, endPoint x: 383, endPoint y: 168, distance: 21.1
click at [362, 166] on p "If you have any questions or suggestions, our support team is here to help you …" at bounding box center [513, 171] width 423 height 34
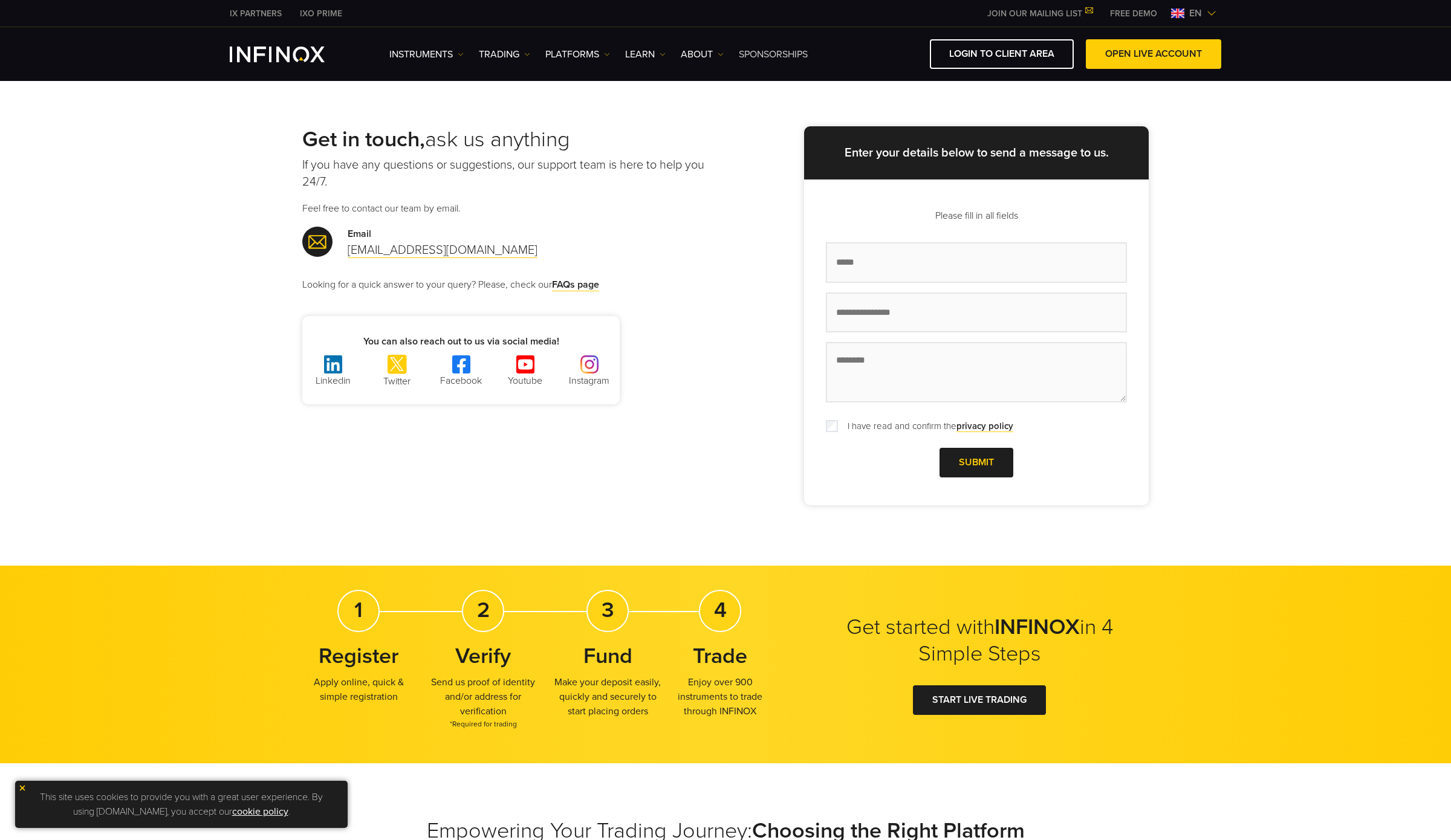
click at [760, 56] on link "SPONSORSHIPS" at bounding box center [772, 55] width 69 height 15
click at [257, 58] on img "INFINOX Logo" at bounding box center [277, 54] width 95 height 16
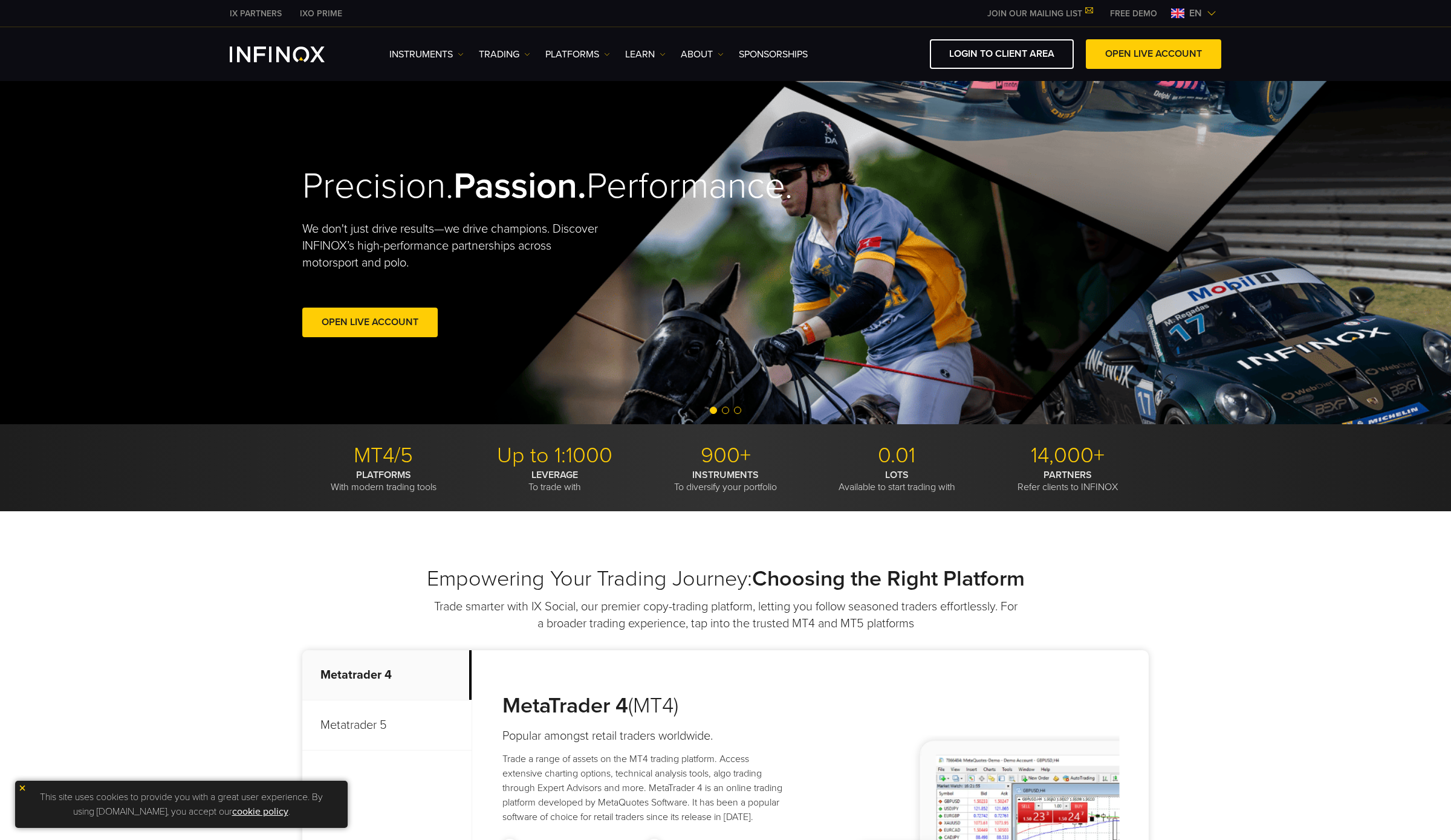
scroll to position [185, 0]
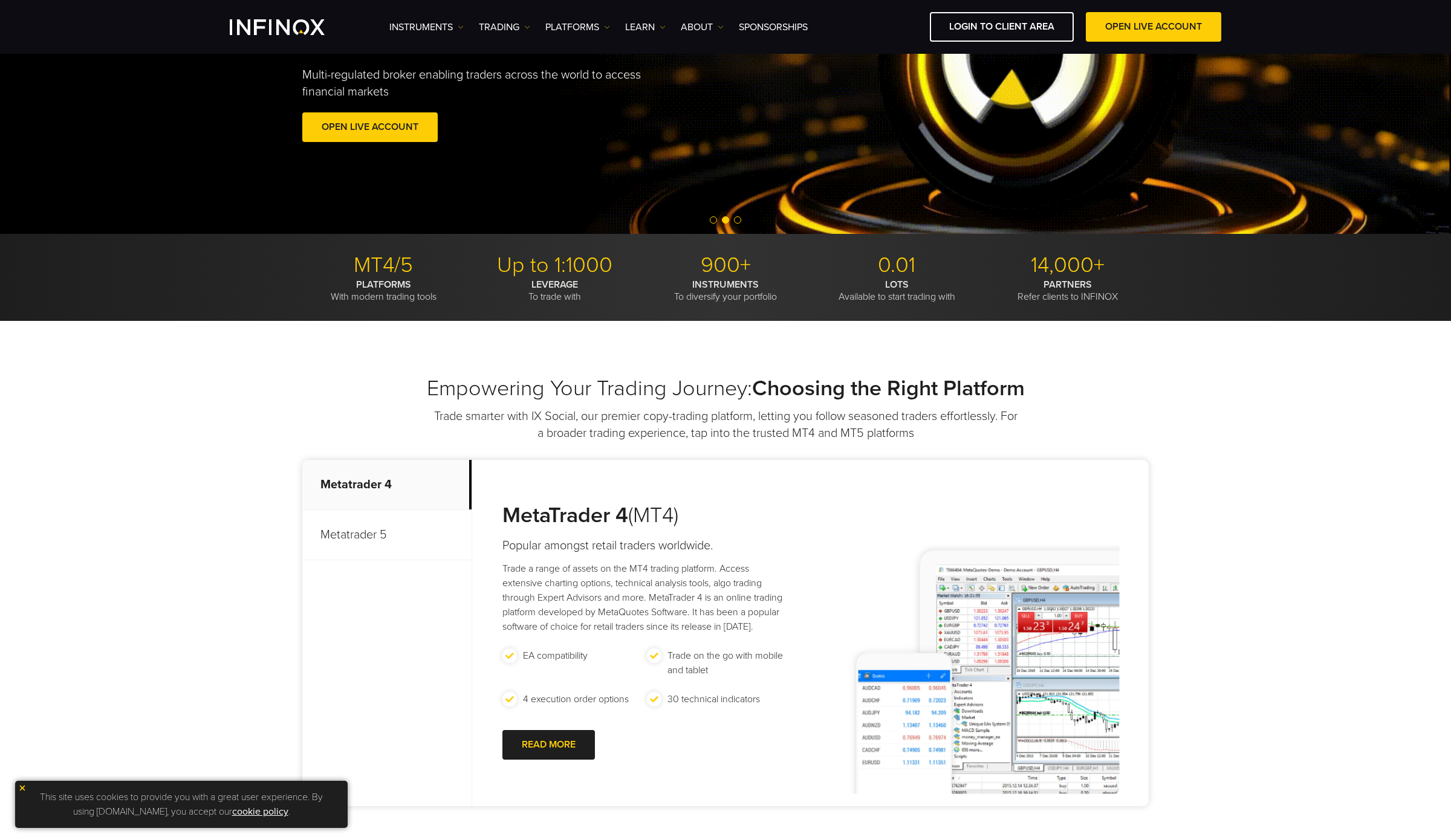
click at [728, 219] on span "Go to slide 2" at bounding box center [726, 220] width 7 height 7
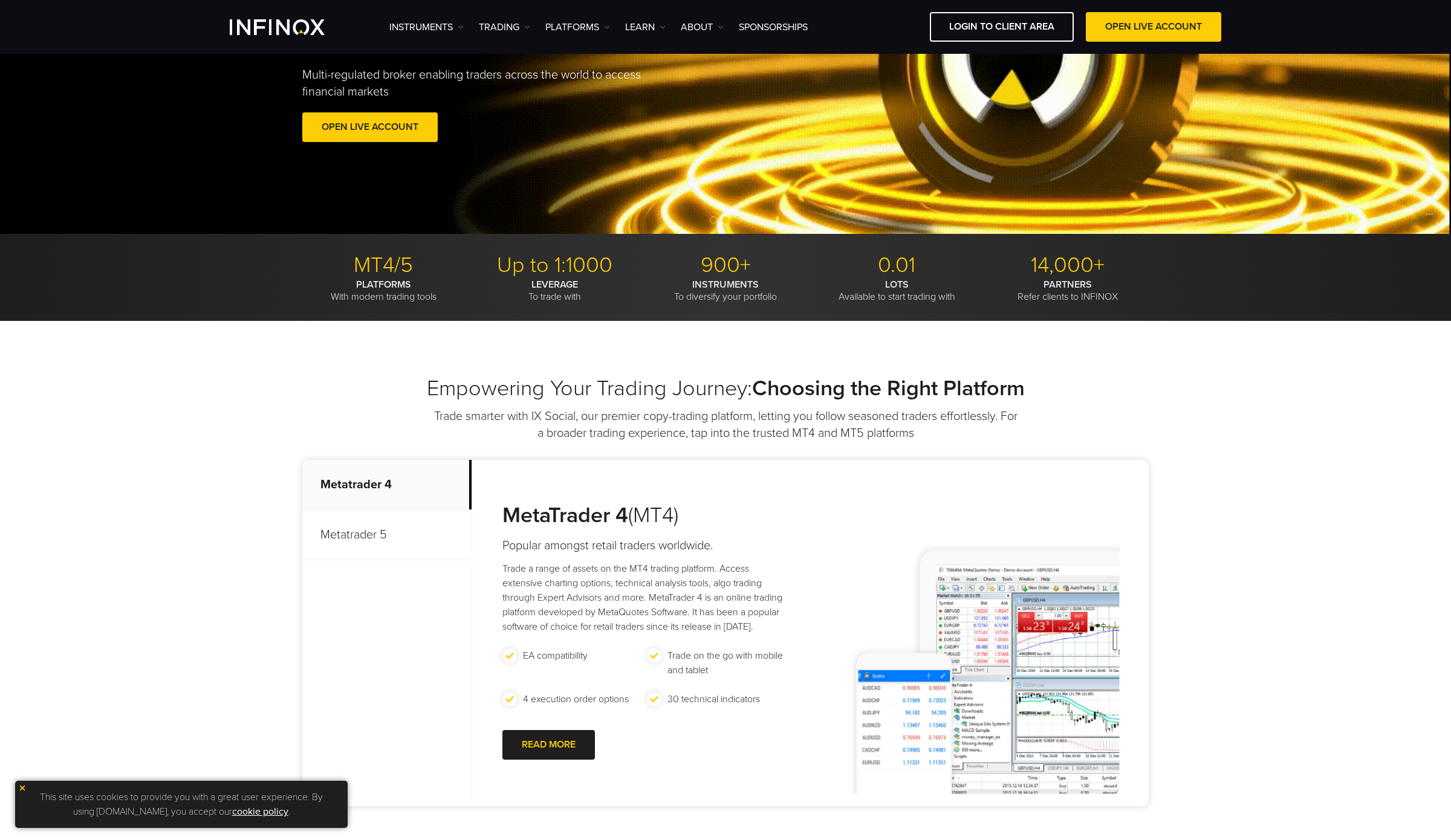
click at [735, 218] on span "Go to slide 3" at bounding box center [738, 220] width 7 height 7
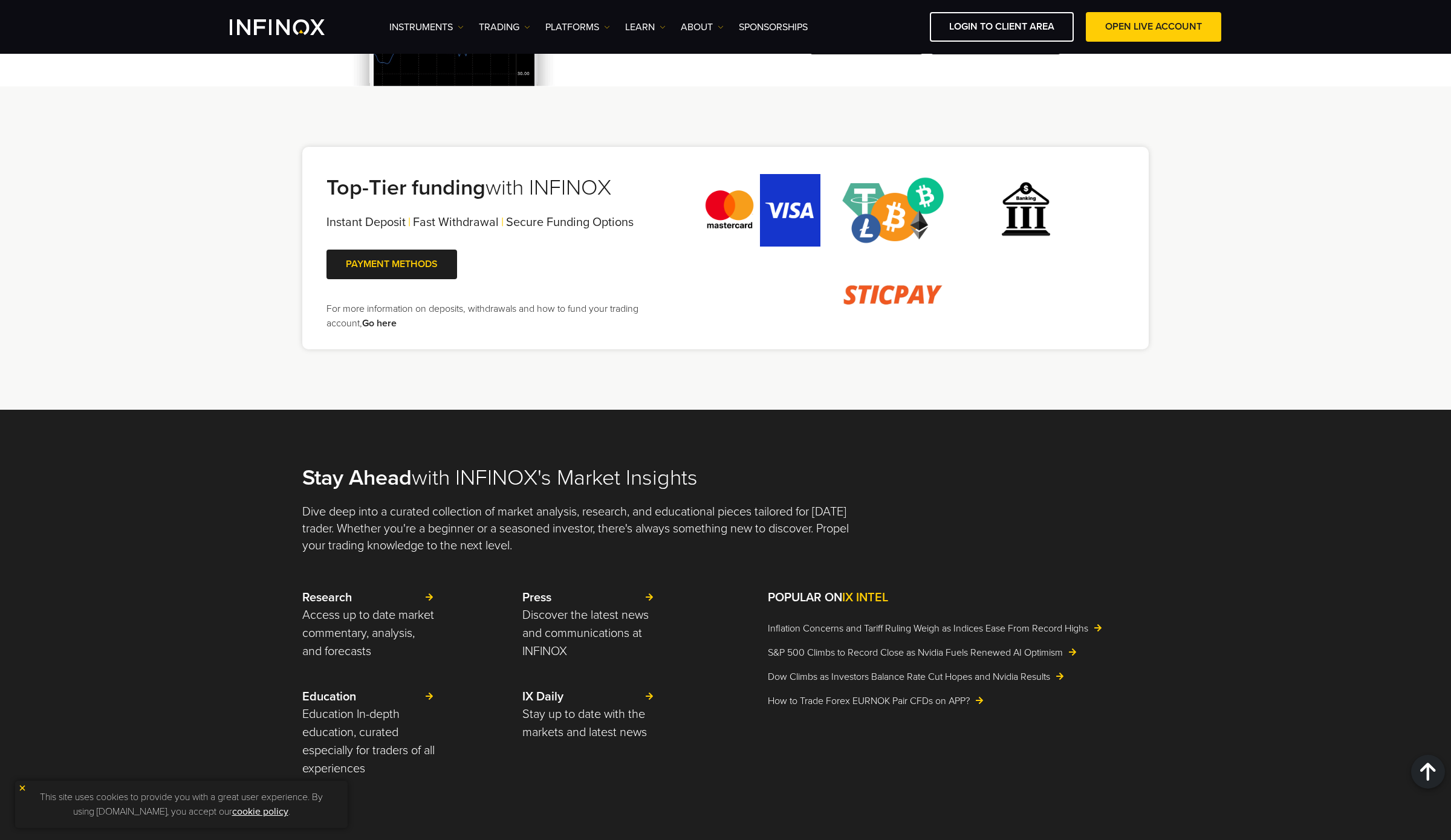
scroll to position [2169, 0]
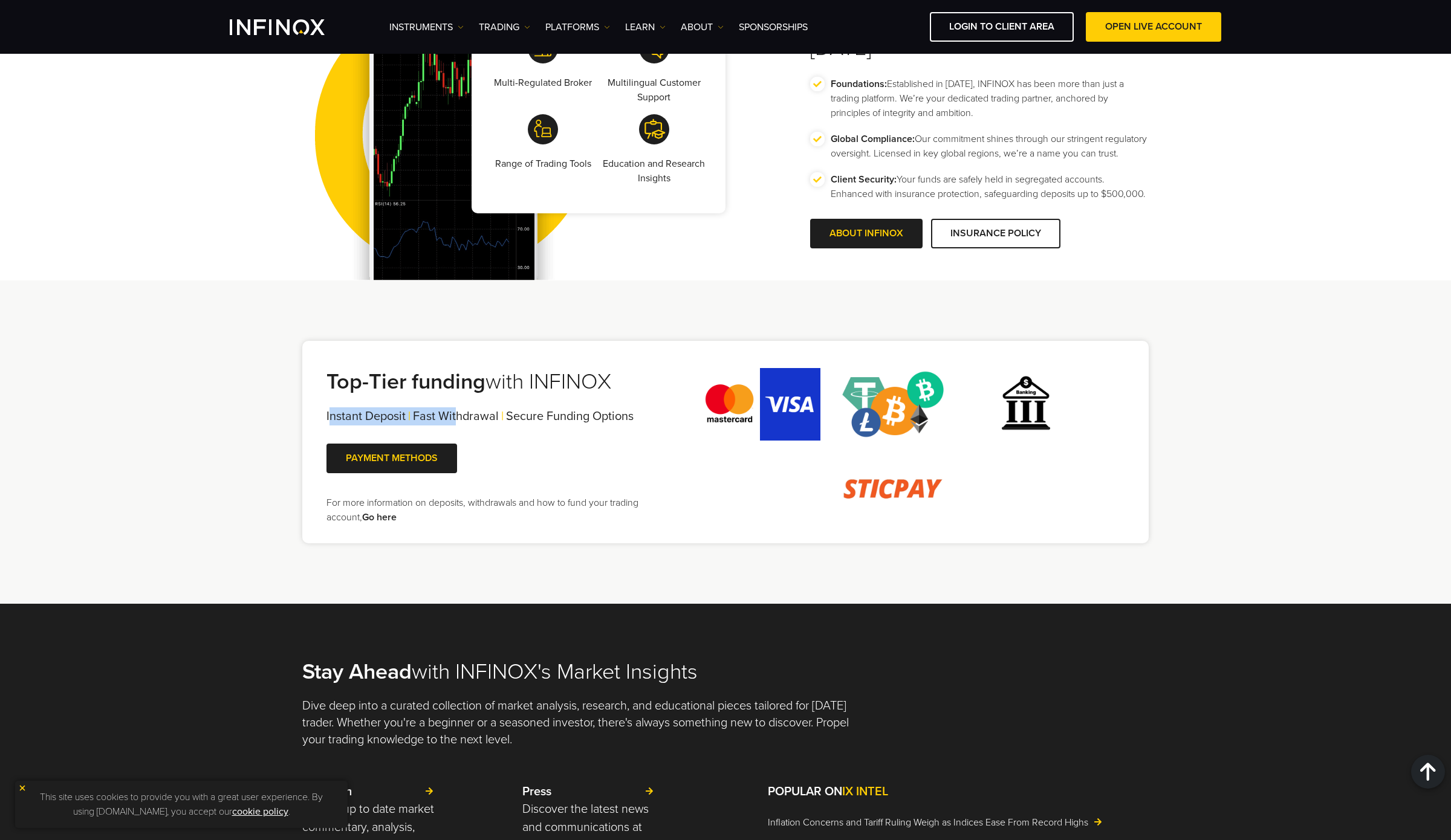
drag, startPoint x: 369, startPoint y: 414, endPoint x: 467, endPoint y: 415, distance: 98.0
click at [462, 415] on div "Instant Deposit | Fast Withdrawal | Secure Funding Options |" at bounding box center [494, 416] width 335 height 18
click at [473, 415] on span "Fast Withdrawal" at bounding box center [456, 416] width 86 height 15
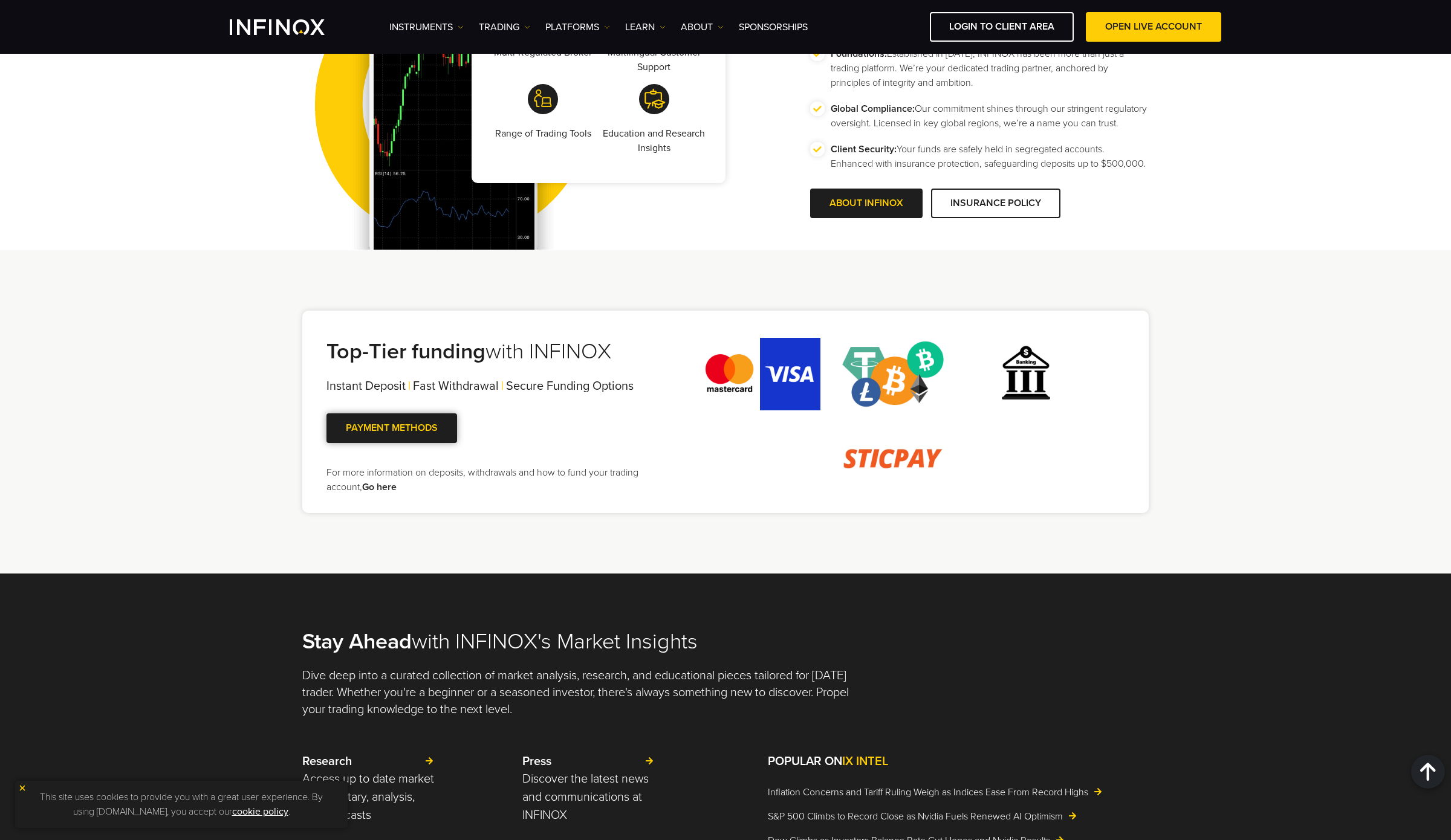
click at [392, 428] on span at bounding box center [392, 428] width 0 height 0
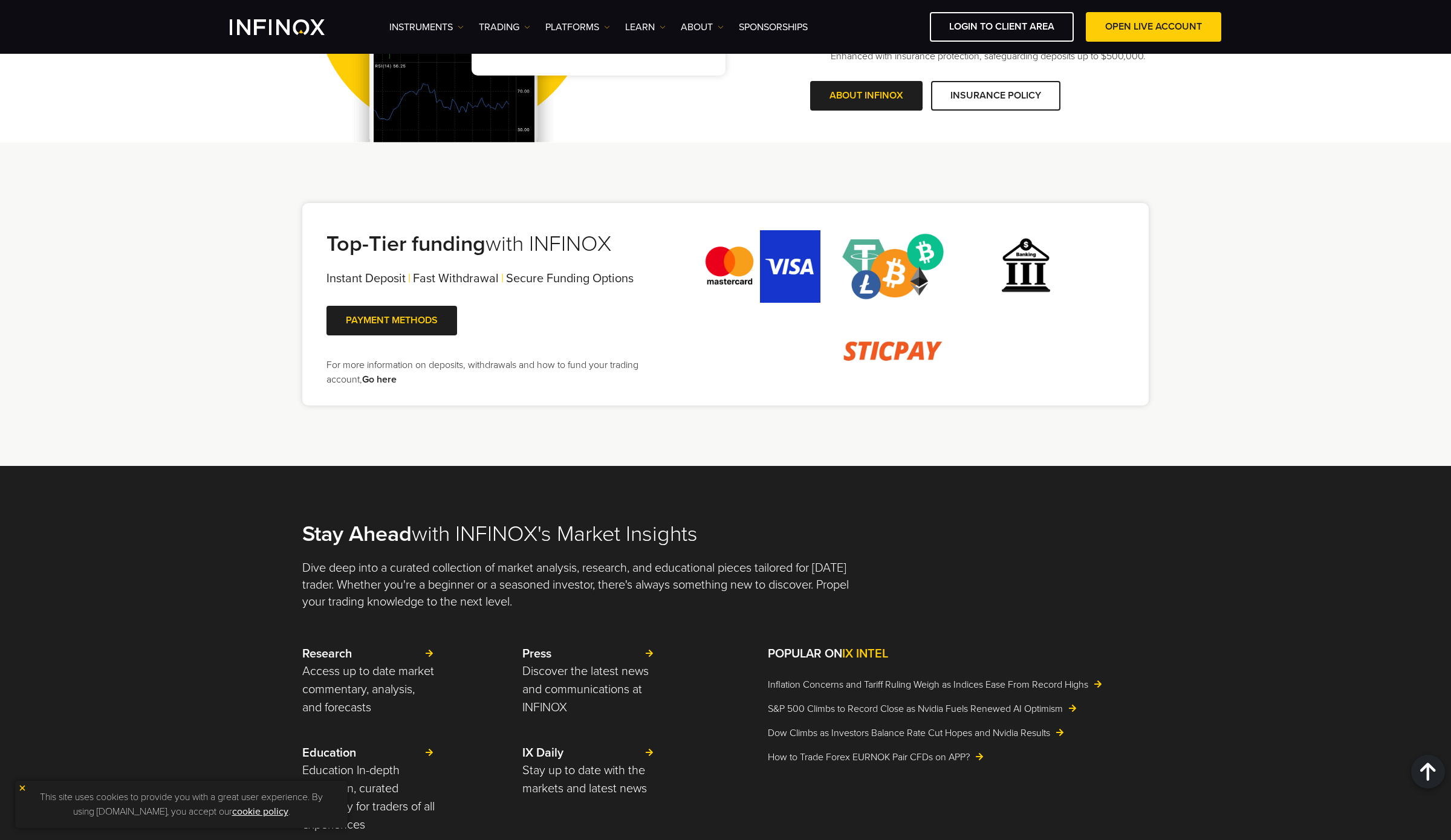
scroll to position [2309, 0]
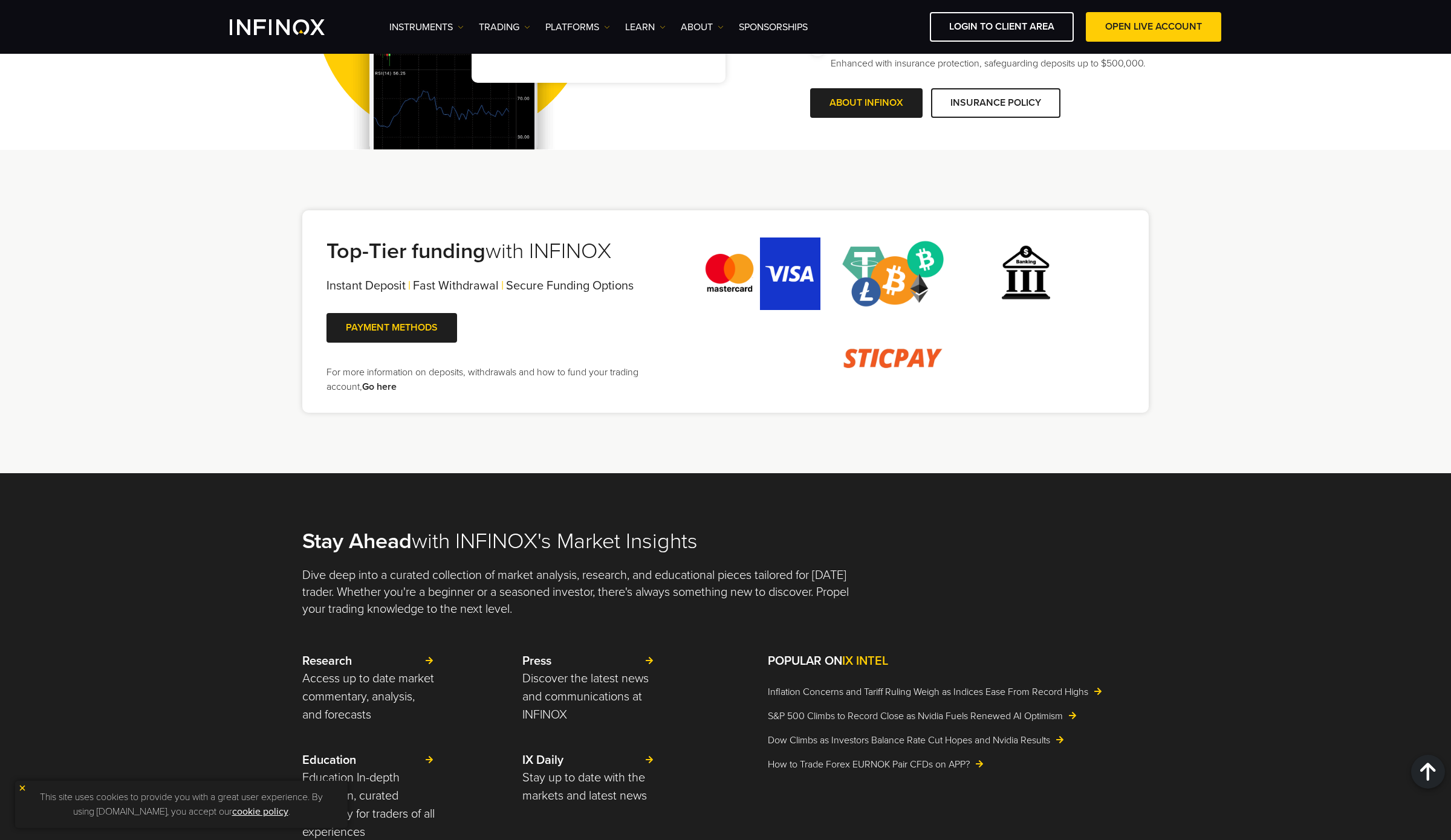
click at [382, 388] on link "Go here" at bounding box center [379, 387] width 35 height 12
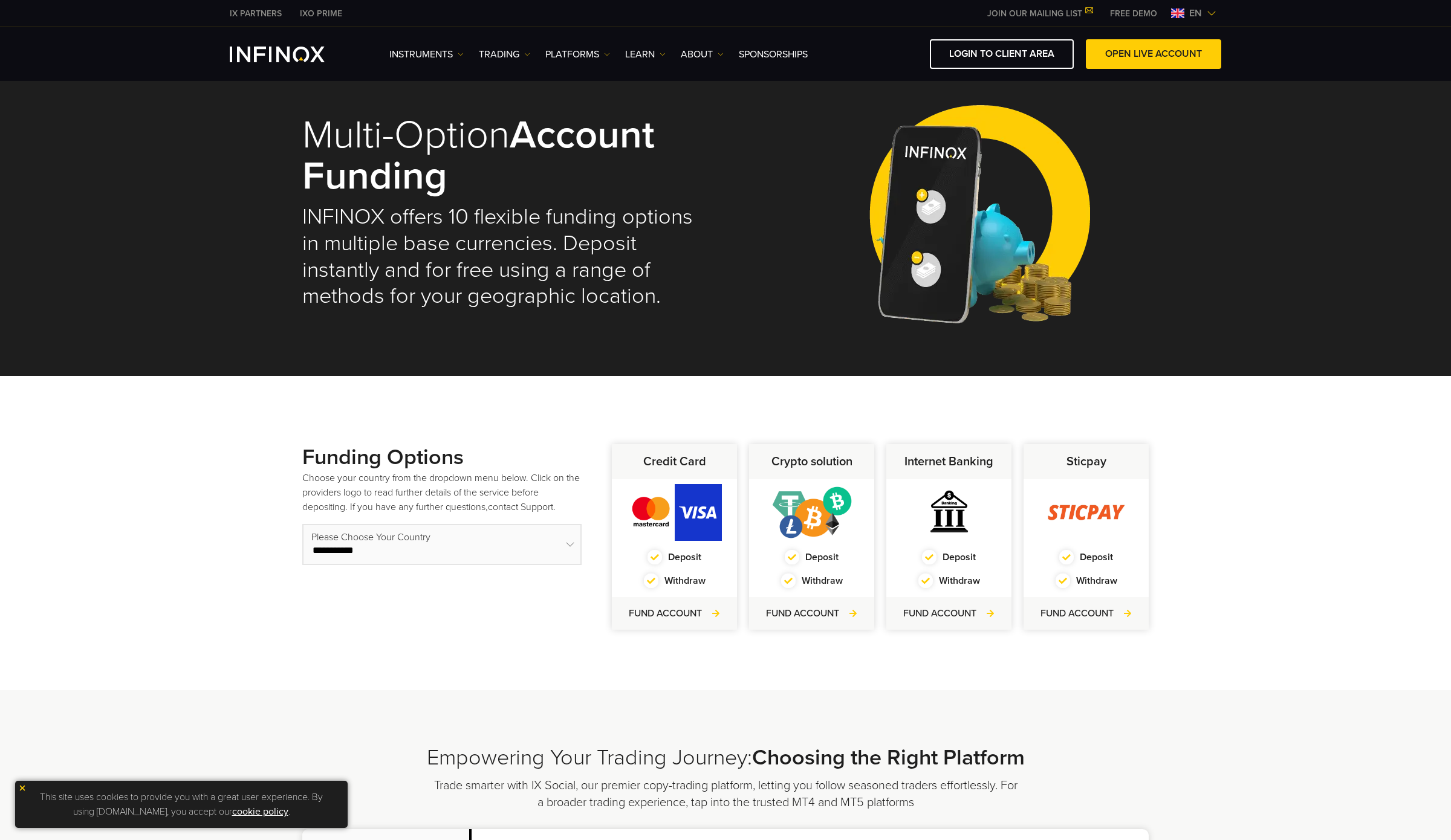
click at [574, 542] on select "**********" at bounding box center [442, 545] width 279 height 41
click at [302, 524] on select "**********" at bounding box center [442, 545] width 279 height 41
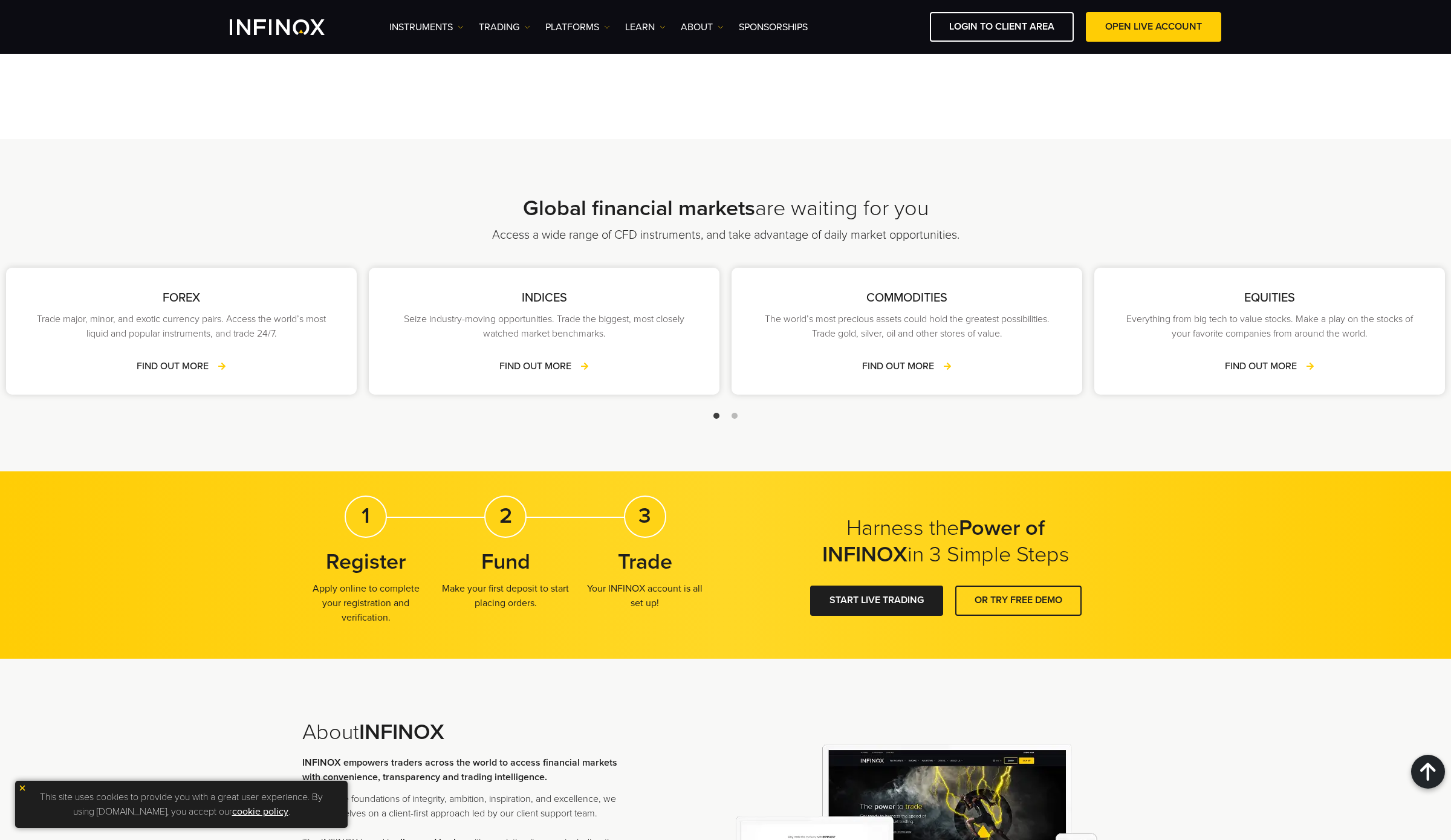
scroll to position [1588, 0]
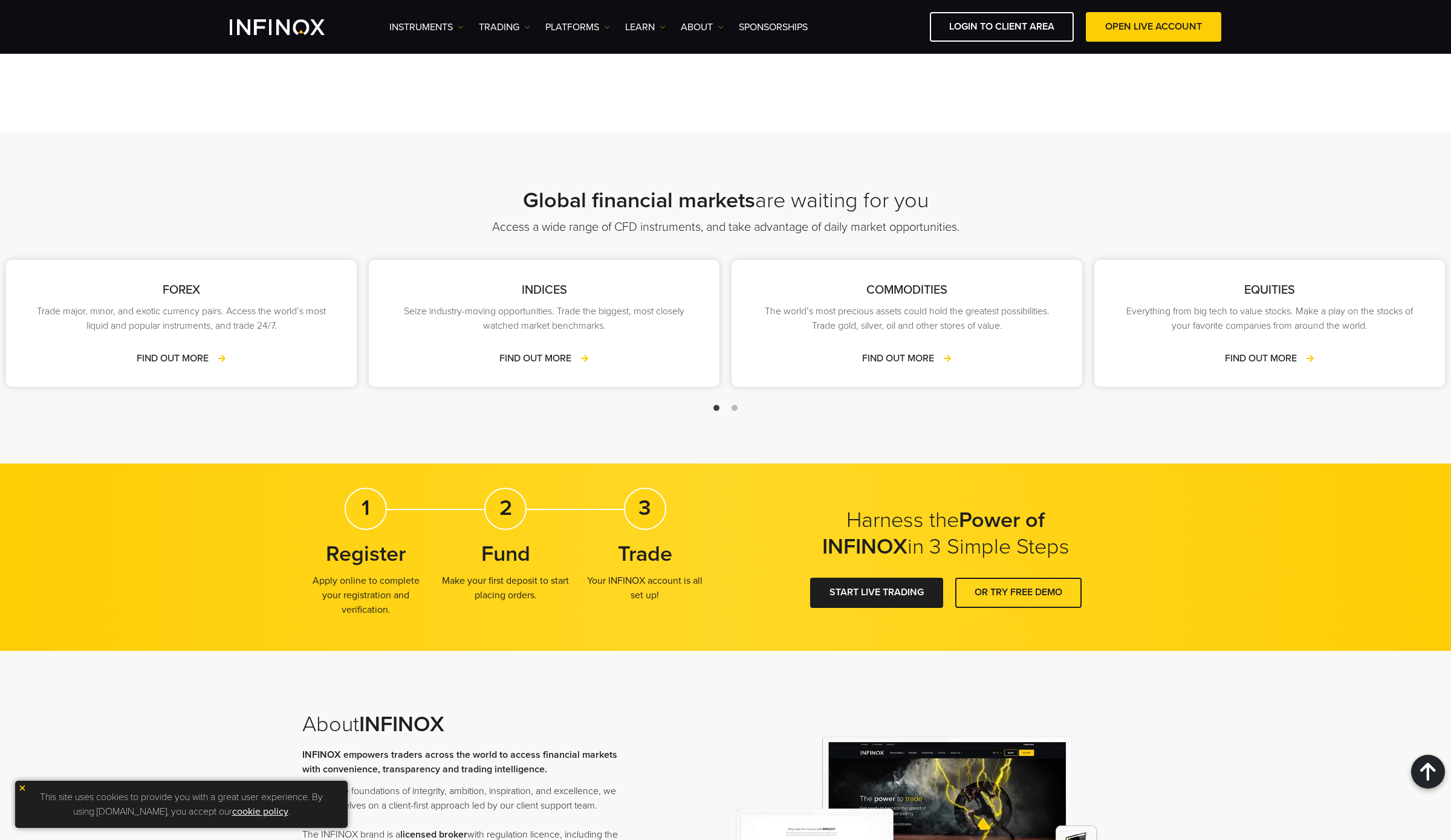
click at [734, 406] on span "Go to slide 2" at bounding box center [735, 408] width 6 height 6
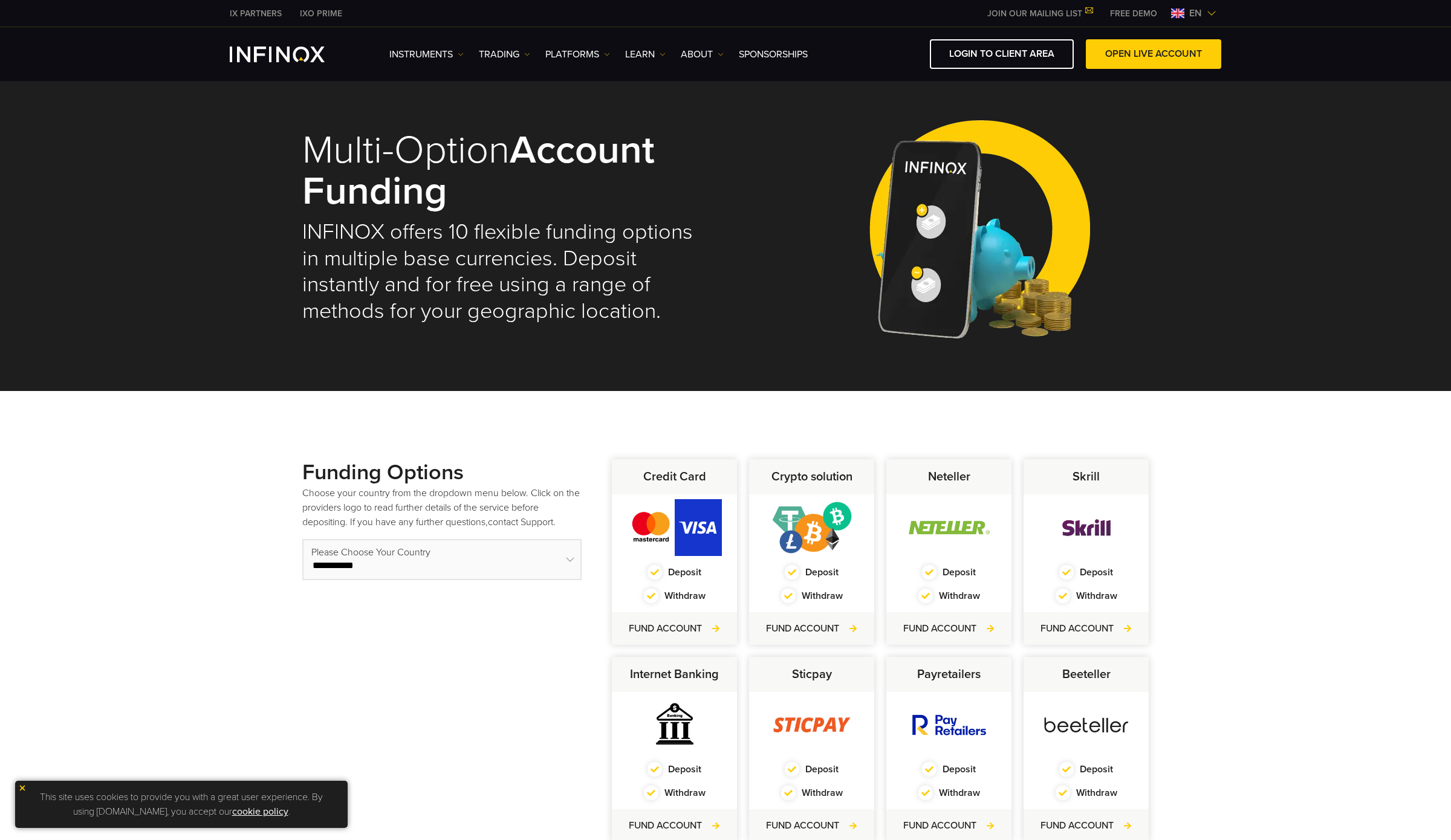
scroll to position [194, 0]
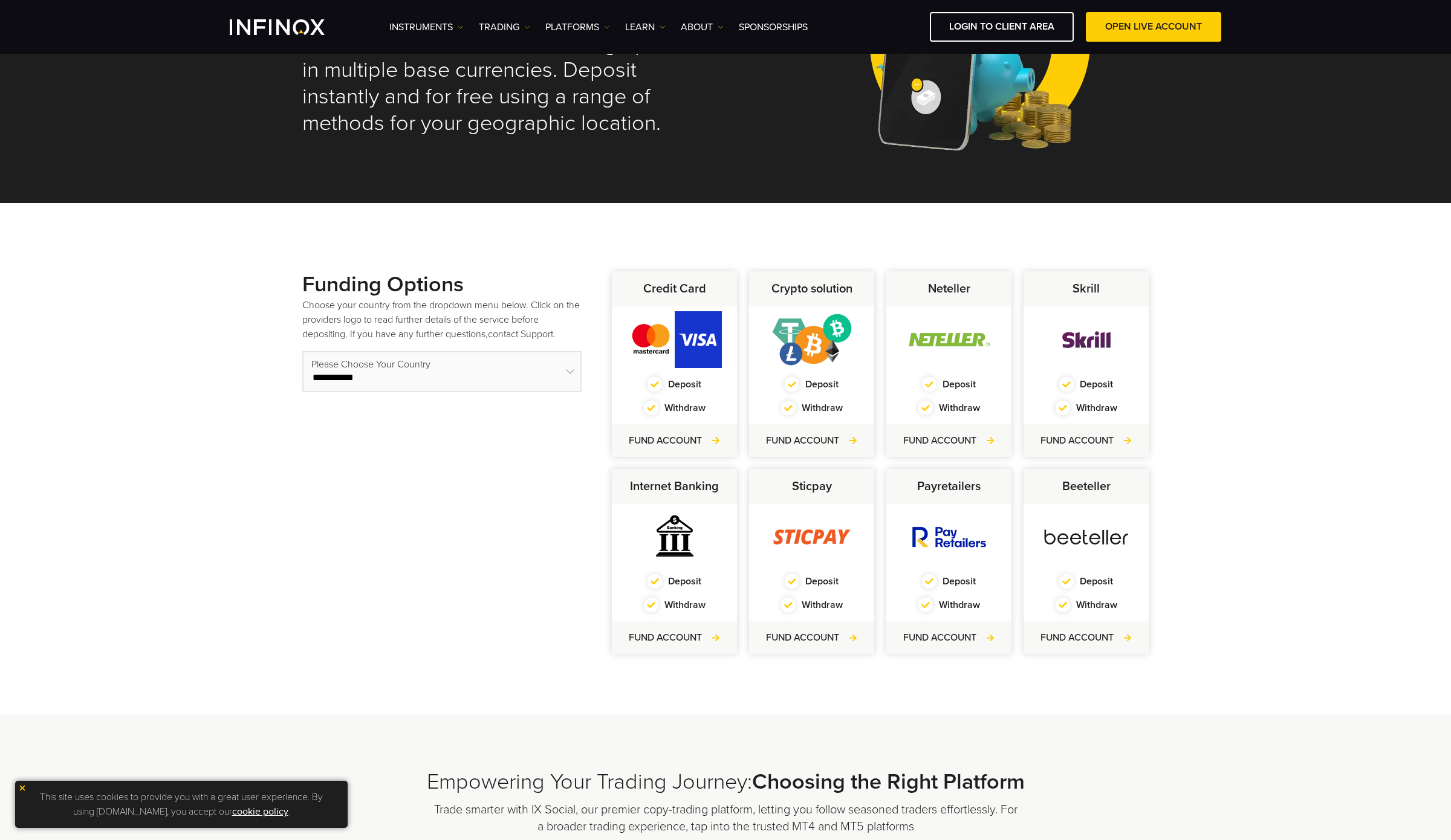
click at [471, 364] on select "**********" at bounding box center [442, 372] width 279 height 41
select select "***"
click at [302, 351] on select "**********" at bounding box center [442, 372] width 279 height 41
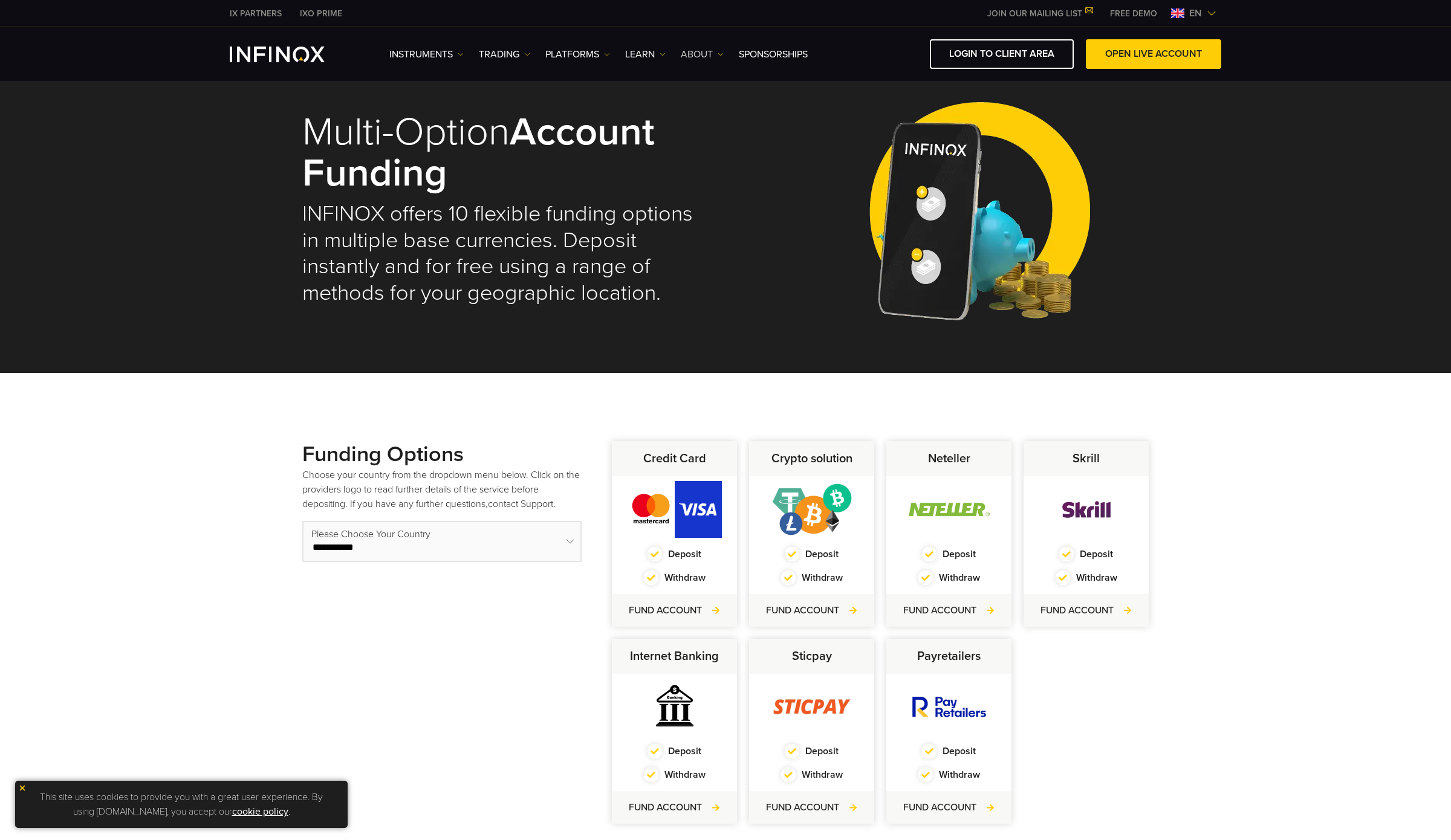
click at [702, 55] on link "ABOUT" at bounding box center [702, 55] width 43 height 15
click at [781, 52] on link "SPONSORSHIPS" at bounding box center [772, 55] width 69 height 15
